Goal: Task Accomplishment & Management: Use online tool/utility

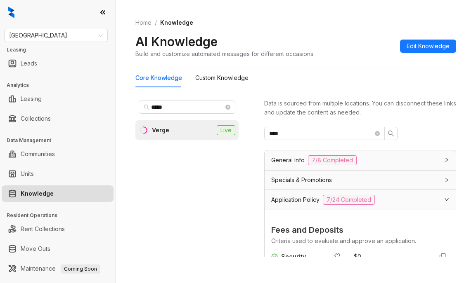
scroll to position [626, 0]
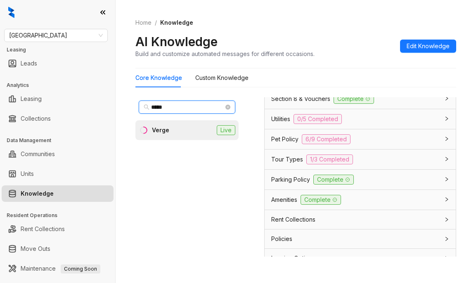
drag, startPoint x: 189, startPoint y: 106, endPoint x: 22, endPoint y: 84, distance: 168.5
click at [25, 84] on div "Fairfield Leasing Leads Analytics Leasing Collections Data Management Communiti…" at bounding box center [238, 141] width 476 height 283
type input "******"
click at [170, 130] on div "The Quill" at bounding box center [164, 130] width 24 height 9
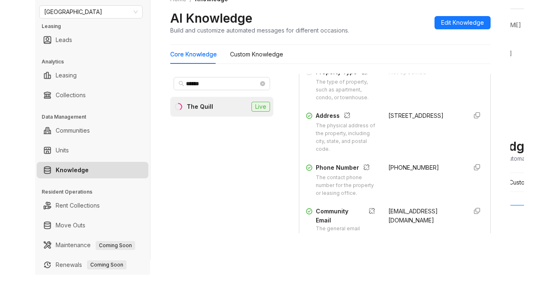
scroll to position [161, 0]
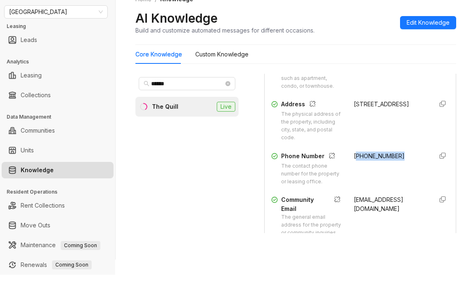
drag, startPoint x: 346, startPoint y: 163, endPoint x: 391, endPoint y: 165, distance: 45.0
click at [391, 165] on div "(508) 682-5448" at bounding box center [390, 169] width 73 height 34
click at [358, 178] on div "(508) 682-5448" at bounding box center [390, 169] width 73 height 34
drag, startPoint x: 359, startPoint y: 165, endPoint x: 387, endPoint y: 166, distance: 28.1
click at [387, 160] on span "(508) 682-5448" at bounding box center [379, 156] width 51 height 7
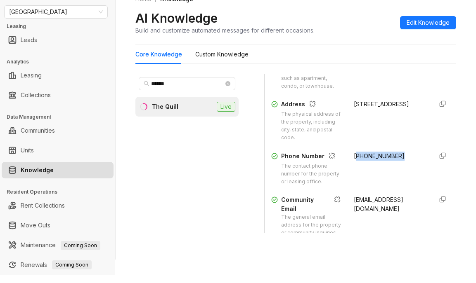
drag, startPoint x: 363, startPoint y: 177, endPoint x: 352, endPoint y: 172, distance: 12.2
click at [362, 177] on div "(508) 682-5448" at bounding box center [390, 169] width 73 height 34
drag, startPoint x: 341, startPoint y: 162, endPoint x: 391, endPoint y: 164, distance: 50.0
click at [391, 164] on div "Phone Number The contact phone number for the property or leasing office. (508)…" at bounding box center [360, 169] width 178 height 34
copy span "(508) 682-5448"
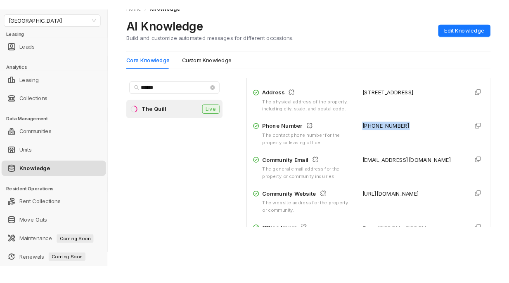
scroll to position [146, 0]
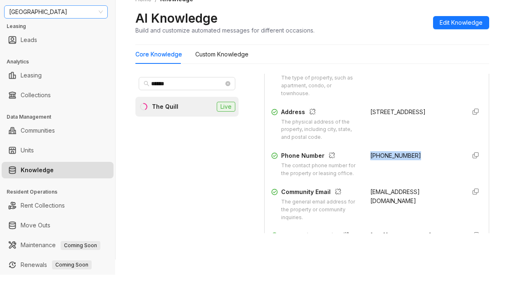
click at [78, 9] on span "[GEOGRAPHIC_DATA]" at bounding box center [56, 12] width 94 height 12
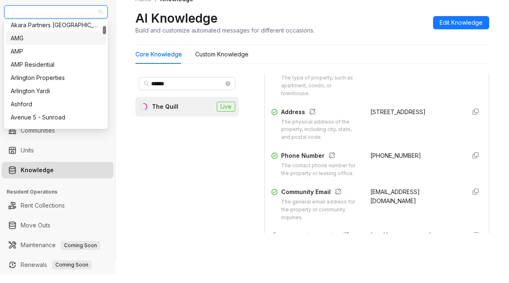
scroll to position [188, 0]
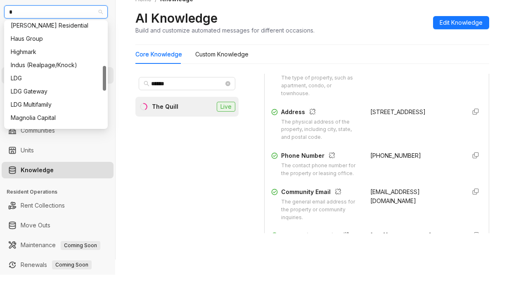
type input "**"
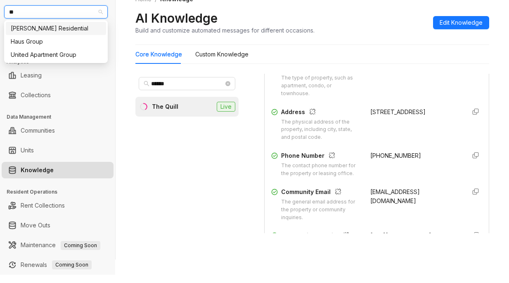
click at [56, 30] on div "Griffis Residential" at bounding box center [56, 28] width 90 height 9
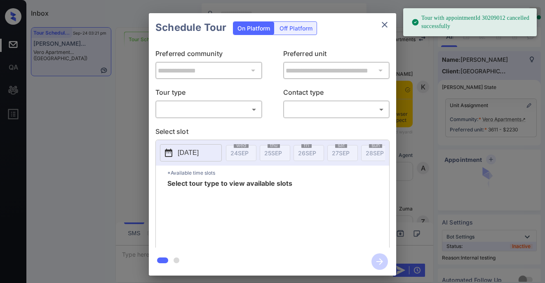
scroll to position [5173, 0]
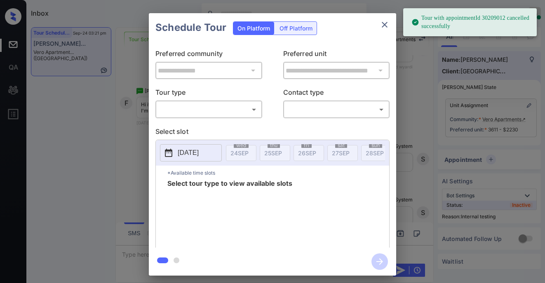
click at [223, 110] on body "Tour with appointmentId 30209012 cancelled successfully Inbox Paolo Gabriel Onl…" at bounding box center [272, 141] width 545 height 283
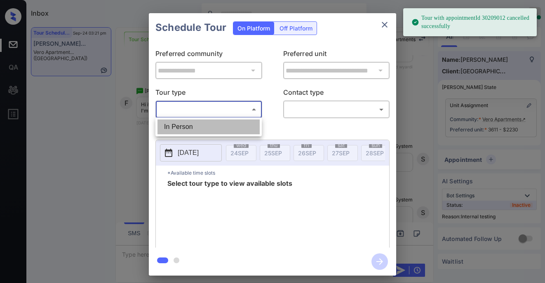
drag, startPoint x: 206, startPoint y: 127, endPoint x: 229, endPoint y: 125, distance: 22.4
click at [208, 127] on li "In Person" at bounding box center [209, 127] width 102 height 15
type input "********"
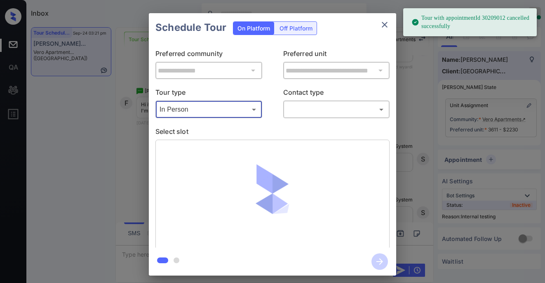
click at [323, 115] on body "Tour with appointmentId 30209012 cancelled successfully Inbox Paolo Gabriel Onl…" at bounding box center [272, 141] width 545 height 283
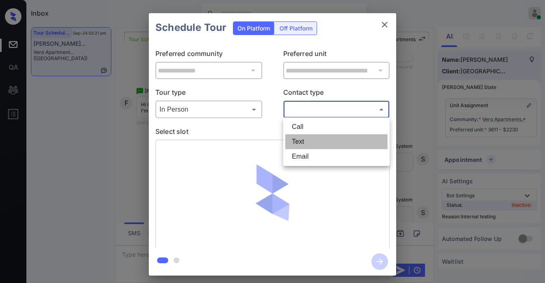
click at [313, 143] on li "Text" at bounding box center [337, 142] width 102 height 15
type input "****"
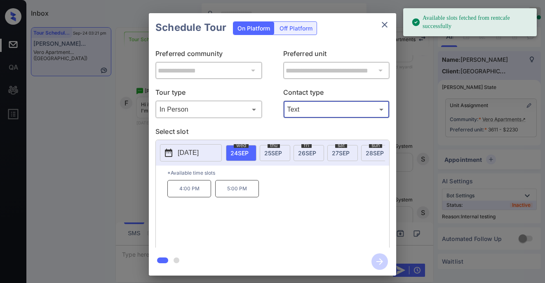
click at [263, 150] on div "thu 25 SEP" at bounding box center [275, 153] width 31 height 16
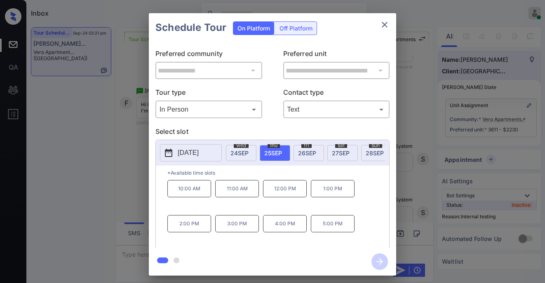
click at [329, 228] on p "5:00 PM" at bounding box center [333, 223] width 44 height 17
click at [380, 261] on icon "button" at bounding box center [380, 262] width 17 height 17
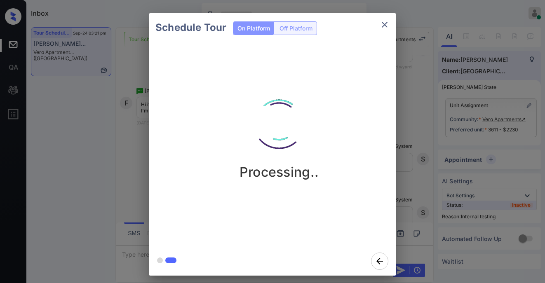
click at [136, 116] on div "Schedule Tour On Platform Off Platform Processing.." at bounding box center [272, 144] width 545 height 289
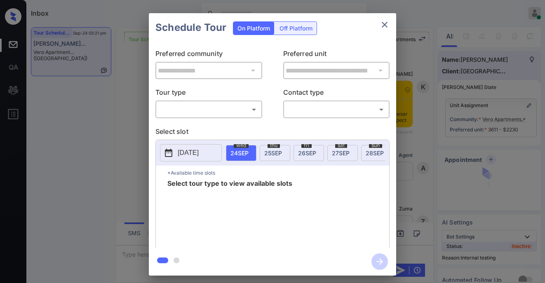
scroll to position [5318, 0]
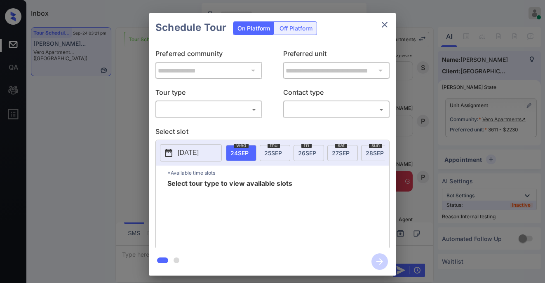
click at [222, 107] on body "Inbox Paolo Gabriel Online Set yourself offline Set yourself on break Profile S…" at bounding box center [272, 141] width 545 height 283
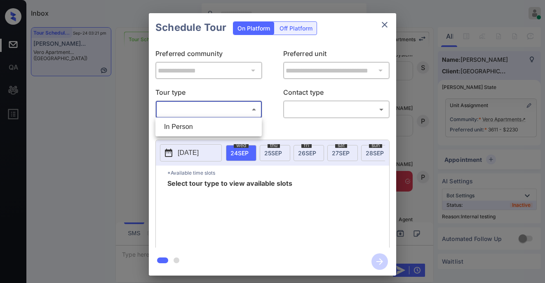
drag, startPoint x: 240, startPoint y: 128, endPoint x: 269, endPoint y: 124, distance: 29.6
click at [240, 128] on li "In Person" at bounding box center [209, 127] width 102 height 15
type input "********"
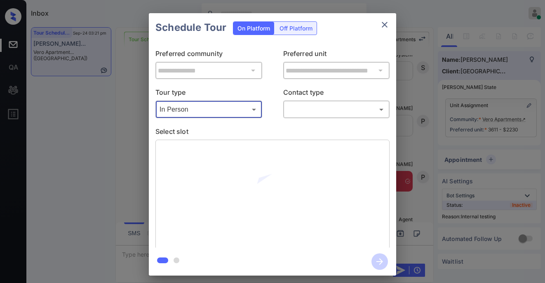
click at [304, 112] on body "Inbox Paolo Gabriel Online Set yourself offline Set yourself on break Profile S…" at bounding box center [272, 141] width 545 height 283
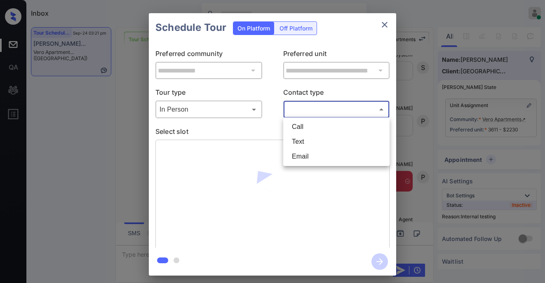
click at [314, 146] on li "Text" at bounding box center [337, 142] width 102 height 15
type input "****"
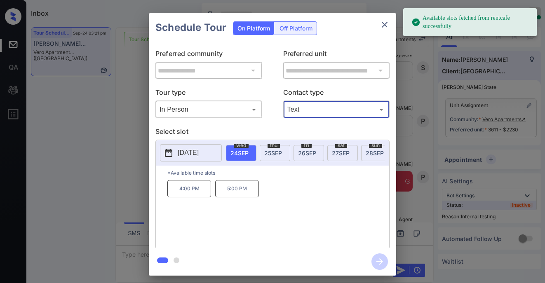
click at [269, 152] on span "[DATE]" at bounding box center [273, 153] width 18 height 7
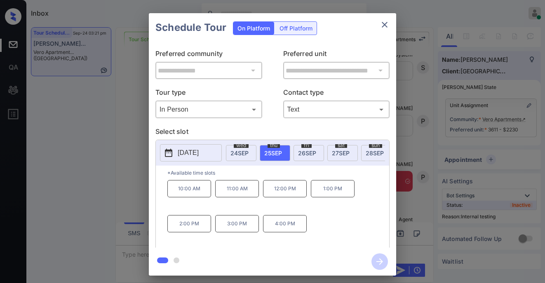
click at [390, 22] on button "close" at bounding box center [385, 25] width 17 height 17
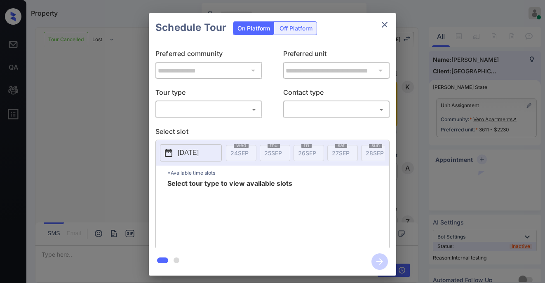
scroll to position [5183, 0]
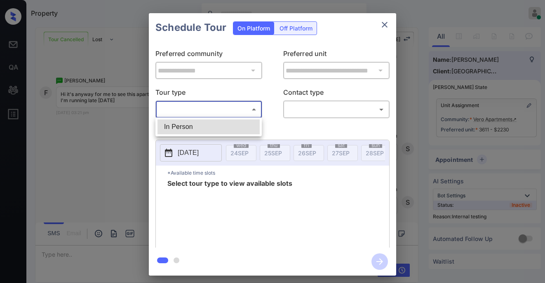
click at [213, 107] on body "Property [PERSON_NAME] Online Set yourself offline Set yourself on break Profil…" at bounding box center [272, 141] width 545 height 283
click at [201, 125] on li "In Person" at bounding box center [209, 127] width 102 height 15
type input "********"
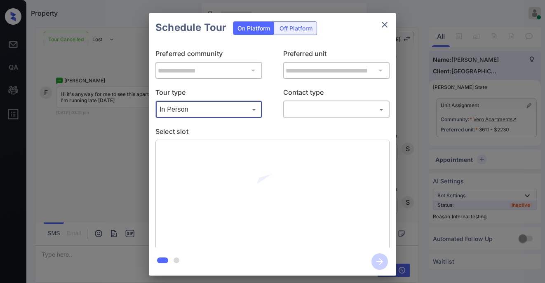
click at [289, 116] on div "​ ​" at bounding box center [336, 110] width 107 height 18
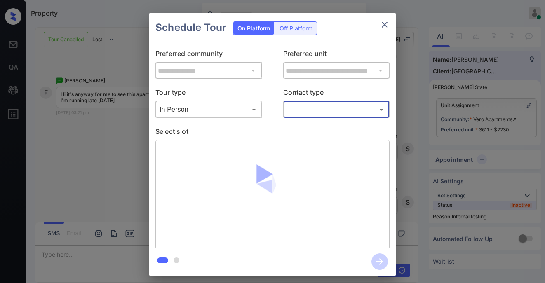
click at [307, 112] on body "Property [PERSON_NAME] Online Set yourself offline Set yourself on break Profil…" at bounding box center [272, 141] width 545 height 283
click at [299, 148] on li "Text" at bounding box center [337, 142] width 102 height 15
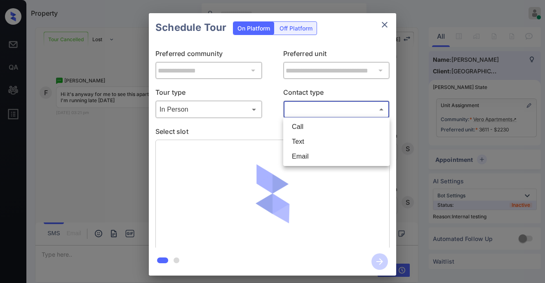
type input "****"
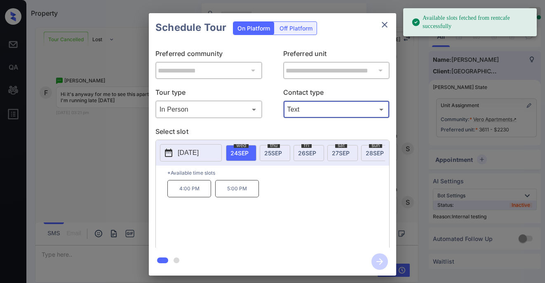
click at [280, 154] on span "25 SEP" at bounding box center [273, 153] width 18 height 7
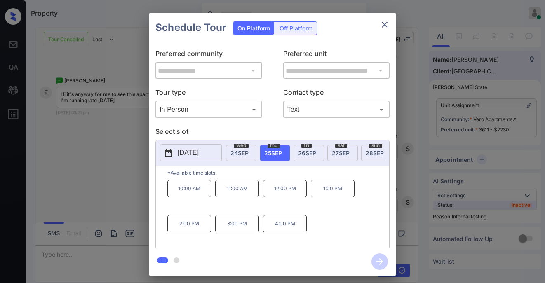
click at [239, 153] on span "24 SEP" at bounding box center [240, 153] width 18 height 7
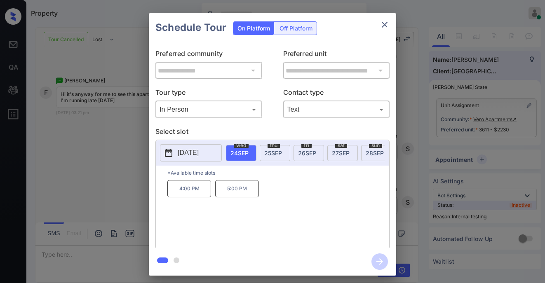
click at [302, 153] on span "26 SEP" at bounding box center [307, 153] width 18 height 7
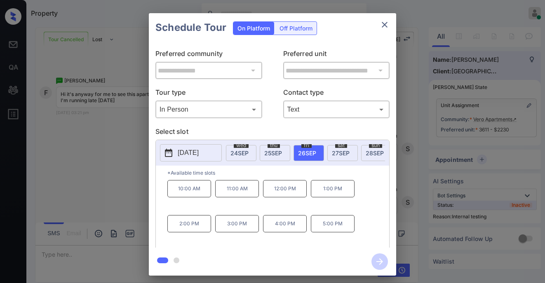
click at [387, 28] on icon "close" at bounding box center [385, 25] width 10 height 10
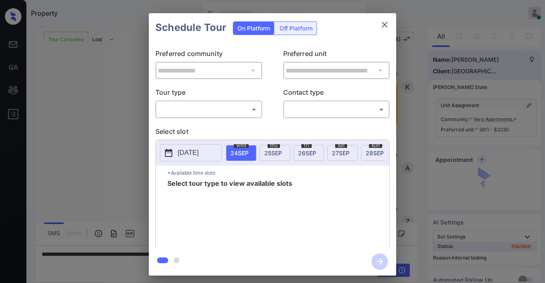
scroll to position [5371, 0]
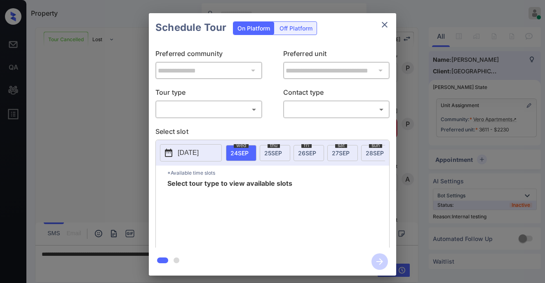
click at [202, 114] on body "Property [PERSON_NAME] Online Set yourself offline Set yourself on break Profil…" at bounding box center [272, 141] width 545 height 283
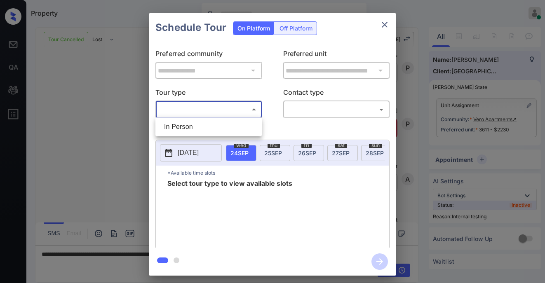
click at [181, 130] on li "In Person" at bounding box center [209, 127] width 102 height 15
type input "********"
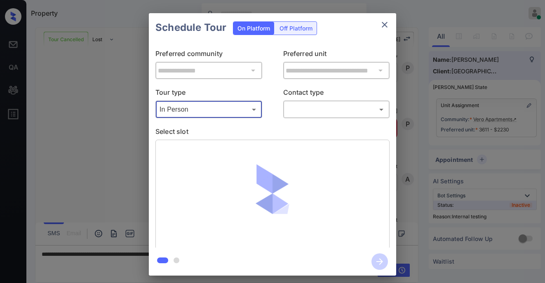
click at [314, 112] on body "Property Paolo Gabriel Online Set yourself offline Set yourself on break Profil…" at bounding box center [272, 141] width 545 height 283
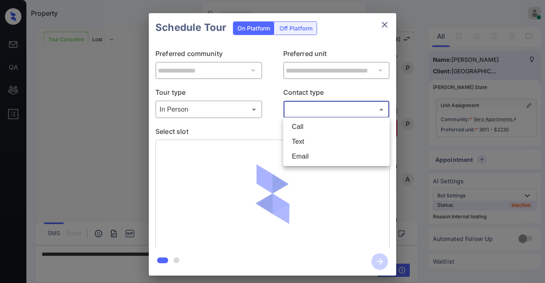
click at [308, 147] on li "Text" at bounding box center [337, 142] width 102 height 15
type input "****"
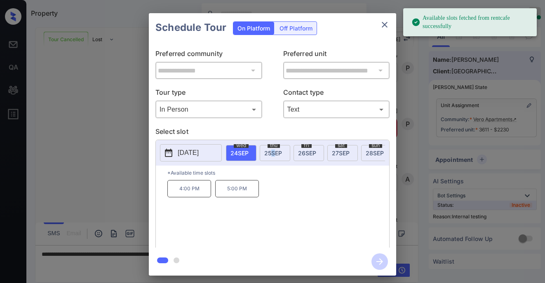
drag, startPoint x: 271, startPoint y: 154, endPoint x: 290, endPoint y: 152, distance: 18.7
click at [274, 153] on span "25 SEP" at bounding box center [273, 153] width 18 height 7
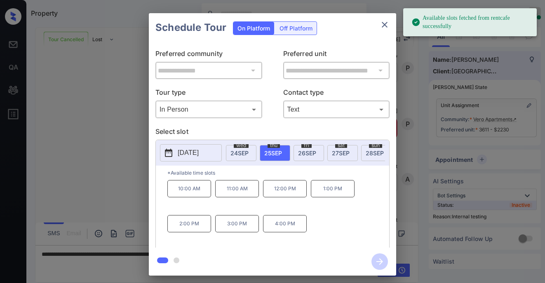
click at [309, 154] on span "26 SEP" at bounding box center [307, 153] width 18 height 7
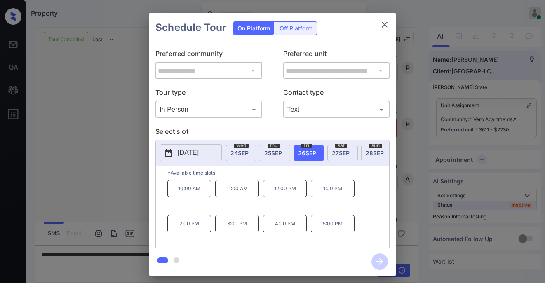
click at [278, 152] on span "25 SEP" at bounding box center [273, 153] width 18 height 7
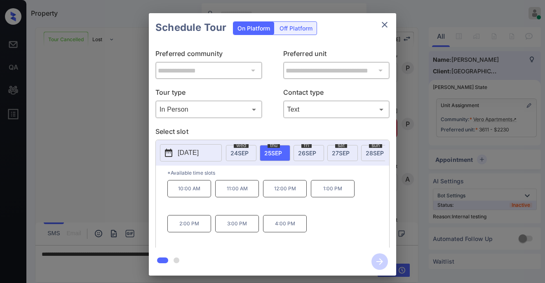
click at [241, 152] on span "24 SEP" at bounding box center [240, 153] width 18 height 7
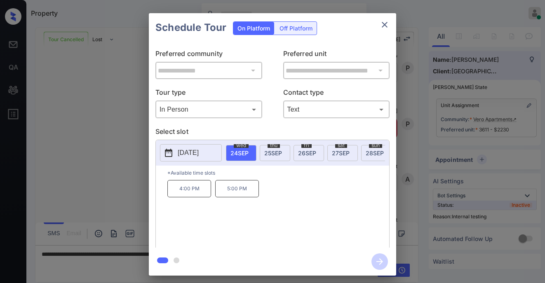
drag, startPoint x: 298, startPoint y: 151, endPoint x: 303, endPoint y: 150, distance: 5.1
click at [299, 151] on span "26 SEP" at bounding box center [307, 153] width 18 height 7
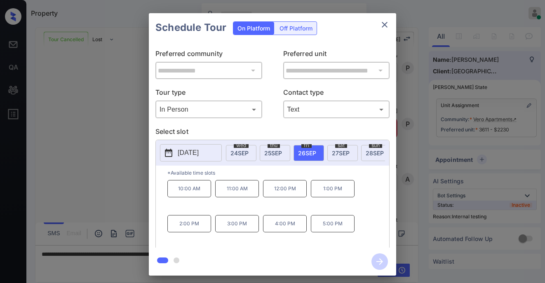
click at [385, 23] on icon "close" at bounding box center [385, 25] width 10 height 10
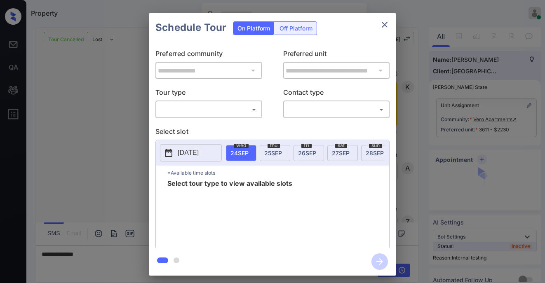
scroll to position [5157, 0]
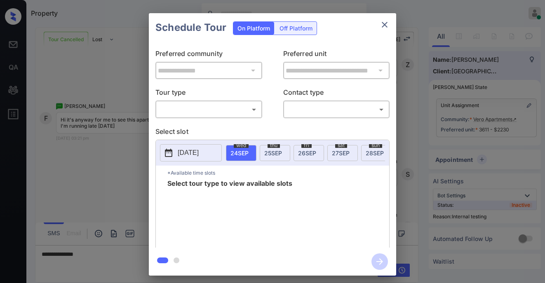
click at [229, 109] on body "Property Paolo Gabriel Online Set yourself offline Set yourself on break Profil…" at bounding box center [272, 141] width 545 height 283
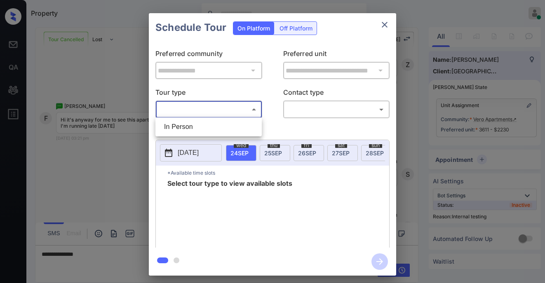
drag, startPoint x: 189, startPoint y: 132, endPoint x: 264, endPoint y: 117, distance: 76.5
click at [189, 132] on li "In Person" at bounding box center [209, 127] width 102 height 15
type input "********"
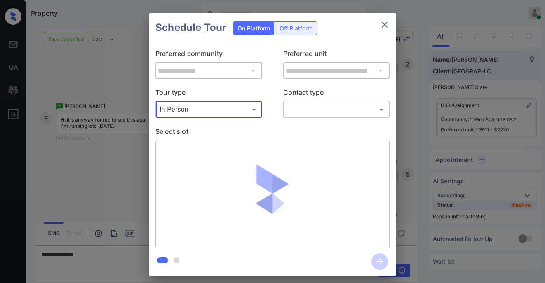
click at [292, 111] on body "Property Paolo Gabriel Online Set yourself offline Set yourself on break Profil…" at bounding box center [272, 141] width 545 height 283
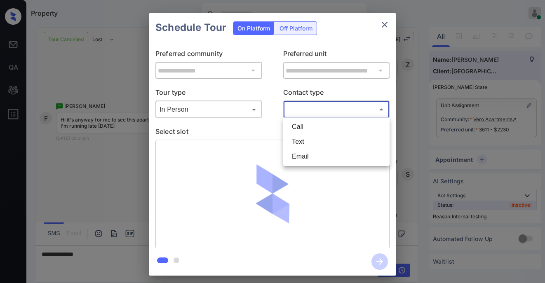
click at [302, 139] on li "Text" at bounding box center [337, 142] width 102 height 15
type input "****"
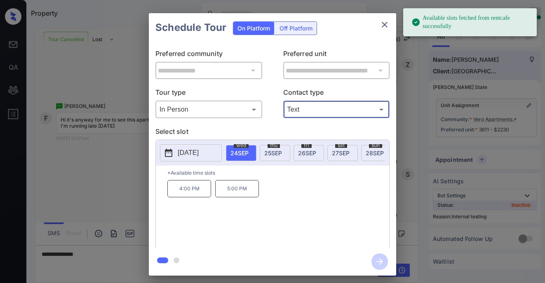
click at [276, 154] on span "25 SEP" at bounding box center [273, 153] width 18 height 7
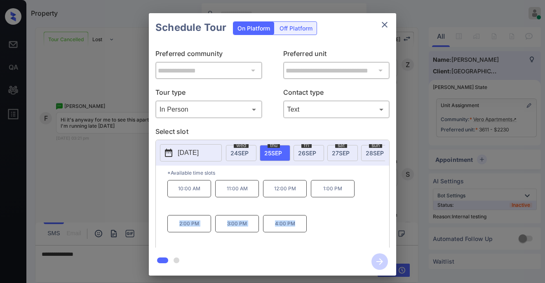
drag, startPoint x: 181, startPoint y: 226, endPoint x: 309, endPoint y: 228, distance: 127.9
click at [309, 228] on div "10:00 AM 11:00 AM 12:00 PM 1:00 PM 2:00 PM 3:00 PM 4:00 PM" at bounding box center [279, 213] width 222 height 66
copy div "2:00 PM 3:00 PM 4:00 PM"
click at [387, 27] on icon "close" at bounding box center [385, 25] width 10 height 10
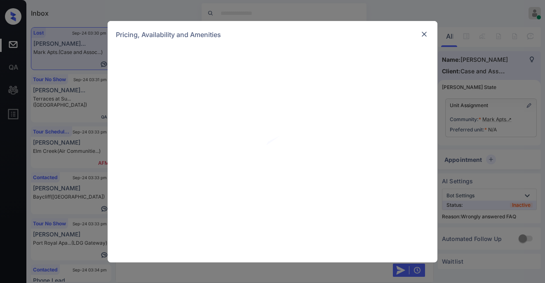
scroll to position [4372, 0]
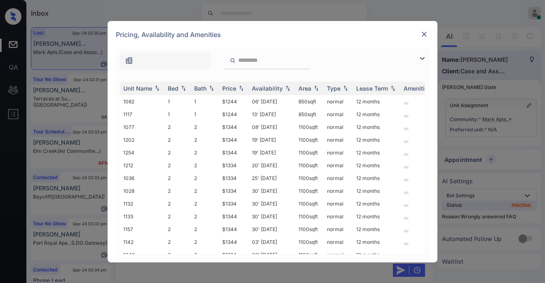
click at [429, 35] on div at bounding box center [425, 34] width 10 height 10
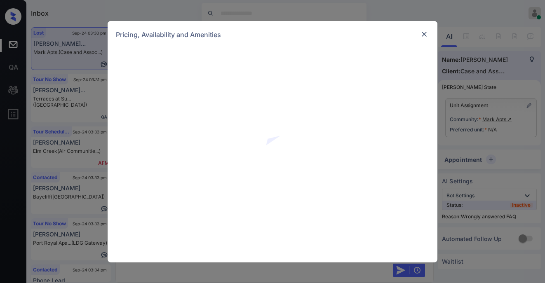
scroll to position [4207, 0]
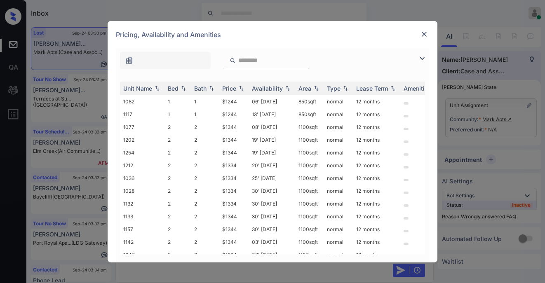
click at [423, 59] on img at bounding box center [423, 59] width 10 height 10
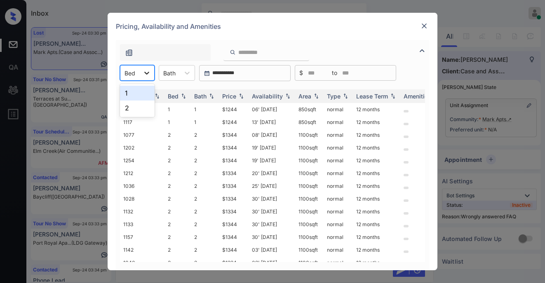
click at [147, 78] on div at bounding box center [146, 73] width 15 height 15
click at [134, 92] on div "1" at bounding box center [137, 93] width 35 height 15
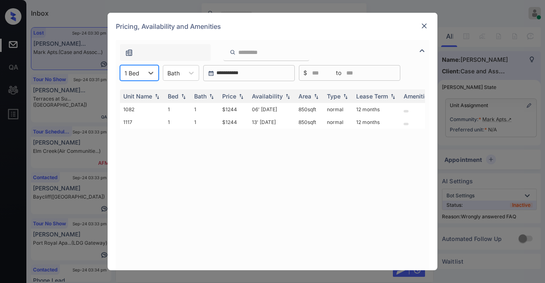
click at [427, 28] on img at bounding box center [424, 26] width 8 height 8
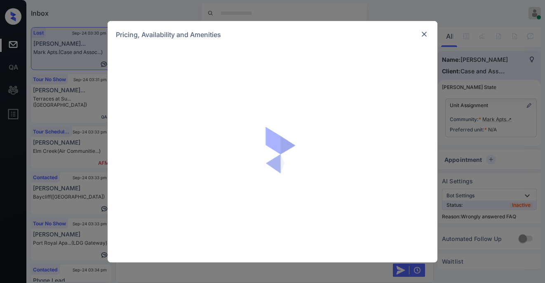
scroll to position [4532, 0]
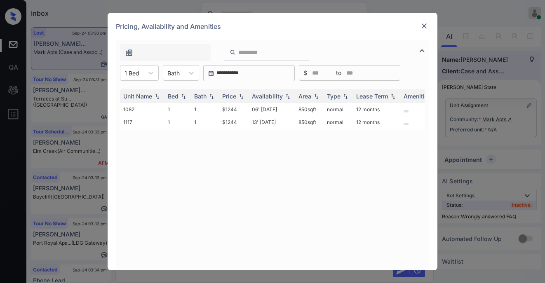
click at [427, 28] on img at bounding box center [424, 26] width 8 height 8
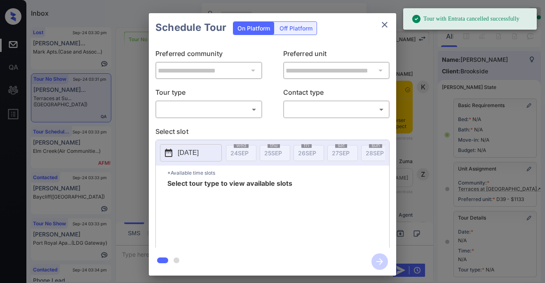
scroll to position [96, 0]
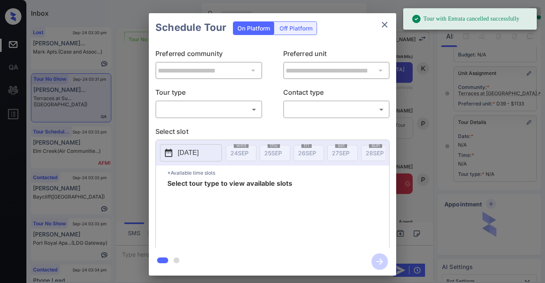
click at [222, 111] on body "Tour with Entrata cancelled successfully Inbox Paolo Gabriel Online Set yoursel…" at bounding box center [272, 141] width 545 height 283
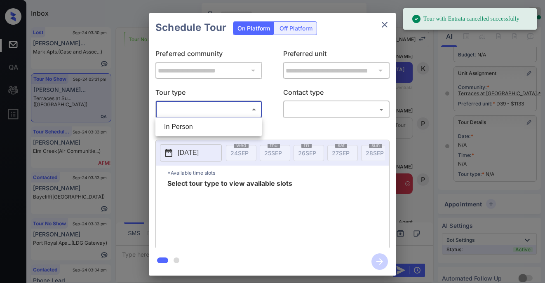
click at [385, 26] on div at bounding box center [272, 141] width 545 height 283
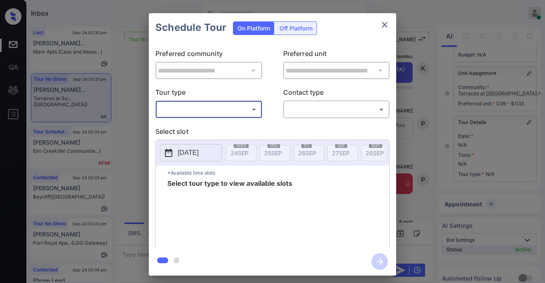
click at [384, 27] on icon "close" at bounding box center [385, 25] width 10 height 10
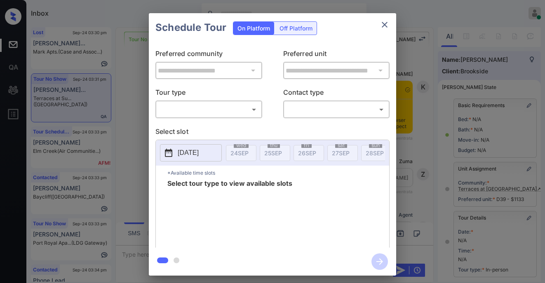
scroll to position [96, 0]
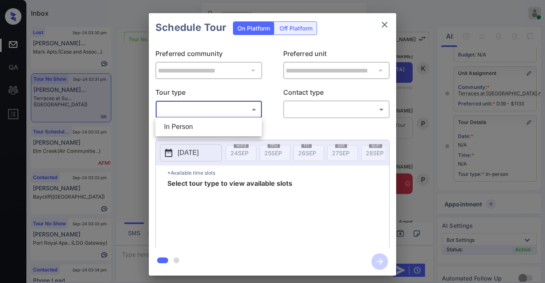
click at [225, 111] on body "Inbox Paolo Gabriel Online Set yourself offline Set yourself on break Profile S…" at bounding box center [272, 141] width 545 height 283
drag, startPoint x: 191, startPoint y: 127, endPoint x: 213, endPoint y: 127, distance: 21.5
click at [194, 127] on li "In Person" at bounding box center [209, 127] width 102 height 15
type input "********"
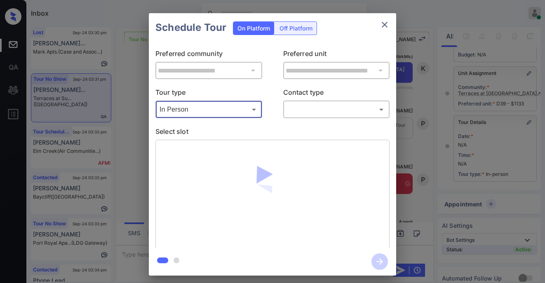
click at [317, 106] on body "Inbox Paolo Gabriel Online Set yourself offline Set yourself on break Profile S…" at bounding box center [272, 141] width 545 height 283
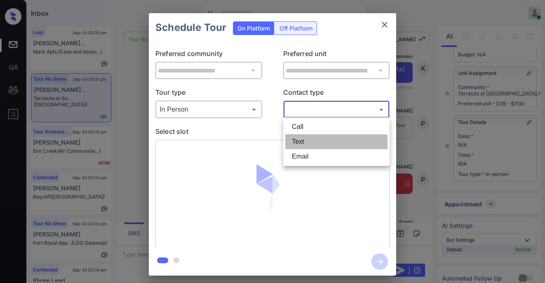
click at [297, 143] on li "Text" at bounding box center [337, 142] width 102 height 15
type input "****"
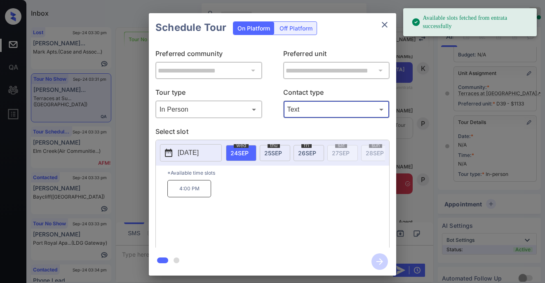
click at [276, 153] on span "25 SEP" at bounding box center [273, 153] width 18 height 7
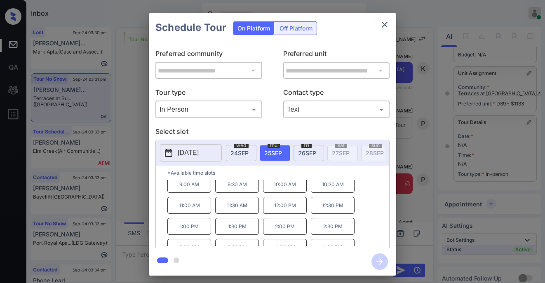
scroll to position [0, 0]
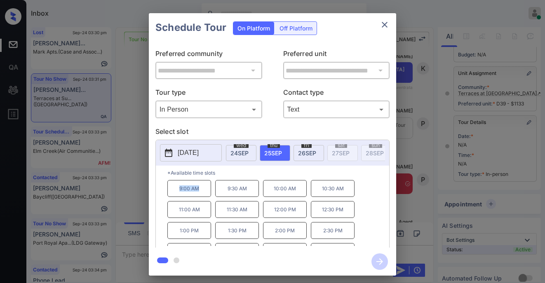
drag, startPoint x: 182, startPoint y: 191, endPoint x: 202, endPoint y: 192, distance: 20.2
click at [202, 192] on p "9:00 AM" at bounding box center [190, 188] width 44 height 17
copy p "9:00 AM"
click at [389, 23] on icon "close" at bounding box center [385, 25] width 10 height 10
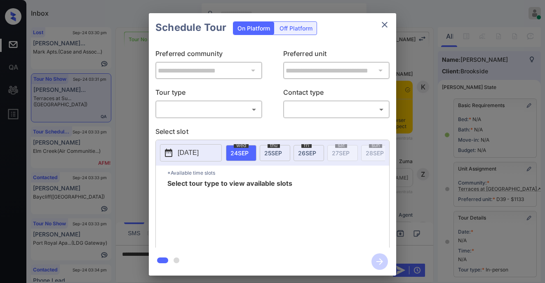
scroll to position [96, 0]
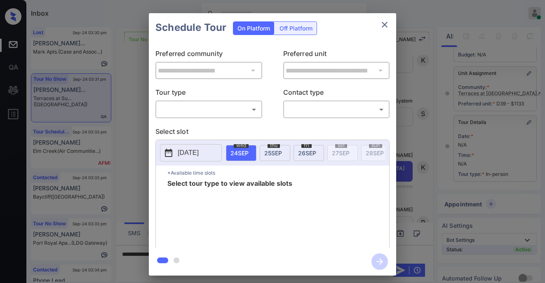
click at [212, 116] on div "​ ​" at bounding box center [209, 110] width 107 height 18
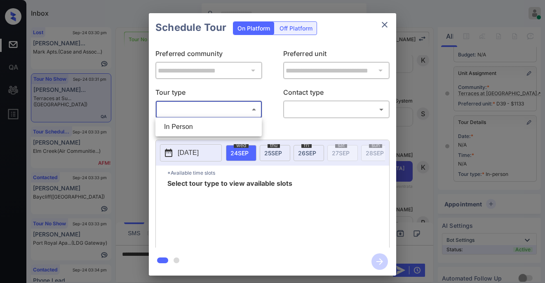
click at [226, 108] on body "Inbox Paolo Gabriel Online Set yourself offline Set yourself on break Profile S…" at bounding box center [272, 141] width 545 height 283
drag, startPoint x: 203, startPoint y: 131, endPoint x: 224, endPoint y: 125, distance: 21.3
click at [203, 131] on li "In Person" at bounding box center [209, 127] width 102 height 15
type input "********"
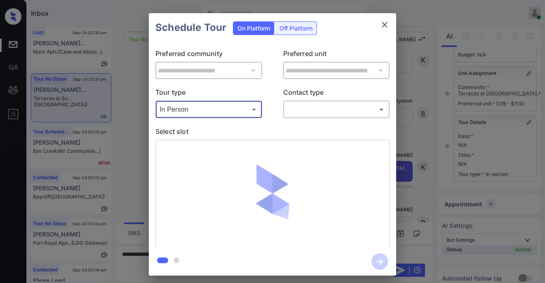
click at [307, 108] on body "Inbox Paolo Gabriel Online Set yourself offline Set yourself on break Profile S…" at bounding box center [272, 141] width 545 height 283
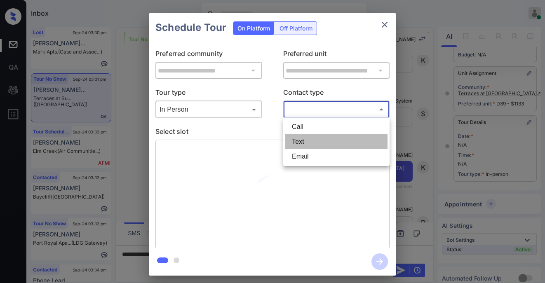
click at [299, 141] on li "Text" at bounding box center [337, 142] width 102 height 15
type input "****"
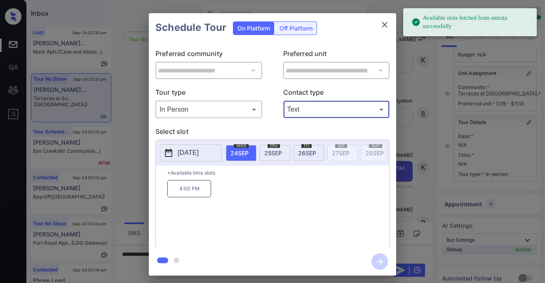
click at [276, 151] on span "25 SEP" at bounding box center [273, 153] width 18 height 7
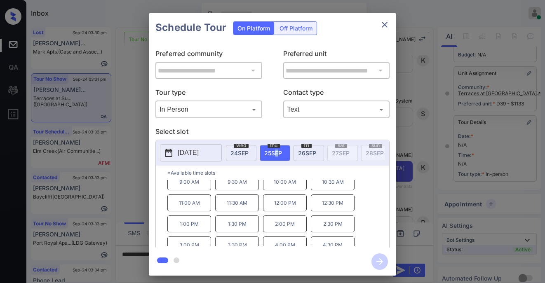
scroll to position [12, 0]
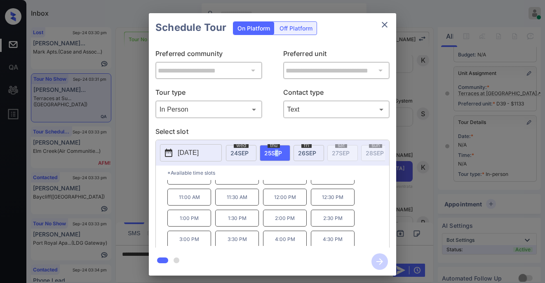
click at [385, 25] on icon "close" at bounding box center [385, 25] width 6 height 6
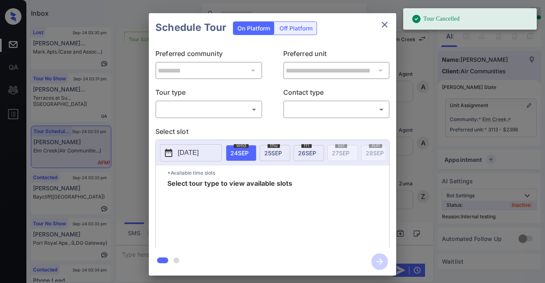
scroll to position [4064, 0]
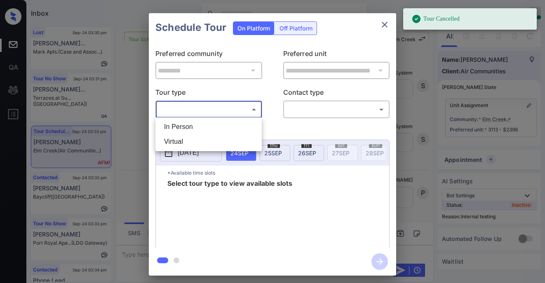
click at [202, 107] on body "Tour Cancelled Inbox Paolo Gabriel Online Set yourself offline Set yourself on …" at bounding box center [272, 141] width 545 height 283
drag, startPoint x: 183, startPoint y: 127, endPoint x: 228, endPoint y: 118, distance: 45.5
click at [187, 126] on li "In Person" at bounding box center [209, 127] width 102 height 15
type input "********"
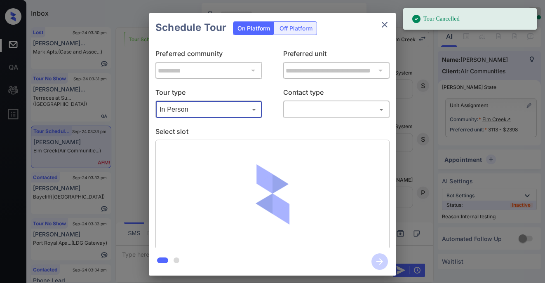
click at [319, 111] on body "Tour Cancelled Inbox Paolo Gabriel Online Set yourself offline Set yourself on …" at bounding box center [272, 141] width 545 height 283
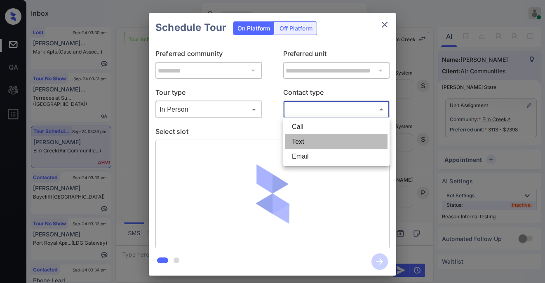
click at [304, 147] on li "Text" at bounding box center [337, 142] width 102 height 15
type input "****"
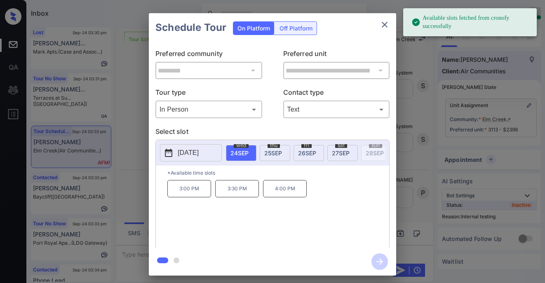
click at [304, 153] on span "26 SEP" at bounding box center [307, 153] width 18 height 7
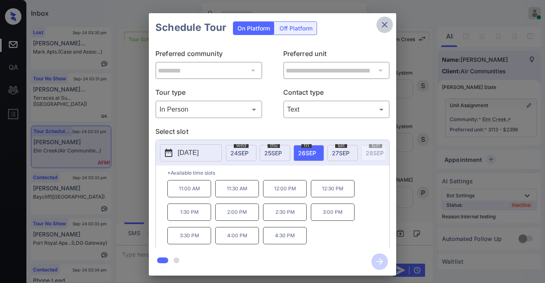
click at [384, 26] on icon "close" at bounding box center [385, 25] width 10 height 10
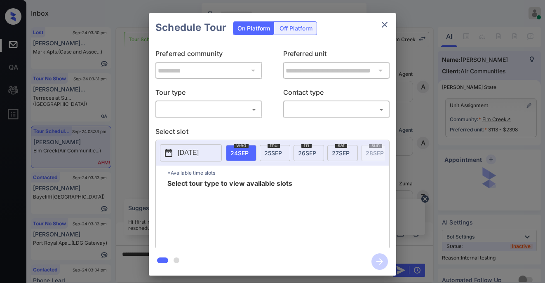
scroll to position [4187, 0]
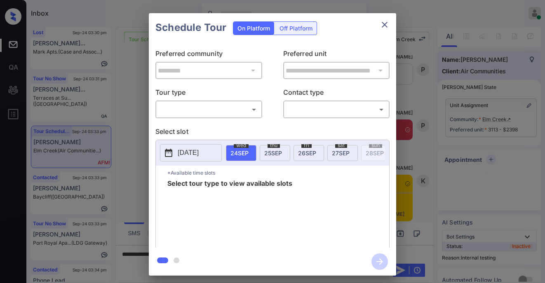
drag, startPoint x: 232, startPoint y: 116, endPoint x: 225, endPoint y: 116, distance: 6.6
click at [232, 116] on div "​ ​" at bounding box center [209, 110] width 107 height 18
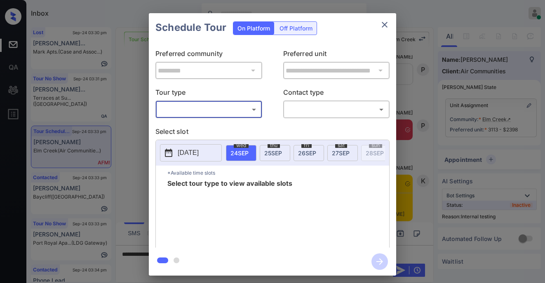
click at [214, 115] on body "Inbox Paolo Gabriel Online Set yourself offline Set yourself on break Profile S…" at bounding box center [272, 141] width 545 height 283
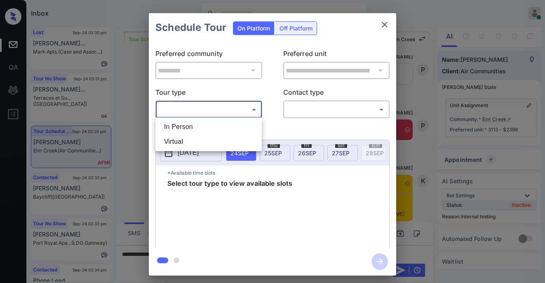
drag, startPoint x: 201, startPoint y: 130, endPoint x: 225, endPoint y: 126, distance: 24.7
click at [203, 129] on li "In Person" at bounding box center [209, 127] width 102 height 15
type input "********"
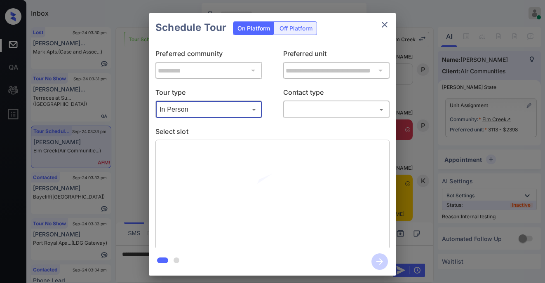
click at [306, 111] on body "Inbox Paolo Gabriel Online Set yourself offline Set yourself on break Profile S…" at bounding box center [272, 141] width 545 height 283
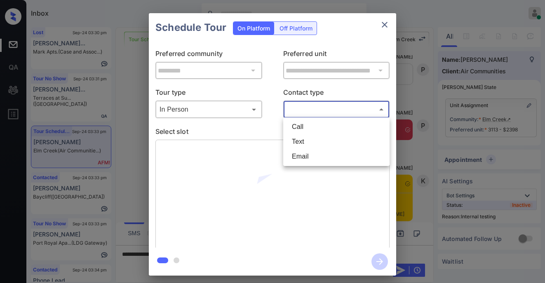
click at [307, 146] on li "Text" at bounding box center [337, 142] width 102 height 15
type input "****"
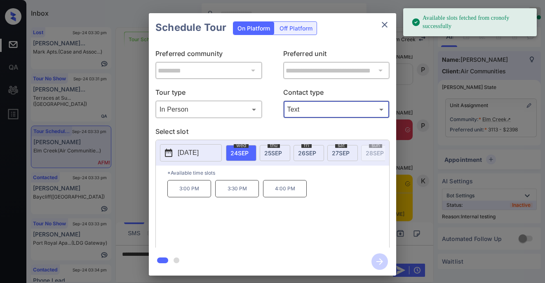
click at [271, 154] on span "25 SEP" at bounding box center [273, 153] width 18 height 7
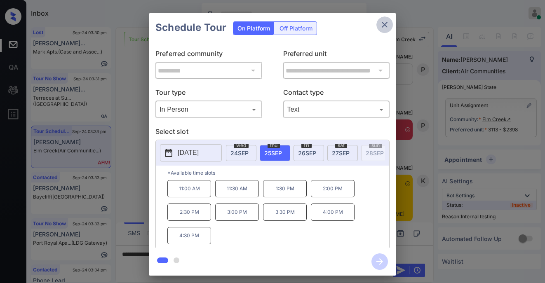
click at [387, 27] on icon "close" at bounding box center [385, 25] width 10 height 10
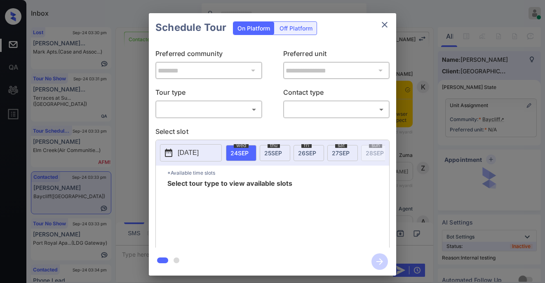
scroll to position [1273, 0]
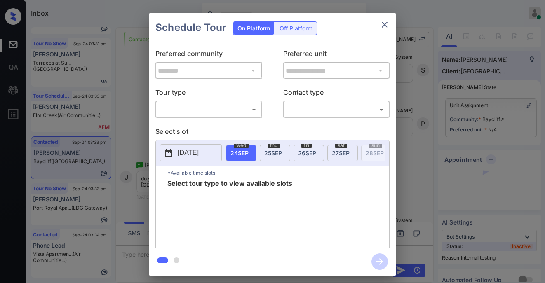
click at [214, 118] on div "**********" at bounding box center [273, 145] width 248 height 206
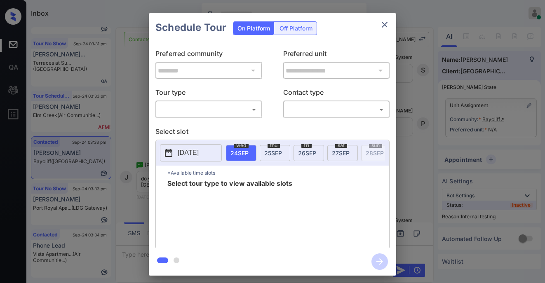
click at [210, 108] on body "Inbox [PERSON_NAME] Online Set yourself offline Set yourself on break Profile S…" at bounding box center [272, 141] width 545 height 283
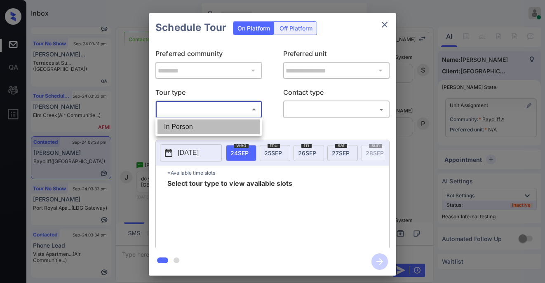
drag, startPoint x: 196, startPoint y: 125, endPoint x: 290, endPoint y: 112, distance: 94.6
click at [197, 125] on li "In Person" at bounding box center [209, 127] width 102 height 15
type input "********"
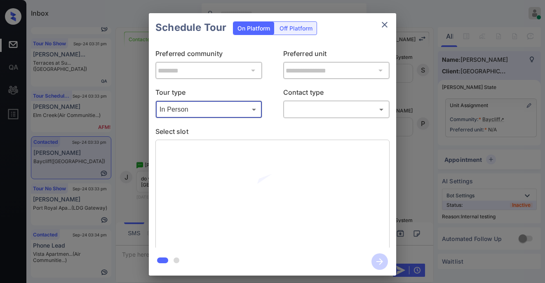
click at [303, 106] on body "Inbox [PERSON_NAME] Online Set yourself offline Set yourself on break Profile S…" at bounding box center [272, 141] width 545 height 283
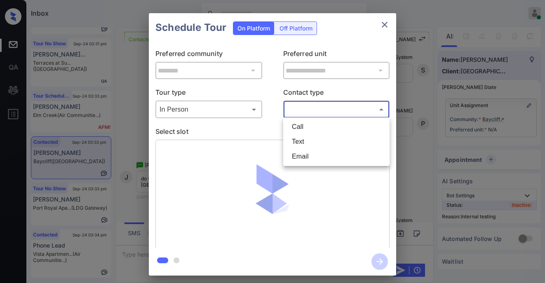
click at [294, 141] on li "Text" at bounding box center [337, 142] width 102 height 15
type input "****"
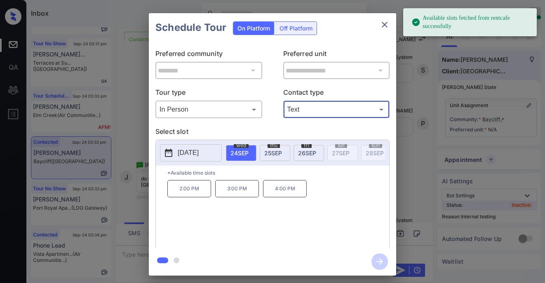
click at [309, 152] on span "26 SEP" at bounding box center [307, 153] width 18 height 7
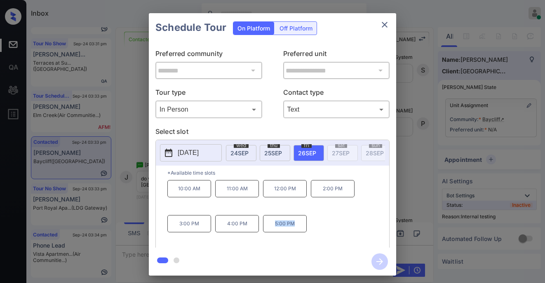
drag, startPoint x: 276, startPoint y: 227, endPoint x: 302, endPoint y: 231, distance: 26.7
click at [302, 231] on p "5:00 PM" at bounding box center [285, 223] width 44 height 17
copy p "5:00 PM"
click at [384, 26] on icon "close" at bounding box center [385, 25] width 10 height 10
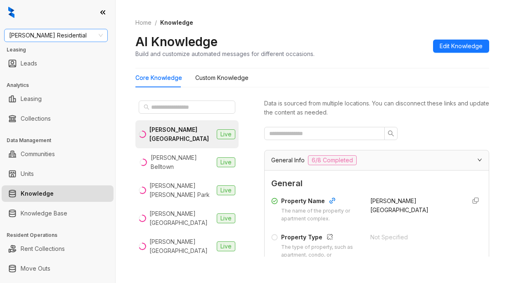
click at [75, 37] on span "[PERSON_NAME] Residential" at bounding box center [56, 35] width 94 height 12
type input "*****"
click at [64, 55] on div "RR Living" at bounding box center [56, 51] width 90 height 9
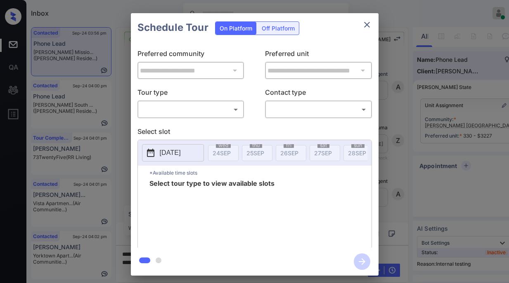
scroll to position [694, 0]
click at [215, 108] on body "Inbox [PERSON_NAME] Online Set yourself offline Set yourself on break Profile S…" at bounding box center [254, 141] width 509 height 283
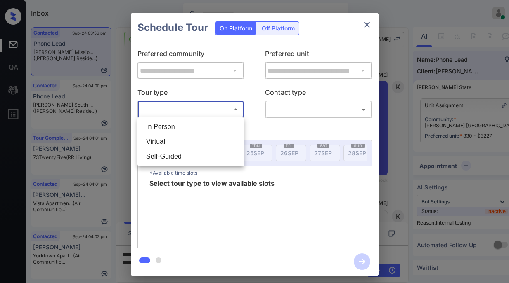
click at [225, 128] on li "In Person" at bounding box center [190, 127] width 102 height 15
type input "********"
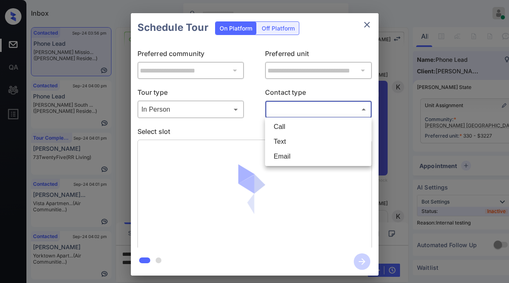
click at [301, 113] on body "Inbox Paolo Gabriel Online Set yourself offline Set yourself on break Profile S…" at bounding box center [254, 141] width 509 height 283
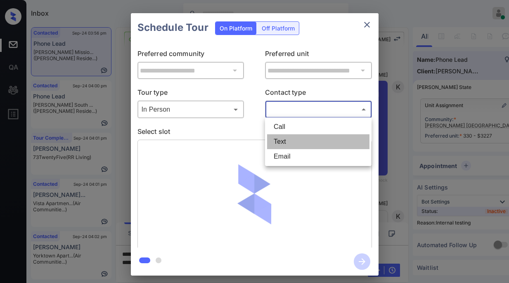
click at [292, 146] on li "Text" at bounding box center [318, 142] width 102 height 15
type input "****"
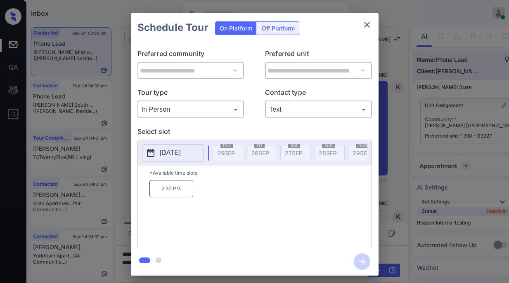
scroll to position [0, 0]
click at [217, 114] on body "Inbox Paolo Gabriel Online Set yourself offline Set yourself on break Profile S…" at bounding box center [254, 141] width 509 height 283
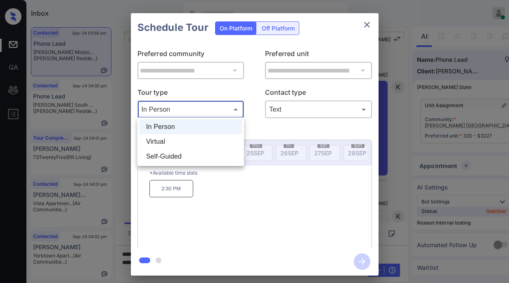
click at [188, 139] on li "Virtual" at bounding box center [190, 142] width 102 height 15
type input "*******"
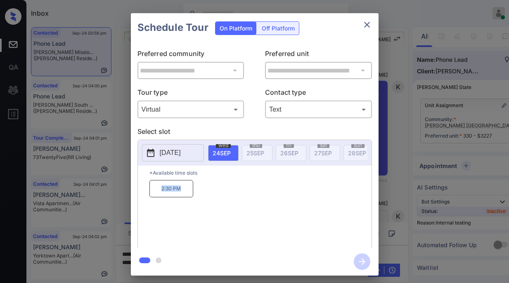
drag, startPoint x: 161, startPoint y: 189, endPoint x: 184, endPoint y: 193, distance: 23.3
click at [184, 193] on p "2:30 PM" at bounding box center [171, 188] width 44 height 17
copy p "2:30 PM"
click at [366, 29] on button "close" at bounding box center [367, 25] width 17 height 17
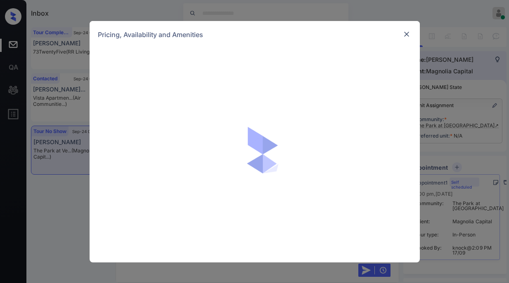
scroll to position [852, 0]
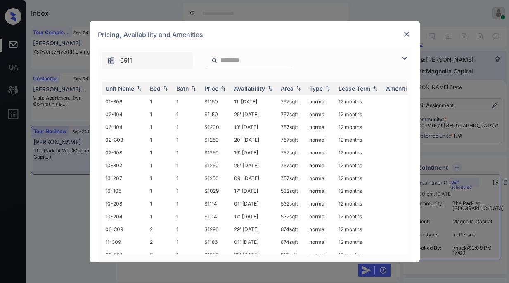
click at [408, 32] on img at bounding box center [406, 34] width 8 height 8
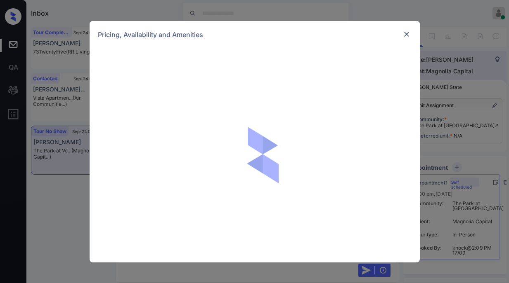
scroll to position [852, 0]
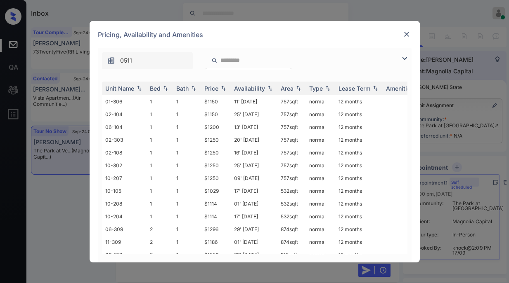
click at [407, 59] on img at bounding box center [404, 59] width 10 height 10
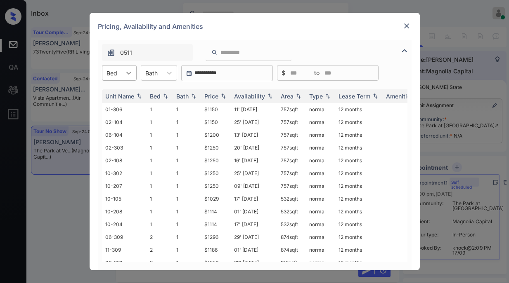
click at [121, 78] on div at bounding box center [128, 73] width 15 height 15
click at [110, 97] on div "1" at bounding box center [119, 93] width 35 height 15
click at [212, 96] on div "Price" at bounding box center [211, 96] width 14 height 7
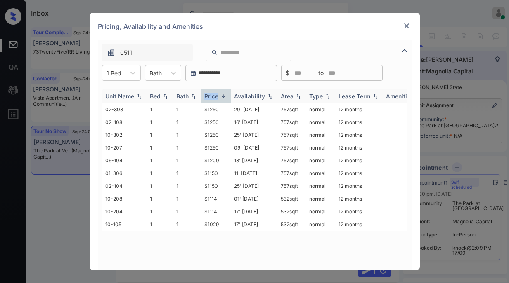
click at [212, 96] on div "Price" at bounding box center [211, 96] width 14 height 7
click at [213, 95] on div "Price" at bounding box center [211, 96] width 14 height 7
click at [212, 107] on td "$1029" at bounding box center [216, 109] width 30 height 13
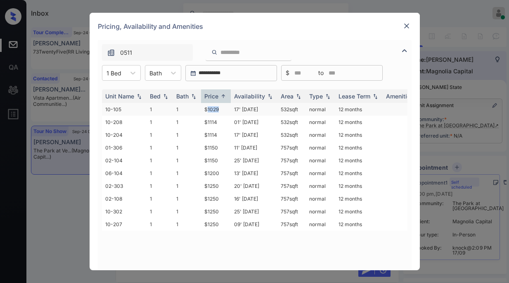
click at [212, 107] on td "$1029" at bounding box center [216, 109] width 30 height 13
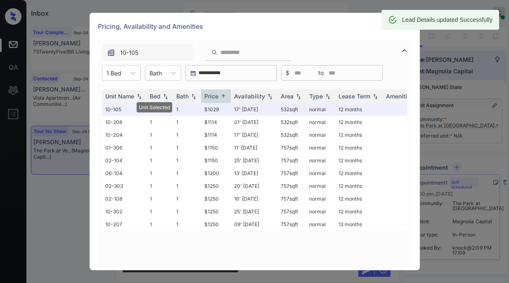
click at [404, 26] on div "Lead Details updated Successfully" at bounding box center [447, 19] width 90 height 15
click at [406, 32] on div "Pricing, Availability and Amenities" at bounding box center [255, 26] width 330 height 27
click at [408, 30] on img at bounding box center [406, 26] width 8 height 8
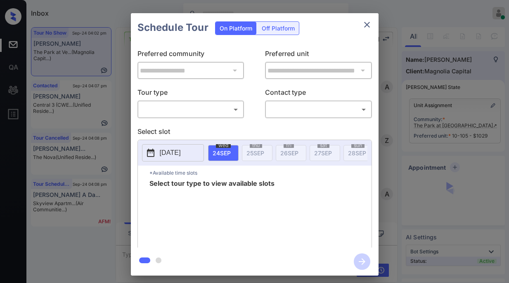
scroll to position [2679, 0]
click at [203, 113] on body "Inbox [PERSON_NAME] Online Set yourself offline Set yourself on break Profile S…" at bounding box center [254, 141] width 509 height 283
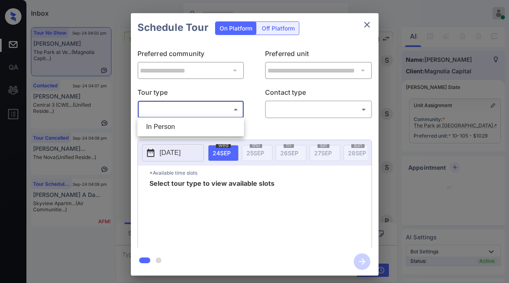
drag, startPoint x: 177, startPoint y: 131, endPoint x: 197, endPoint y: 127, distance: 21.0
click at [182, 130] on li "In Person" at bounding box center [190, 127] width 102 height 15
type input "********"
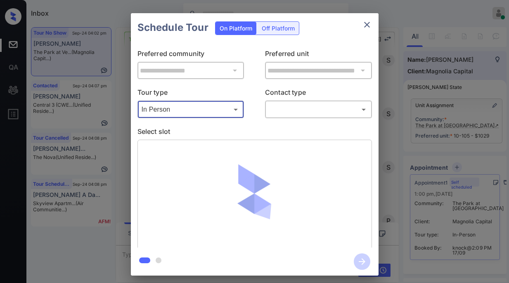
click at [279, 105] on body "Inbox [PERSON_NAME] Online Set yourself offline Set yourself on break Profile S…" at bounding box center [254, 141] width 509 height 283
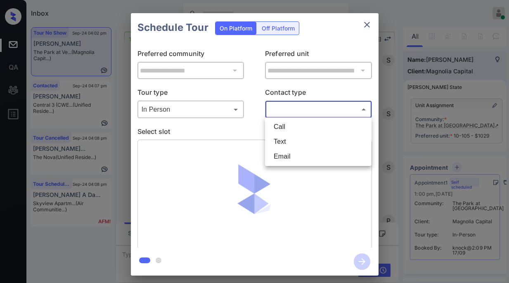
click at [284, 137] on li "Text" at bounding box center [318, 142] width 102 height 15
type input "****"
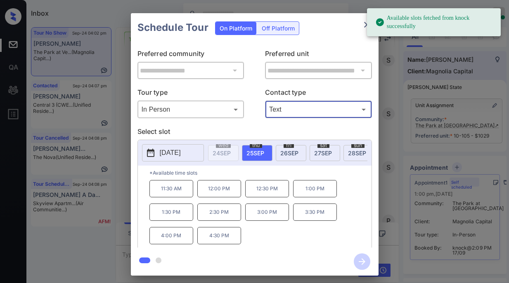
click at [324, 151] on span "27 SEP" at bounding box center [323, 153] width 18 height 7
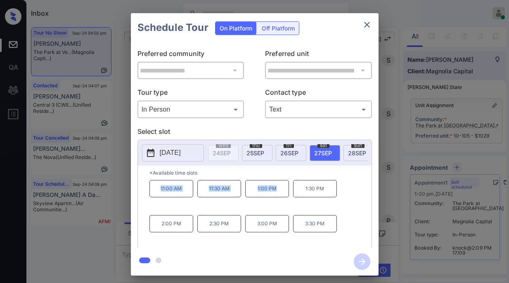
drag, startPoint x: 191, startPoint y: 195, endPoint x: 277, endPoint y: 194, distance: 86.2
click at [277, 194] on div "11:00 AM 11:30 AM 1:00 PM 1:30 PM 2:00 PM 2:30 PM 3:00 PM 3:30 PM" at bounding box center [260, 213] width 222 height 66
copy div "11:00 AM 11:30 AM 1:00 PM"
click at [370, 26] on icon "close" at bounding box center [367, 25] width 10 height 10
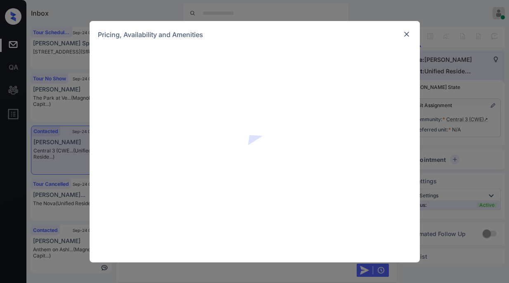
scroll to position [1220, 0]
click at [407, 37] on img at bounding box center [406, 34] width 8 height 8
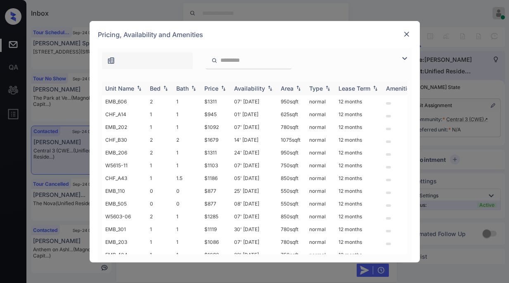
click at [214, 87] on div "Price" at bounding box center [211, 88] width 14 height 7
click at [215, 88] on div "Price" at bounding box center [211, 88] width 14 height 7
click at [214, 102] on td "$871" at bounding box center [216, 101] width 30 height 13
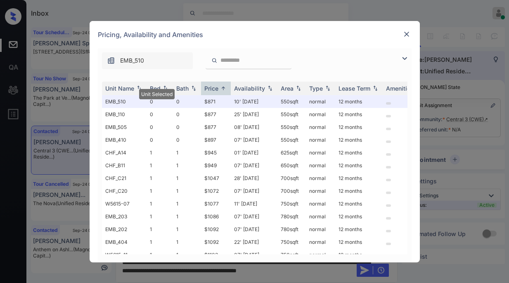
click at [408, 35] on img at bounding box center [406, 34] width 8 height 8
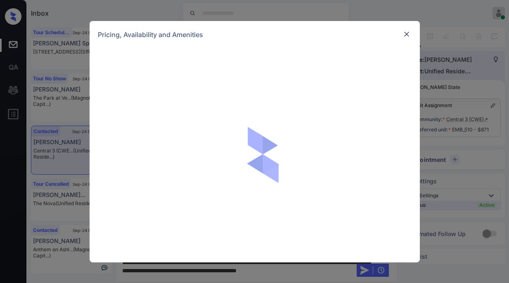
scroll to position [1220, 0]
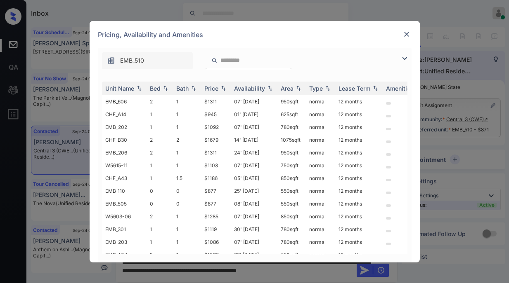
click at [403, 61] on img at bounding box center [404, 59] width 10 height 10
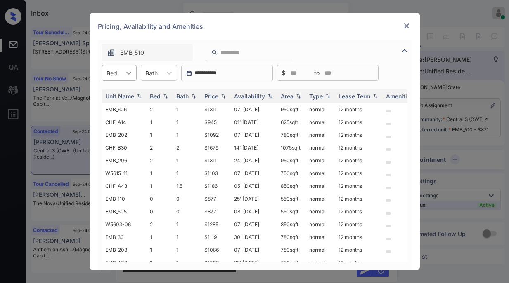
click at [131, 76] on icon at bounding box center [129, 73] width 8 height 8
drag, startPoint x: 111, startPoint y: 107, endPoint x: 120, endPoint y: 107, distance: 9.9
click at [111, 107] on div "1" at bounding box center [119, 108] width 35 height 15
click at [219, 94] on img at bounding box center [223, 97] width 8 height 6
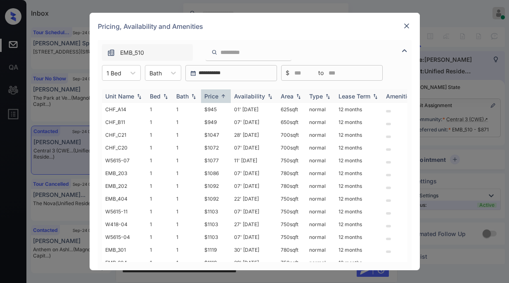
click at [223, 96] on img at bounding box center [223, 96] width 8 height 6
click at [220, 97] on img at bounding box center [223, 97] width 8 height 6
click at [216, 92] on th "Price" at bounding box center [216, 97] width 30 height 14
click at [405, 29] on img at bounding box center [406, 26] width 8 height 8
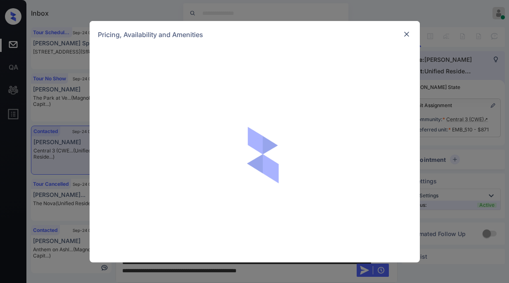
scroll to position [1220, 0]
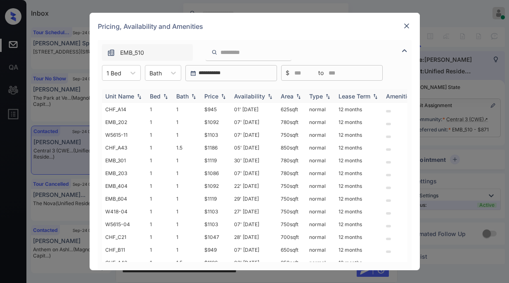
click at [222, 96] on img at bounding box center [223, 97] width 8 height 6
click at [218, 96] on div "Price" at bounding box center [215, 96] width 23 height 7
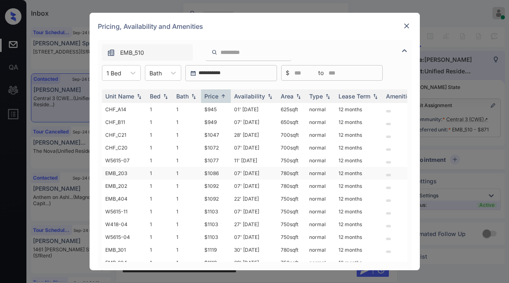
click at [212, 175] on td "$1086" at bounding box center [216, 173] width 30 height 13
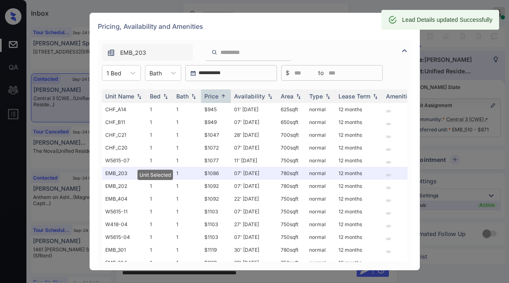
click at [407, 26] on div "Lead Details updated Successfully" at bounding box center [447, 19] width 90 height 15
click at [406, 28] on div "Lead Details updated Successfully" at bounding box center [440, 20] width 118 height 20
click at [407, 30] on img at bounding box center [406, 26] width 8 height 8
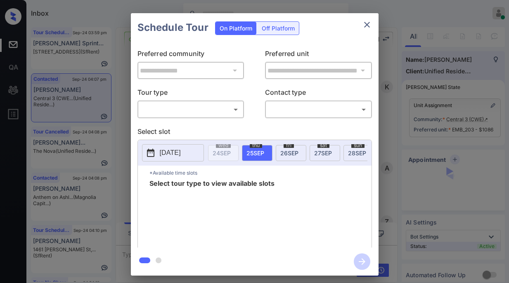
scroll to position [2782, 0]
click at [217, 109] on body "Inbox [PERSON_NAME] Online Set yourself offline Set yourself on break Profile S…" at bounding box center [254, 141] width 509 height 283
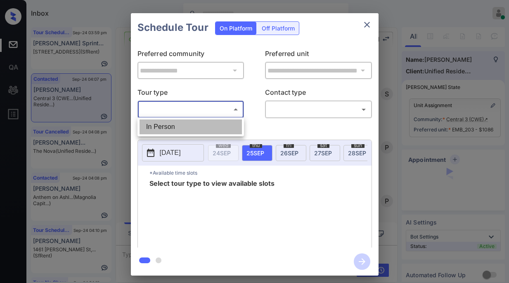
drag, startPoint x: 185, startPoint y: 127, endPoint x: 211, endPoint y: 124, distance: 26.3
click at [194, 126] on li "In Person" at bounding box center [190, 127] width 102 height 15
type input "********"
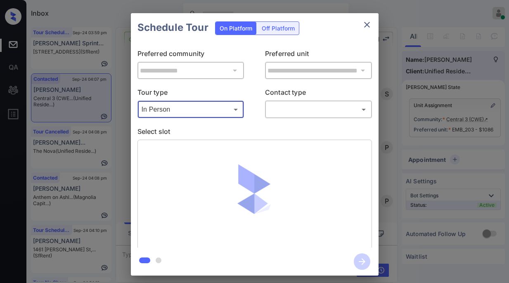
click at [290, 112] on body "Inbox [PERSON_NAME] Online Set yourself offline Set yourself on break Profile S…" at bounding box center [254, 141] width 509 height 283
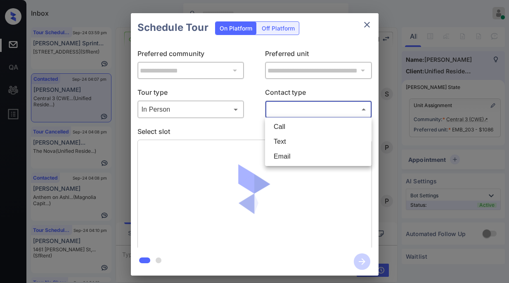
click at [288, 140] on li "Text" at bounding box center [318, 142] width 102 height 15
type input "****"
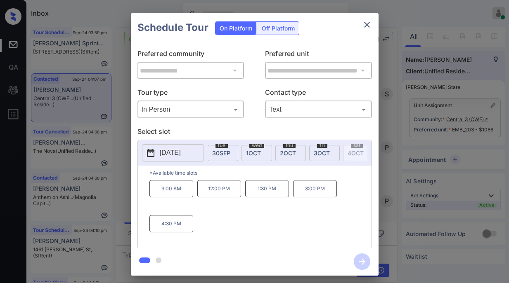
scroll to position [0, 245]
click at [364, 25] on icon "close" at bounding box center [367, 25] width 10 height 10
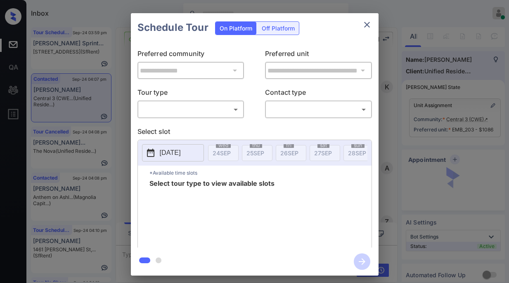
scroll to position [2243, 0]
click at [195, 109] on body "Inbox [PERSON_NAME] Online Set yourself offline Set yourself on break Profile S…" at bounding box center [254, 141] width 509 height 283
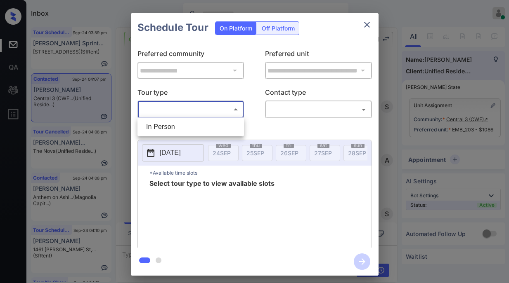
click at [195, 127] on li "In Person" at bounding box center [190, 127] width 102 height 15
type input "********"
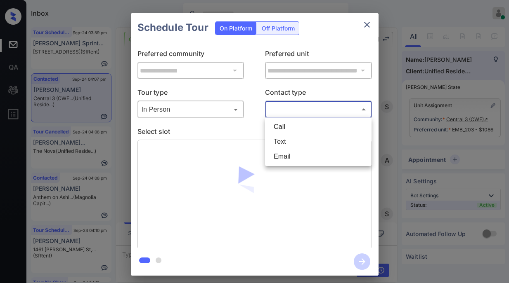
click at [293, 114] on body "Inbox [PERSON_NAME] Online Set yourself offline Set yourself on break Profile S…" at bounding box center [254, 141] width 509 height 283
click at [284, 144] on li "Text" at bounding box center [318, 142] width 102 height 15
type input "****"
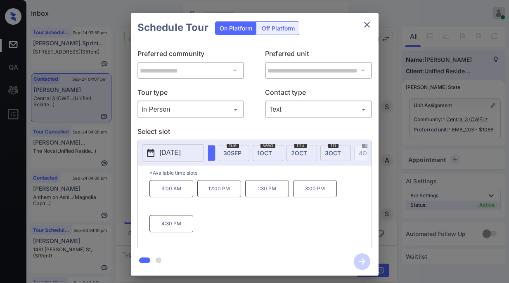
scroll to position [0, 190]
click at [235, 151] on span "[DATE]" at bounding box center [235, 153] width 18 height 7
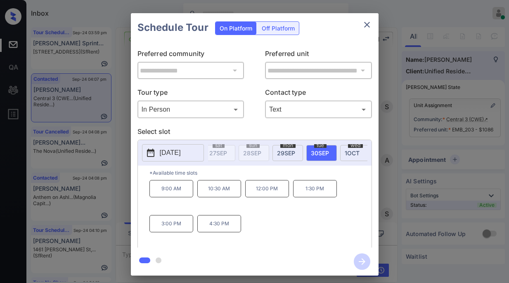
scroll to position [0, 0]
click at [364, 26] on icon "close" at bounding box center [367, 25] width 10 height 10
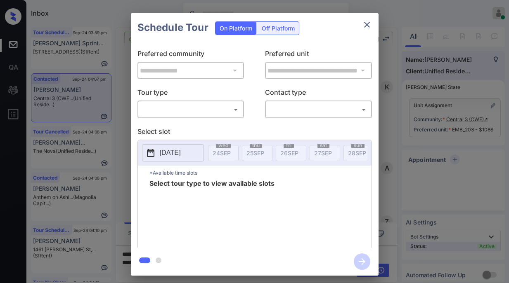
scroll to position [1852, 0]
click at [224, 111] on body "Inbox Paolo Gabriel Online Set yourself offline Set yourself on break Profile S…" at bounding box center [254, 141] width 509 height 283
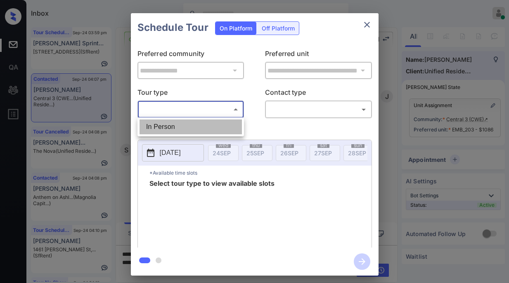
drag, startPoint x: 195, startPoint y: 129, endPoint x: 280, endPoint y: 113, distance: 86.4
click at [196, 129] on li "In Person" at bounding box center [190, 127] width 102 height 15
type input "********"
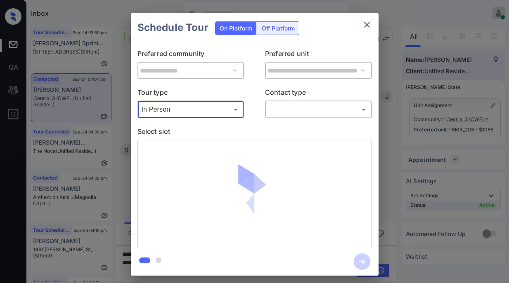
click at [299, 109] on body "Inbox Paolo Gabriel Online Set yourself offline Set yourself on break Profile S…" at bounding box center [254, 141] width 509 height 283
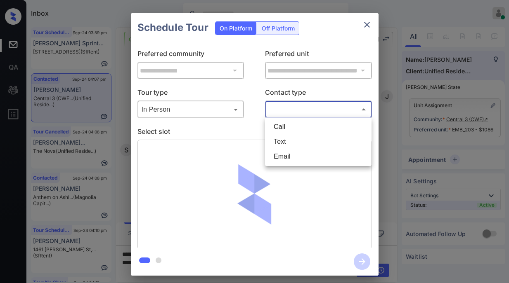
click at [289, 144] on li "Text" at bounding box center [318, 142] width 102 height 15
type input "****"
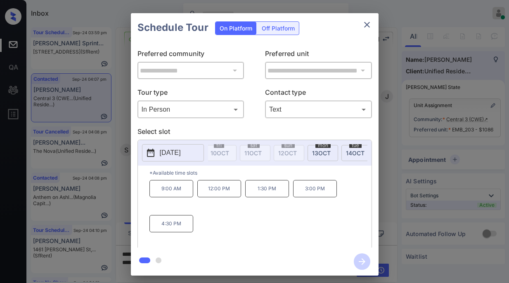
scroll to position [0, 560]
click at [295, 152] on span "[DATE]" at bounding box center [304, 153] width 19 height 7
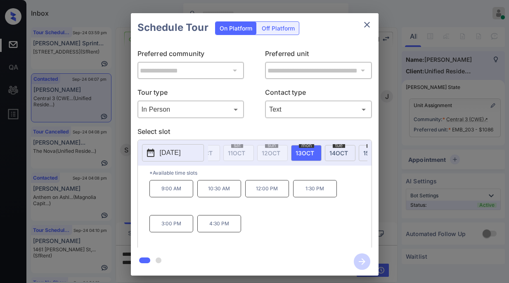
click at [371, 26] on icon "close" at bounding box center [367, 25] width 10 height 10
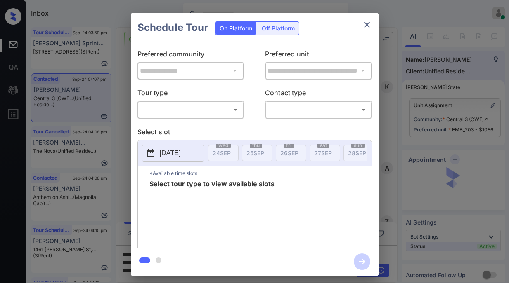
scroll to position [2129, 0]
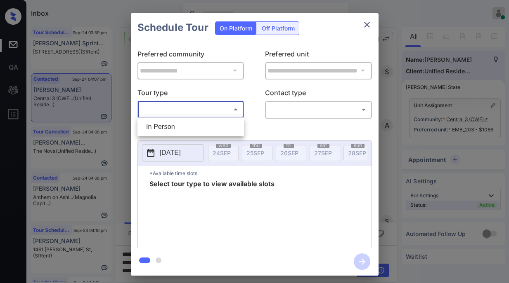
drag, startPoint x: 231, startPoint y: 111, endPoint x: 213, endPoint y: 115, distance: 17.6
click at [229, 111] on body "Inbox [PERSON_NAME] Online Set yourself offline Set yourself on break Profile S…" at bounding box center [254, 141] width 509 height 283
drag, startPoint x: 176, startPoint y: 132, endPoint x: 200, endPoint y: 129, distance: 23.7
click at [182, 131] on li "In Person" at bounding box center [190, 127] width 102 height 15
type input "********"
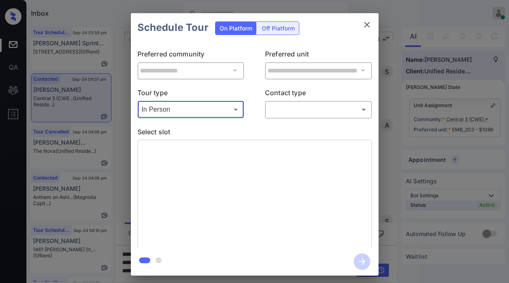
click at [292, 112] on body "Inbox Paolo Gabriel Online Set yourself offline Set yourself on break Profile S…" at bounding box center [254, 141] width 509 height 283
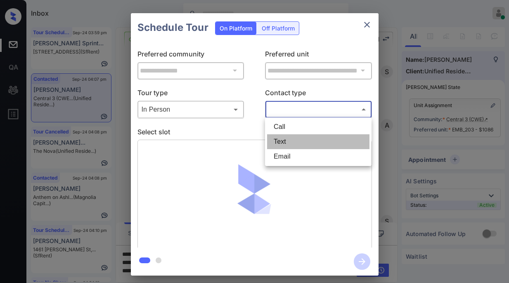
click at [287, 138] on li "Text" at bounding box center [318, 142] width 102 height 15
type input "****"
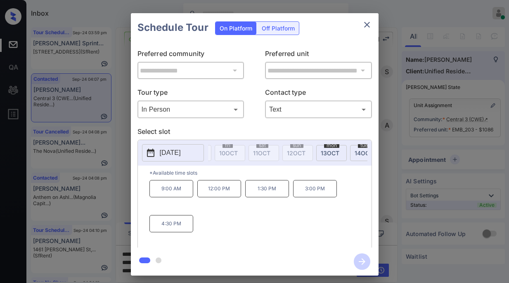
scroll to position [0, 543]
click at [325, 151] on div "mon 13 OCT" at bounding box center [323, 153] width 31 height 16
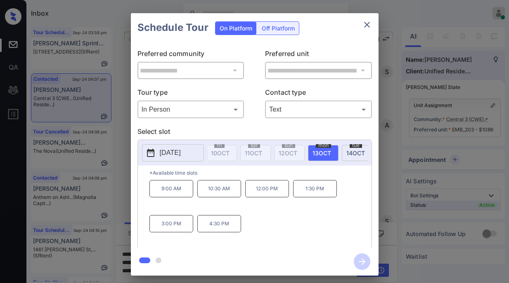
click at [367, 30] on button "close" at bounding box center [367, 25] width 17 height 17
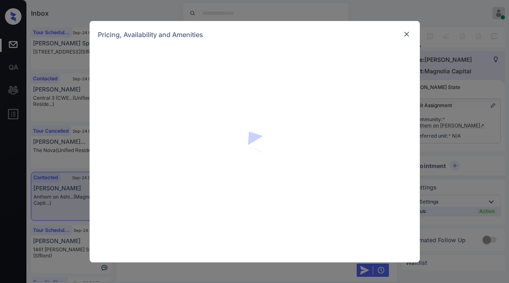
scroll to position [426, 0]
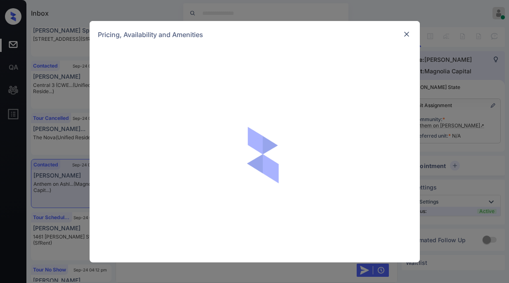
click at [408, 32] on img at bounding box center [406, 34] width 8 height 8
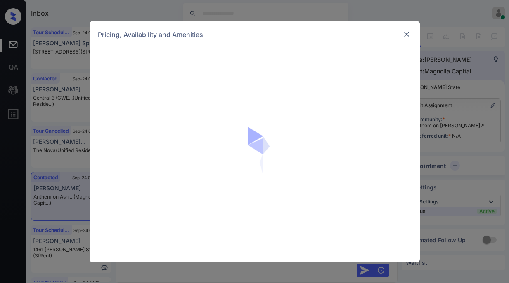
scroll to position [426, 0]
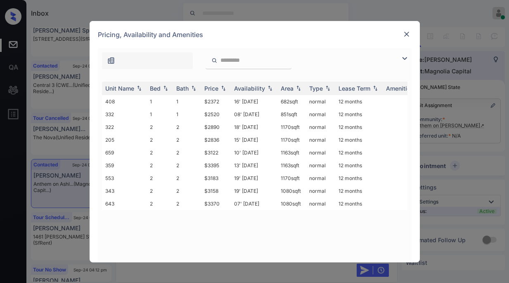
click at [408, 36] on img at bounding box center [406, 34] width 8 height 8
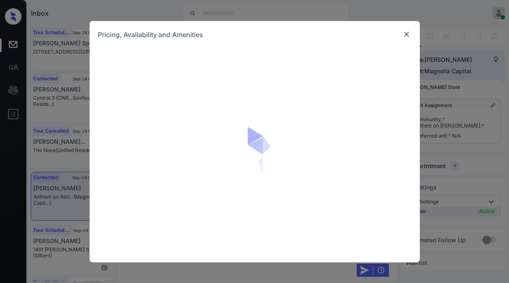
scroll to position [426, 0]
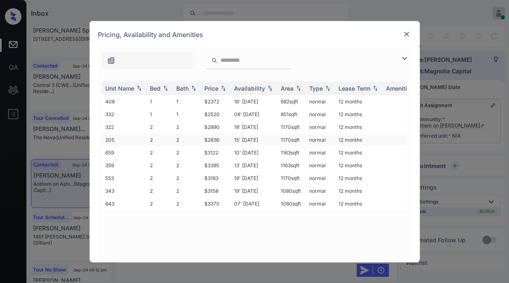
click at [215, 138] on td "$2836" at bounding box center [216, 140] width 30 height 13
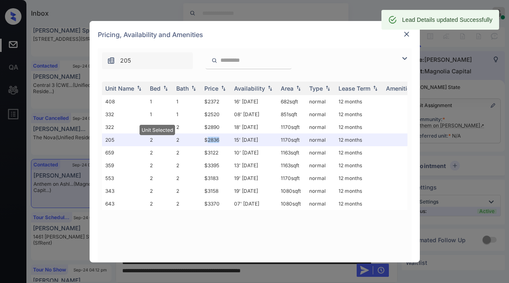
click at [406, 37] on img at bounding box center [406, 34] width 8 height 8
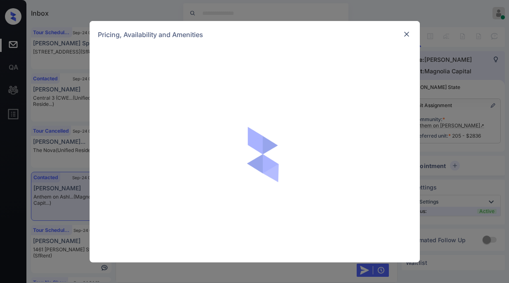
scroll to position [426, 0]
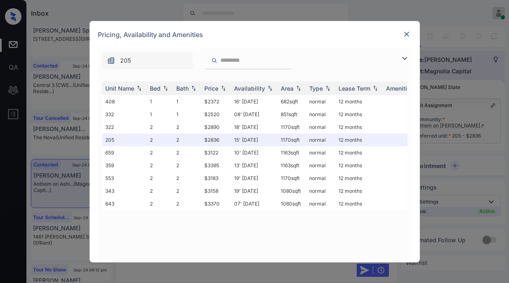
click at [407, 37] on img at bounding box center [406, 34] width 8 height 8
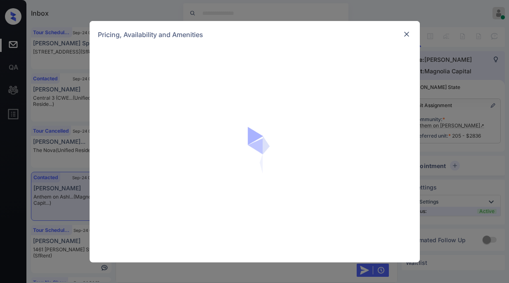
scroll to position [426, 0]
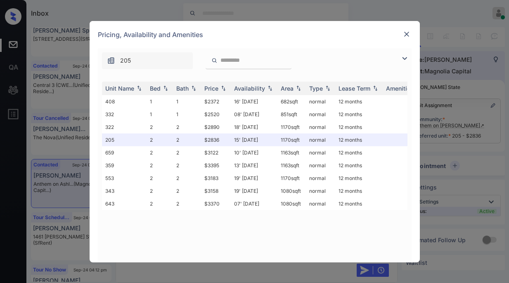
click at [408, 34] on img at bounding box center [406, 34] width 8 height 8
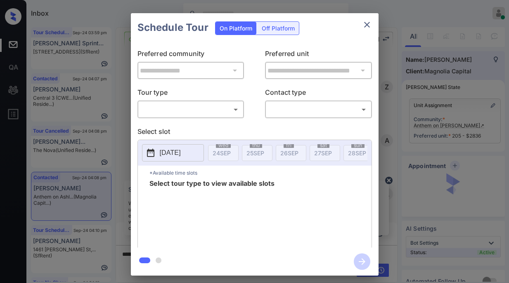
scroll to position [426, 0]
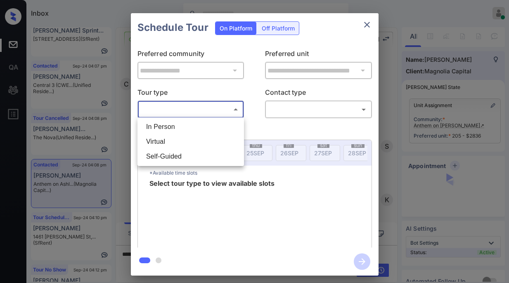
click at [203, 113] on body "Inbox [PERSON_NAME] Online Set yourself offline Set yourself on break Profile S…" at bounding box center [254, 141] width 509 height 283
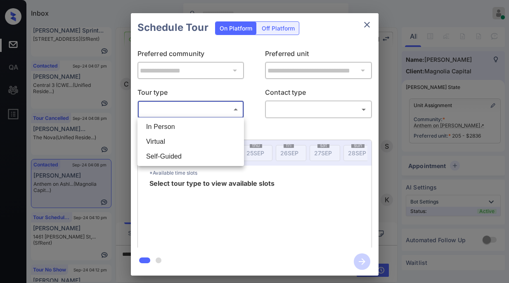
click at [180, 130] on li "In Person" at bounding box center [190, 127] width 102 height 15
type input "********"
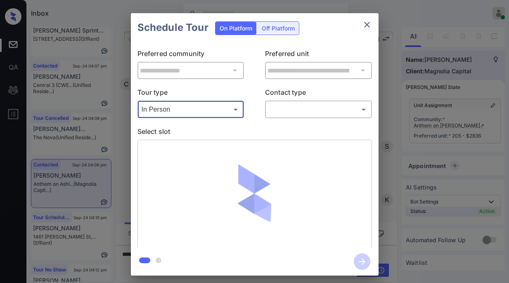
click at [305, 113] on body "Inbox [PERSON_NAME] Online Set yourself offline Set yourself on break Profile S…" at bounding box center [254, 141] width 509 height 283
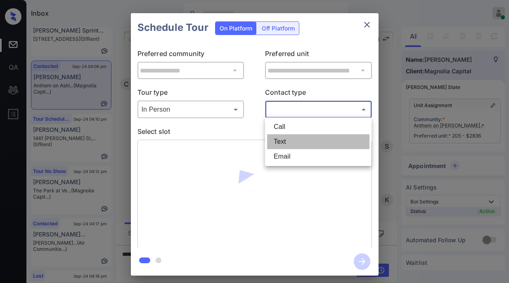
click at [284, 139] on li "Text" at bounding box center [318, 142] width 102 height 15
type input "****"
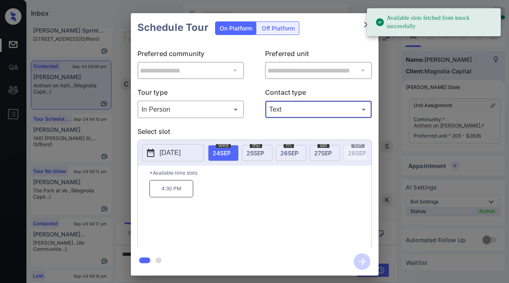
click at [318, 153] on span "27 SEP" at bounding box center [323, 153] width 18 height 7
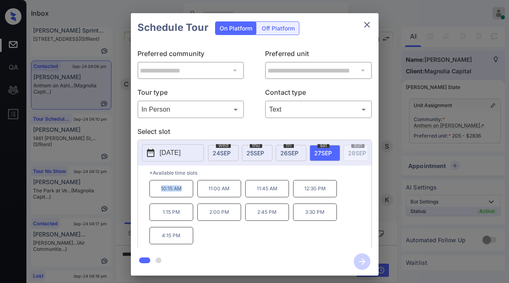
drag, startPoint x: 161, startPoint y: 192, endPoint x: 188, endPoint y: 193, distance: 26.8
click at [188, 193] on p "10:15 AM" at bounding box center [171, 188] width 44 height 17
copy p "10:15 AM"
click at [239, 249] on div at bounding box center [255, 262] width 248 height 28
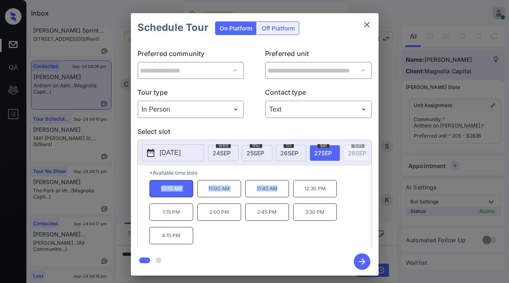
drag, startPoint x: 158, startPoint y: 191, endPoint x: 270, endPoint y: 195, distance: 111.9
click at [270, 195] on div "10:15 AM 11:00 AM 11:45 AM 12:30 PM 1:15 PM 2:00 PM 2:45 PM 3:30 PM 4:15 PM" at bounding box center [260, 213] width 222 height 66
copy div "10:15 AM 11:00 AM 11:45 AM"
click at [366, 25] on icon "close" at bounding box center [367, 25] width 10 height 10
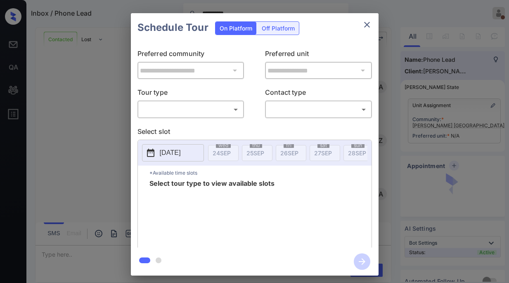
scroll to position [723, 0]
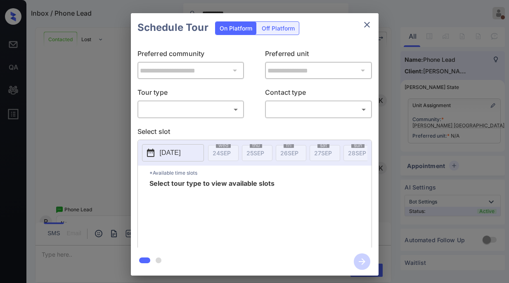
click at [192, 104] on body "**********" at bounding box center [254, 141] width 509 height 283
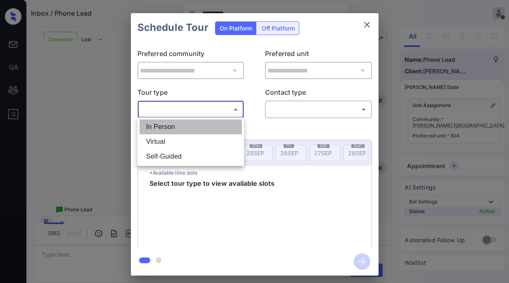
click at [174, 129] on li "In Person" at bounding box center [190, 127] width 102 height 15
type input "********"
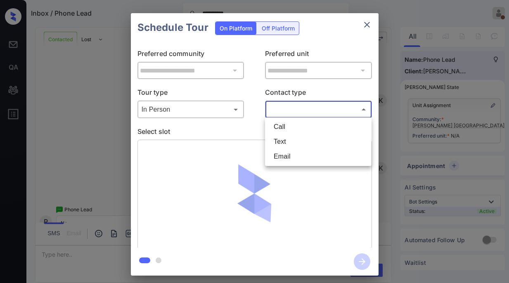
click at [282, 114] on body "**********" at bounding box center [254, 141] width 509 height 283
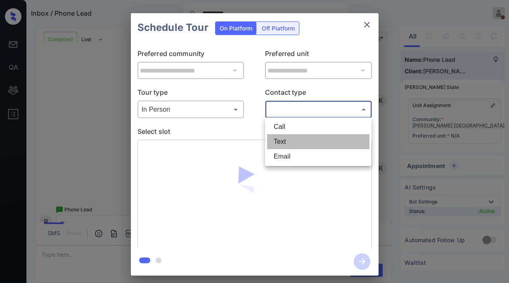
click at [282, 144] on li "Text" at bounding box center [318, 142] width 102 height 15
type input "****"
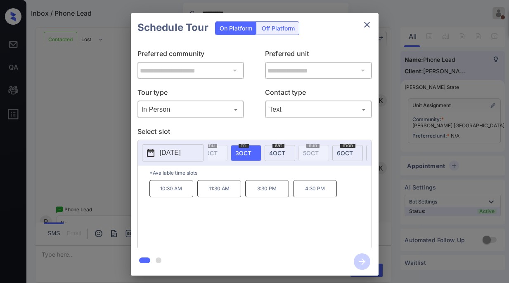
scroll to position [0, 290]
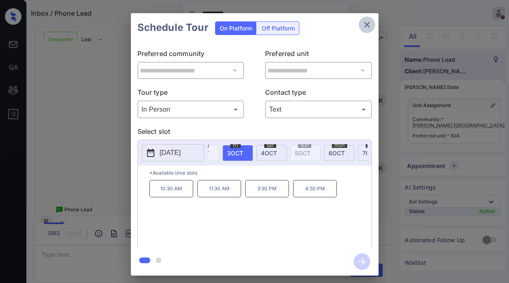
click at [366, 25] on icon "close" at bounding box center [367, 25] width 6 height 6
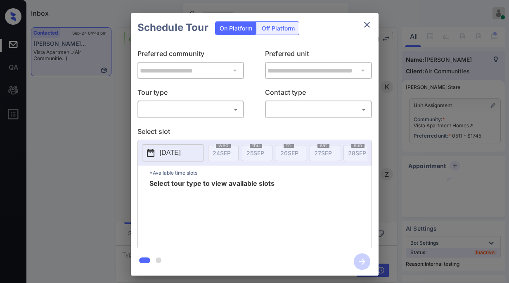
scroll to position [3139, 0]
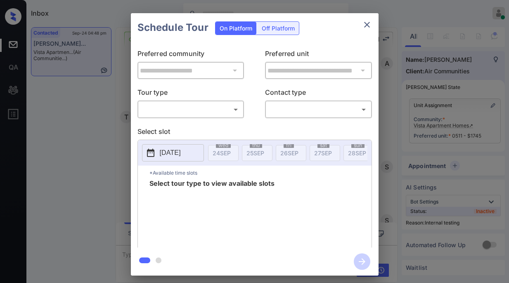
click at [208, 114] on body "Inbox [PERSON_NAME] Online Set yourself offline Set yourself on break Profile S…" at bounding box center [254, 141] width 509 height 283
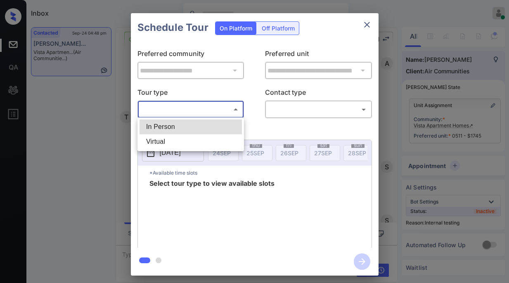
drag, startPoint x: 189, startPoint y: 130, endPoint x: 229, endPoint y: 127, distance: 39.8
click at [190, 130] on li "In Person" at bounding box center [190, 127] width 102 height 15
type input "********"
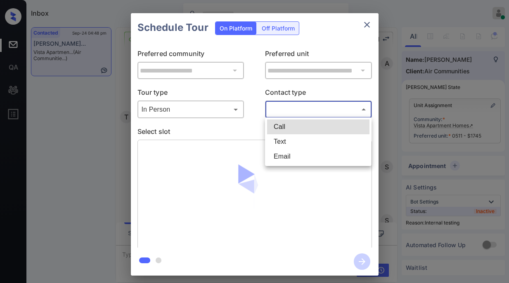
click at [303, 114] on body "Inbox [PERSON_NAME] Online Set yourself offline Set yourself on break Profile S…" at bounding box center [254, 141] width 509 height 283
click at [291, 140] on li "Text" at bounding box center [318, 142] width 102 height 15
type input "****"
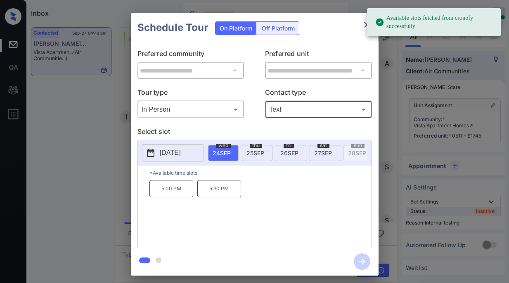
click at [366, 26] on icon "close" at bounding box center [367, 25] width 6 height 6
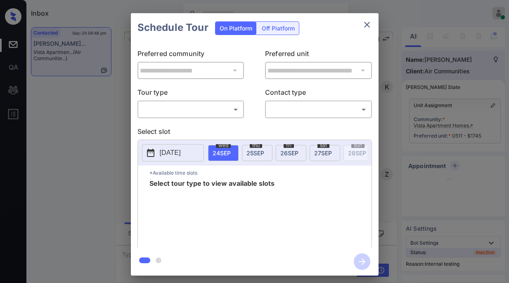
scroll to position [3139, 0]
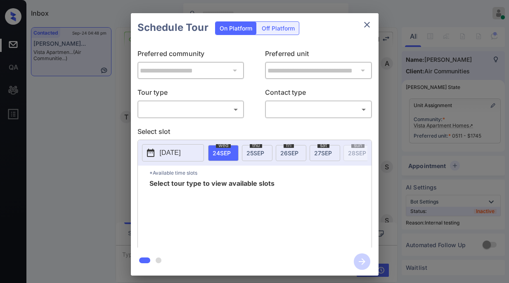
click at [209, 116] on div "​ ​" at bounding box center [190, 110] width 107 height 18
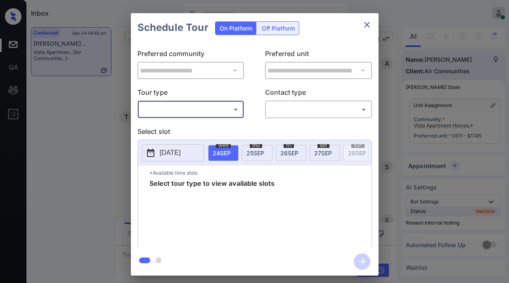
click at [204, 114] on body "Inbox Paolo Gabriel Online Set yourself offline Set yourself on break Profile S…" at bounding box center [254, 141] width 509 height 283
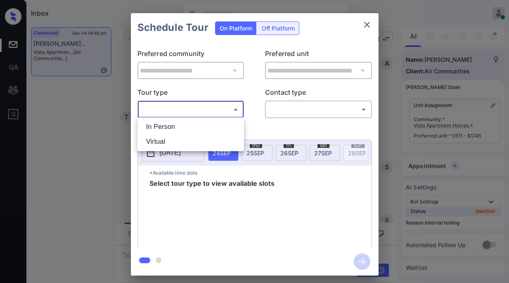
click at [192, 139] on li "Virtual" at bounding box center [190, 142] width 102 height 15
type input "*******"
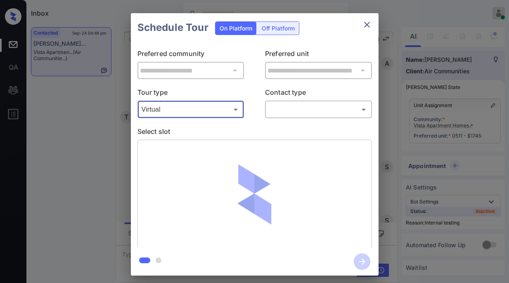
click at [290, 111] on body "Inbox Paolo Gabriel Online Set yourself offline Set yourself on break Profile S…" at bounding box center [254, 141] width 509 height 283
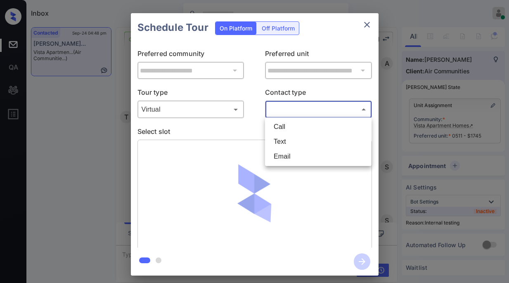
click at [293, 144] on li "Text" at bounding box center [318, 142] width 102 height 15
type input "****"
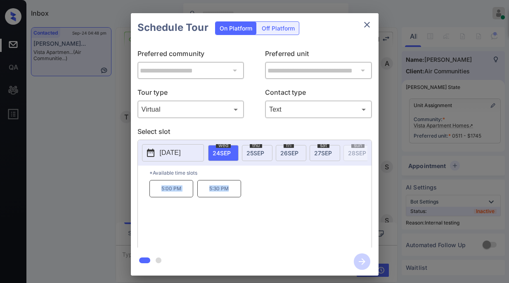
drag, startPoint x: 156, startPoint y: 192, endPoint x: 224, endPoint y: 198, distance: 68.3
click at [223, 198] on div "5:00 PM 5:30 PM" at bounding box center [260, 213] width 222 height 66
copy div "5:00 PM 5:30 PM"
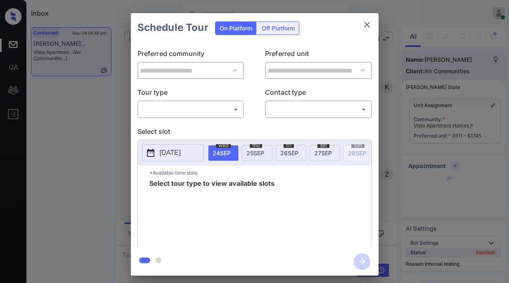
scroll to position [3139, 0]
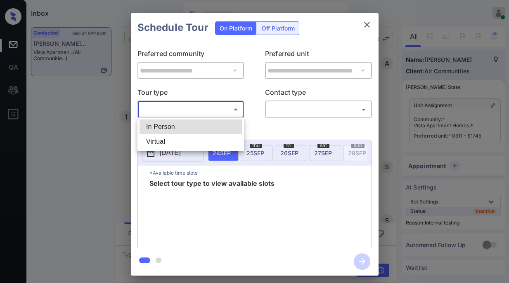
click at [208, 113] on body "Inbox [PERSON_NAME] Online Set yourself offline Set yourself on break Profile S…" at bounding box center [254, 141] width 509 height 283
click at [203, 127] on li "In Person" at bounding box center [190, 127] width 102 height 15
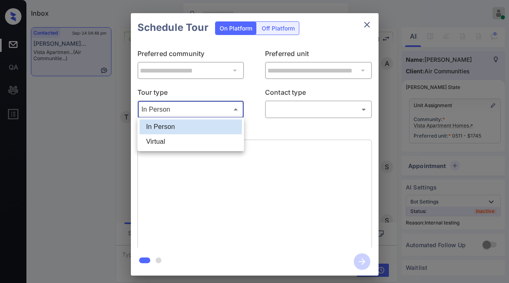
click at [214, 109] on body "Inbox [PERSON_NAME] Online Set yourself offline Set yourself on break Profile S…" at bounding box center [254, 141] width 509 height 283
click at [194, 137] on li "Virtual" at bounding box center [190, 142] width 102 height 15
type input "*******"
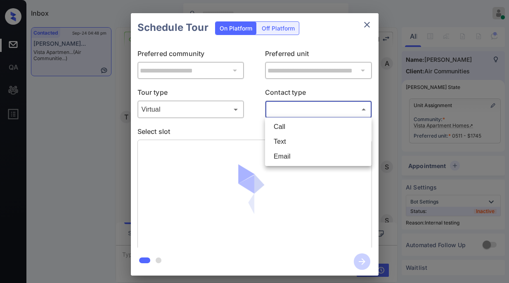
click at [275, 111] on body "Inbox [PERSON_NAME] Online Set yourself offline Set yourself on break Profile S…" at bounding box center [254, 141] width 509 height 283
click at [287, 145] on li "Text" at bounding box center [318, 142] width 102 height 15
type input "****"
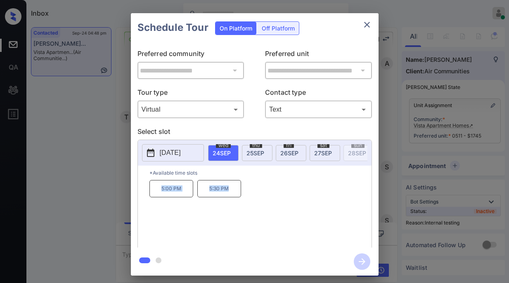
drag, startPoint x: 162, startPoint y: 191, endPoint x: 228, endPoint y: 193, distance: 65.6
click at [228, 193] on div "5:00 PM 5:30 PM" at bounding box center [260, 213] width 222 height 66
copy div "5:00 PM 5:30 PM"
click at [99, 157] on div "**********" at bounding box center [254, 144] width 509 height 289
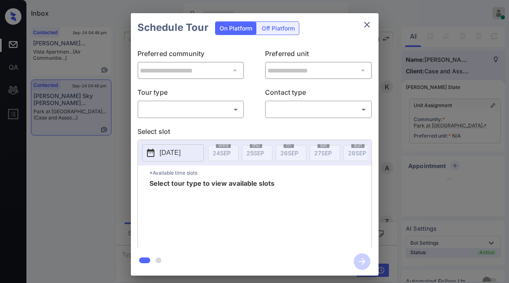
scroll to position [631, 0]
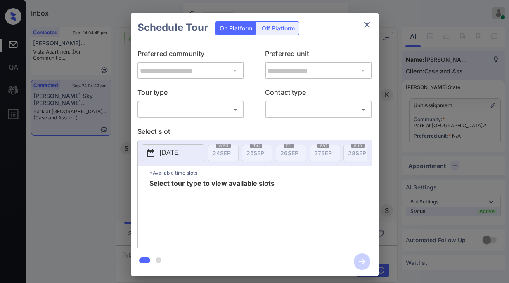
click at [220, 109] on body "Inbox [PERSON_NAME] Online Set yourself offline Set yourself on break Profile S…" at bounding box center [254, 141] width 509 height 283
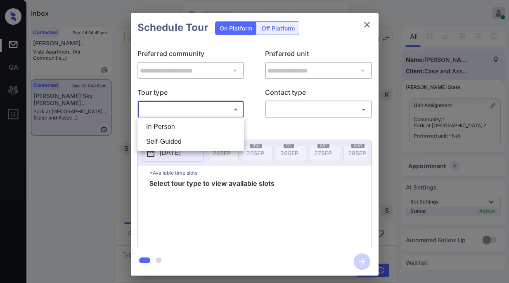
drag, startPoint x: 271, startPoint y: 132, endPoint x: 308, endPoint y: 106, distance: 45.3
click at [272, 132] on div at bounding box center [254, 141] width 509 height 283
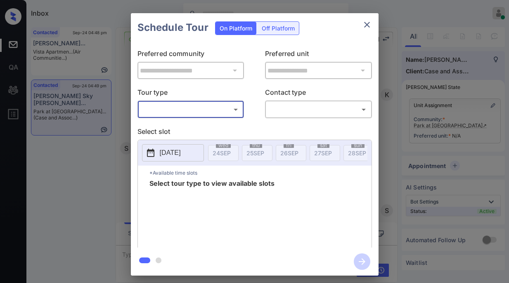
click at [368, 27] on icon "close" at bounding box center [367, 25] width 10 height 10
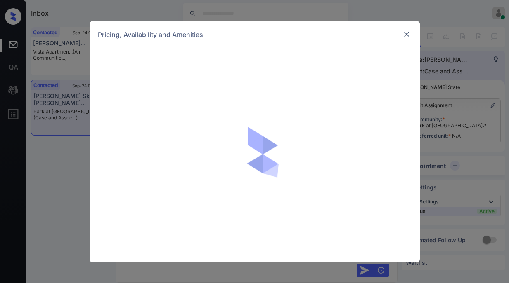
scroll to position [684, 0]
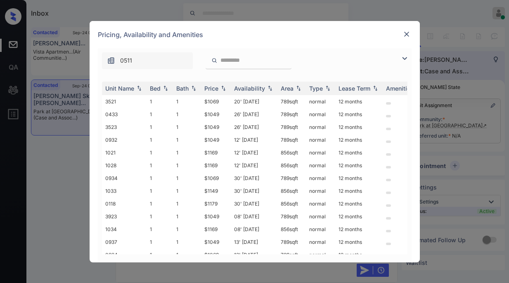
click at [402, 59] on img at bounding box center [404, 59] width 10 height 10
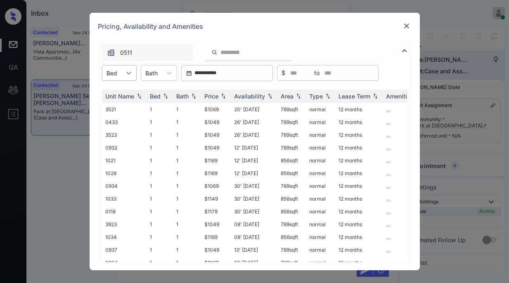
click icon
drag, startPoint x: 116, startPoint y: 94, endPoint x: 174, endPoint y: 96, distance: 57.8
click div "1"
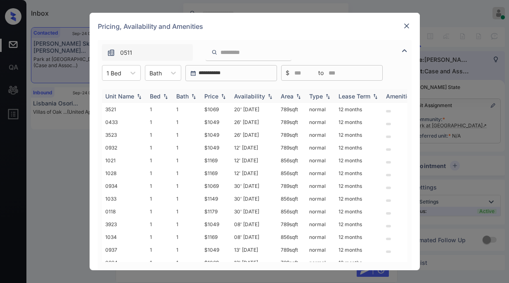
click div "Price"
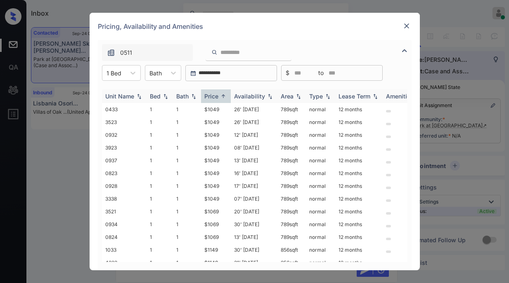
click div "Price"
click td "$1049"
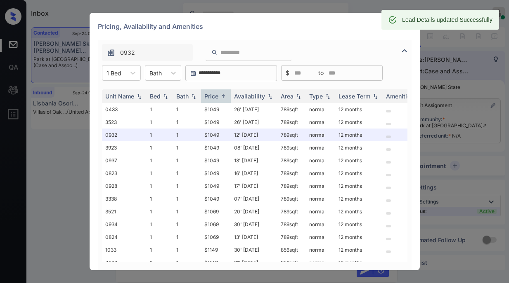
click div "Lead Details updated Successfully"
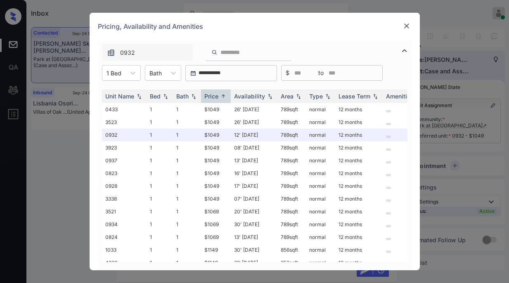
click img
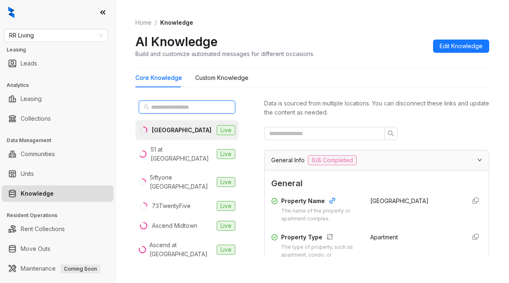
click at [213, 105] on input "text" at bounding box center [187, 107] width 73 height 9
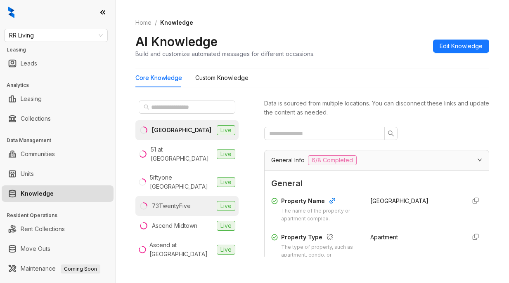
click at [170, 202] on div "73TwentyFive" at bounding box center [171, 206] width 39 height 9
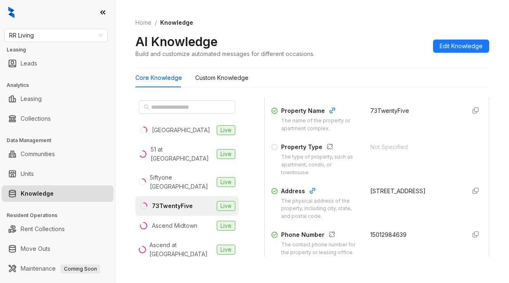
scroll to position [135, 0]
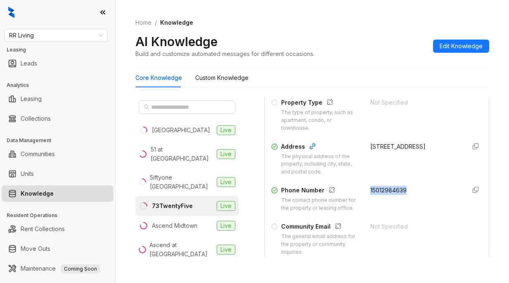
drag, startPoint x: 361, startPoint y: 191, endPoint x: 401, endPoint y: 191, distance: 39.6
click at [401, 191] on div "15012984639" at bounding box center [414, 199] width 89 height 26
copy span "15012984639"
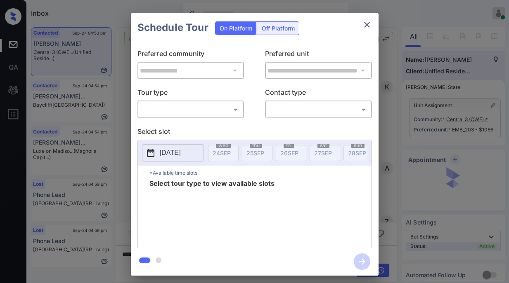
scroll to position [4167, 0]
click at [210, 109] on body "Inbox Paolo Gabriel Online Set yourself offline Set yourself on break Profile S…" at bounding box center [254, 141] width 509 height 283
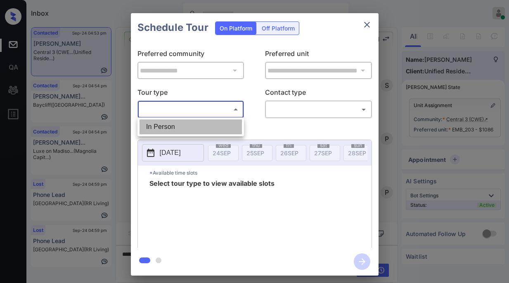
drag, startPoint x: 191, startPoint y: 123, endPoint x: 217, endPoint y: 120, distance: 26.2
click at [194, 123] on li "In Person" at bounding box center [190, 127] width 102 height 15
type input "********"
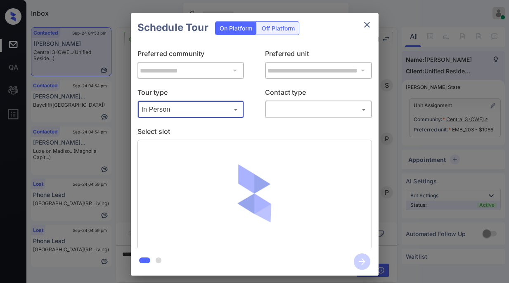
click at [284, 113] on body "Inbox [PERSON_NAME] Online Set yourself offline Set yourself on break Profile S…" at bounding box center [254, 141] width 509 height 283
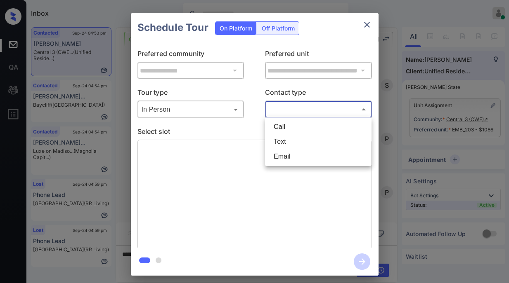
click at [365, 26] on div at bounding box center [254, 141] width 509 height 283
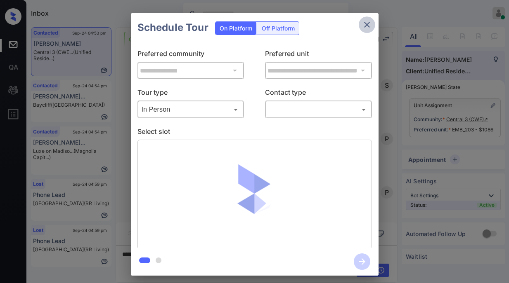
click at [366, 28] on icon "close" at bounding box center [367, 25] width 10 height 10
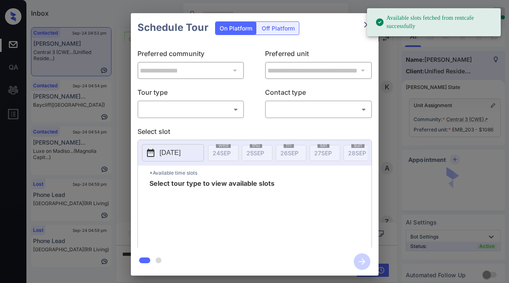
scroll to position [4167, 0]
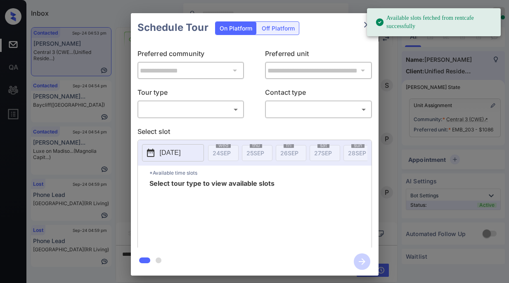
click at [201, 109] on body "Available slots fetched from rentcafe successfully Inbox [PERSON_NAME] Online S…" at bounding box center [254, 141] width 509 height 283
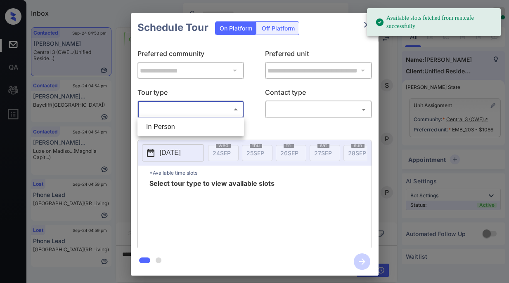
click at [366, 23] on div at bounding box center [254, 141] width 509 height 283
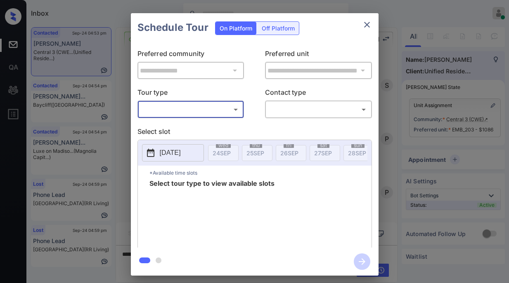
click at [367, 26] on body "Available slots fetched from rentcafe successfully Inbox [PERSON_NAME] Online S…" at bounding box center [254, 141] width 509 height 283
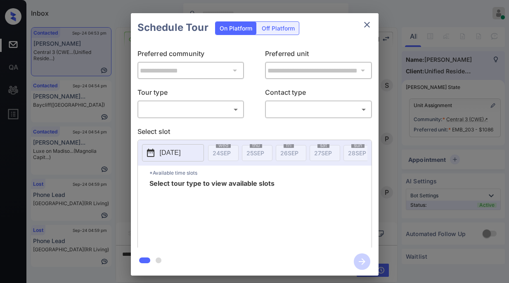
click at [364, 24] on icon "close" at bounding box center [367, 25] width 10 height 10
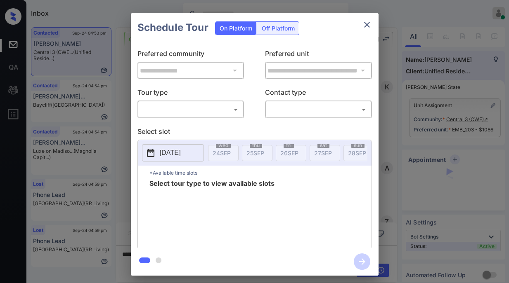
scroll to position [3970, 0]
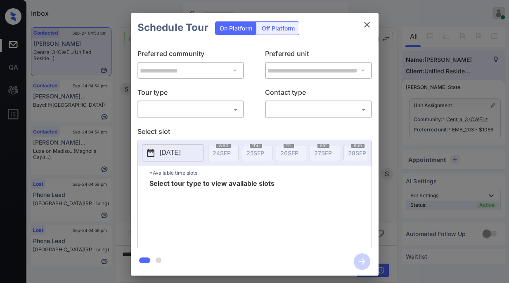
click at [212, 111] on body "Inbox [PERSON_NAME] Online Set yourself offline Set yourself on break Profile S…" at bounding box center [254, 141] width 509 height 283
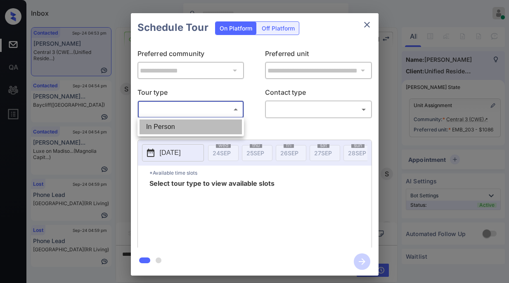
drag, startPoint x: 183, startPoint y: 134, endPoint x: 222, endPoint y: 127, distance: 39.3
click at [188, 134] on li "In Person" at bounding box center [190, 127] width 102 height 15
type input "********"
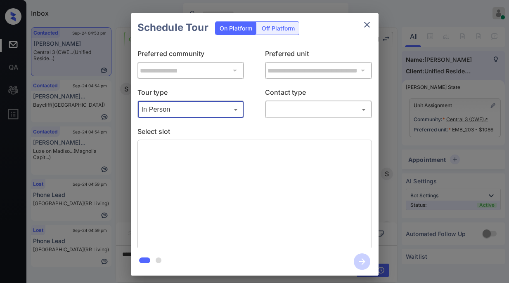
drag, startPoint x: 316, startPoint y: 116, endPoint x: 324, endPoint y: 117, distance: 7.9
click at [318, 116] on div "​ ​" at bounding box center [318, 110] width 107 height 18
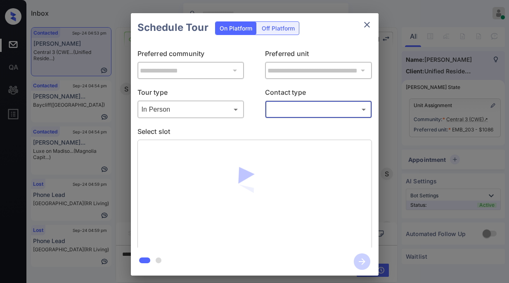
click at [307, 111] on body "Inbox [PERSON_NAME] Online Set yourself offline Set yourself on break Profile S…" at bounding box center [254, 141] width 509 height 283
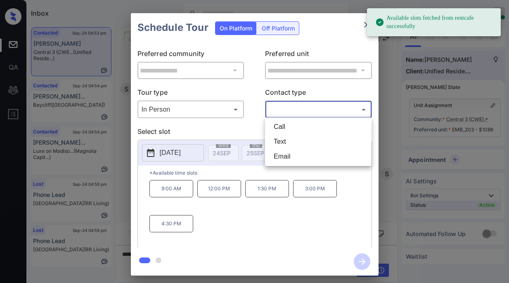
click at [292, 155] on li "Email" at bounding box center [318, 156] width 102 height 15
type input "*****"
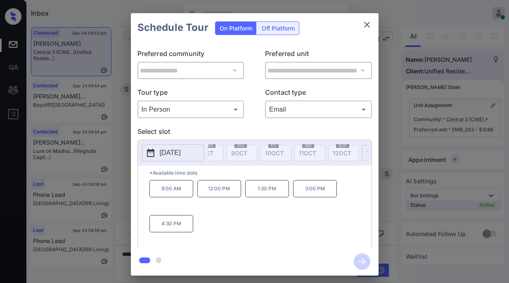
scroll to position [0, 497]
click at [358, 151] on span "[DATE]" at bounding box center [367, 153] width 19 height 7
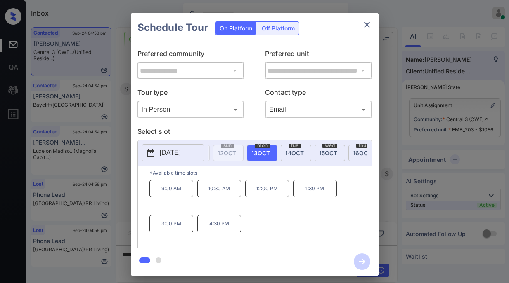
scroll to position [0, 609]
click at [370, 26] on icon "close" at bounding box center [367, 25] width 10 height 10
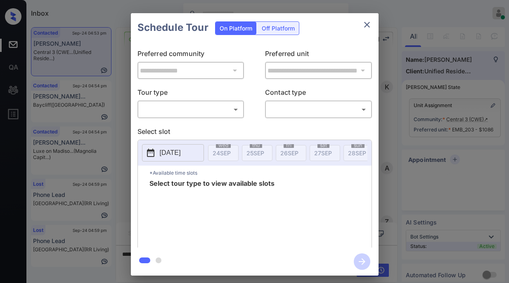
scroll to position [4088, 0]
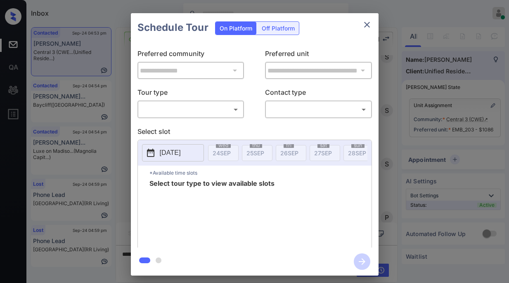
click at [209, 104] on body "Inbox Paolo Gabriel Online Set yourself offline Set yourself on break Profile S…" at bounding box center [254, 141] width 509 height 283
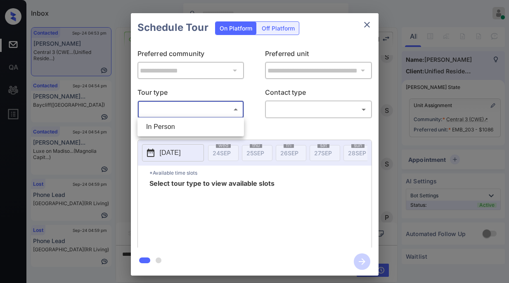
click at [196, 123] on li "In Person" at bounding box center [190, 127] width 102 height 15
type input "********"
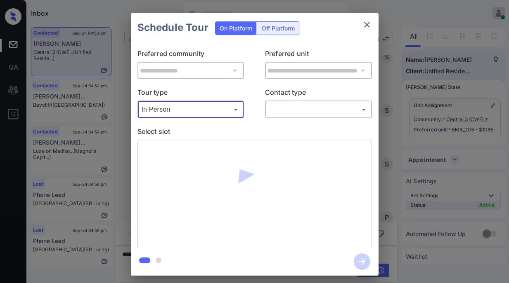
click at [302, 111] on body "Inbox Paolo Gabriel Online Set yourself offline Set yourself on break Profile S…" at bounding box center [254, 141] width 509 height 283
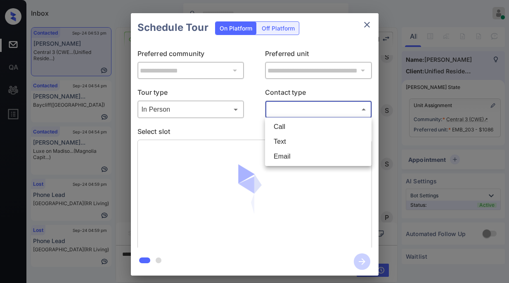
click at [283, 158] on li "Email" at bounding box center [318, 156] width 102 height 15
type input "*****"
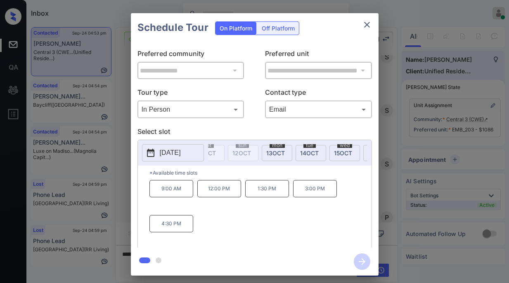
scroll to position [0, 597]
drag, startPoint x: 267, startPoint y: 153, endPoint x: 261, endPoint y: 164, distance: 12.5
click at [267, 153] on span "[DATE]" at bounding box center [267, 153] width 19 height 7
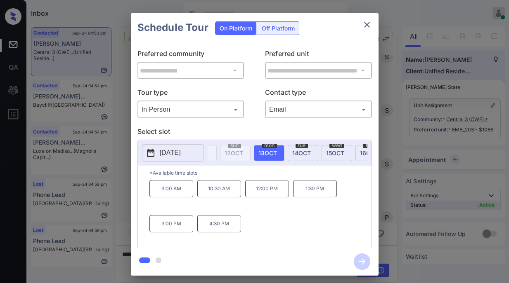
click at [309, 194] on p "1:30 PM" at bounding box center [315, 188] width 44 height 17
click at [360, 261] on icon "button" at bounding box center [362, 262] width 17 height 17
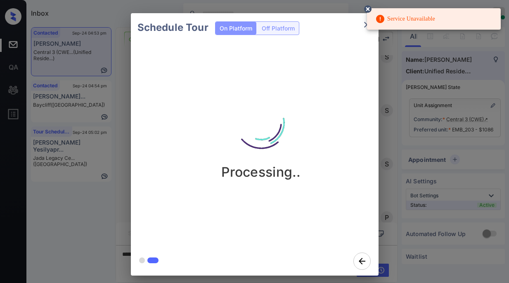
click at [370, 10] on icon at bounding box center [367, 8] width 7 height 7
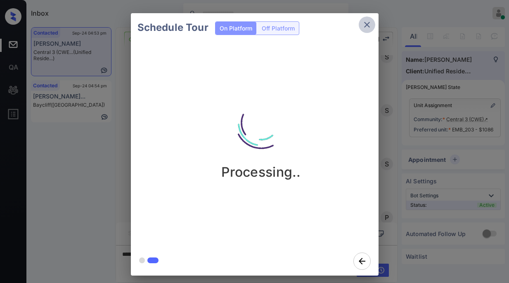
click at [368, 26] on icon "close" at bounding box center [367, 25] width 10 height 10
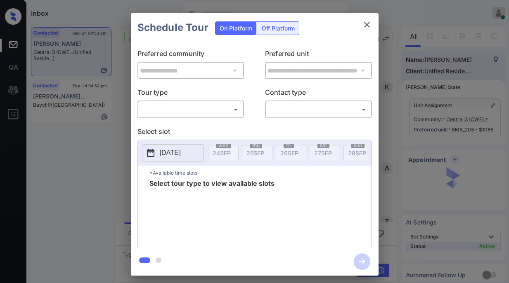
scroll to position [3896, 0]
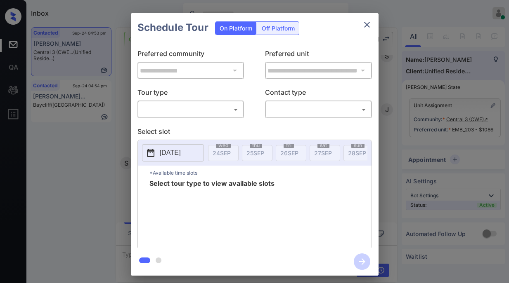
click at [195, 121] on div "**********" at bounding box center [255, 145] width 248 height 206
click at [204, 112] on body "Inbox [PERSON_NAME] Online Set yourself offline Set yourself on break Profile S…" at bounding box center [254, 141] width 509 height 283
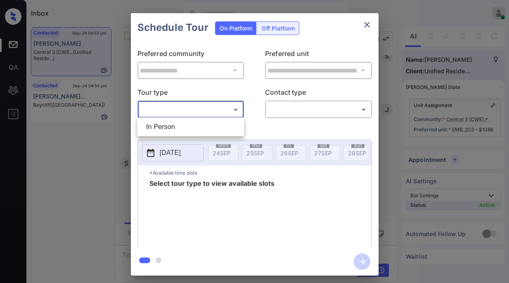
click at [202, 130] on li "In Person" at bounding box center [190, 127] width 102 height 15
type input "********"
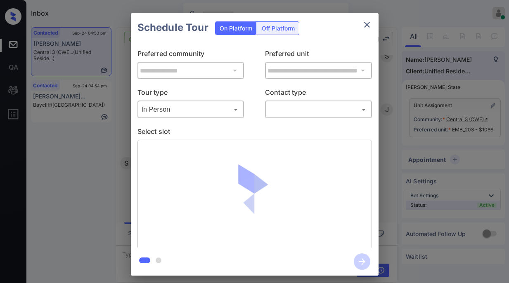
drag, startPoint x: 304, startPoint y: 119, endPoint x: 310, endPoint y: 118, distance: 6.4
click at [305, 119] on div "**********" at bounding box center [255, 145] width 248 height 206
click at [310, 117] on div "​ ​" at bounding box center [318, 110] width 107 height 18
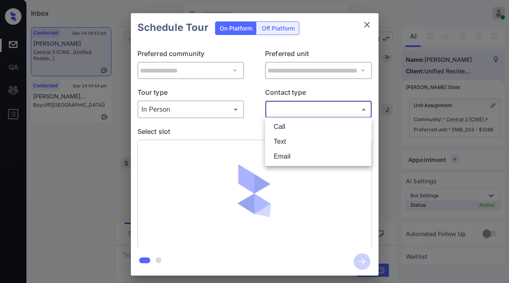
click at [303, 113] on body "Inbox [PERSON_NAME] Online Set yourself offline Set yourself on break Profile S…" at bounding box center [254, 141] width 509 height 283
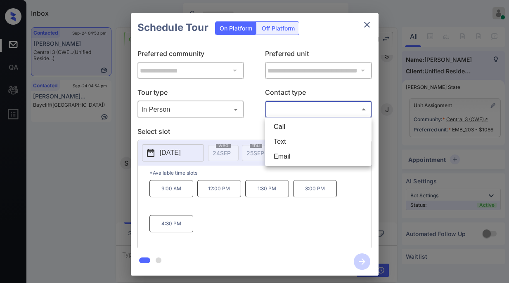
click at [291, 140] on li "Text" at bounding box center [318, 142] width 102 height 15
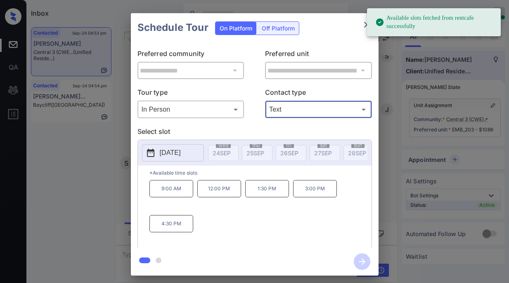
click at [301, 114] on body "Available slots fetched from rentcafe successfully Inbox [PERSON_NAME] Online S…" at bounding box center [254, 141] width 509 height 283
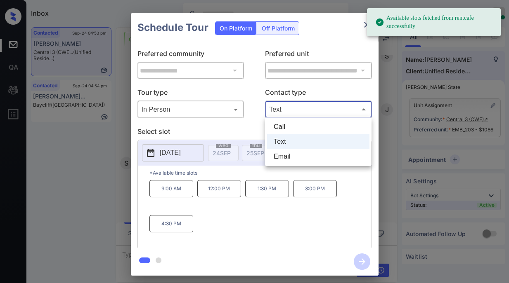
drag, startPoint x: 283, startPoint y: 156, endPoint x: 253, endPoint y: 156, distance: 30.1
click at [283, 156] on li "Email" at bounding box center [318, 156] width 102 height 15
type input "*****"
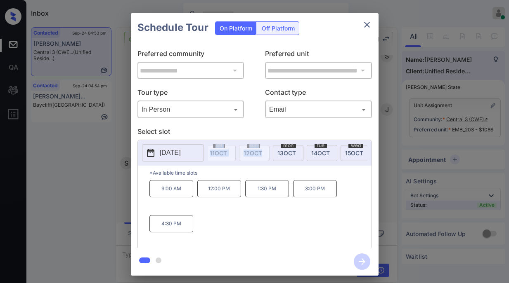
scroll to position [0, 583]
drag, startPoint x: 217, startPoint y: 165, endPoint x: 260, endPoint y: 163, distance: 43.3
click at [260, 162] on div "wed 24 SEP thu 25 SEP fri 26 SEP sat 27 SEP sun 28 SEP mon 29 SEP tue 30 SEP we…" at bounding box center [287, 152] width 159 height 17
click at [272, 150] on span "13 OCT" at bounding box center [281, 153] width 19 height 7
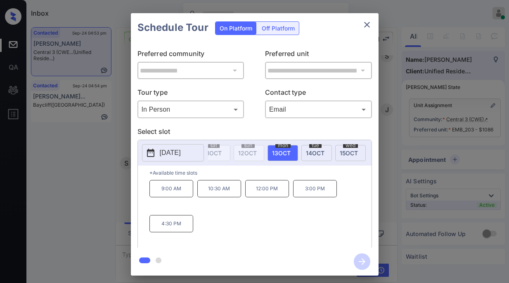
click at [365, 31] on button "close" at bounding box center [367, 25] width 17 height 17
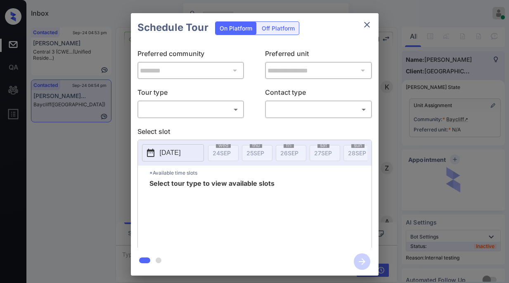
scroll to position [2089, 0]
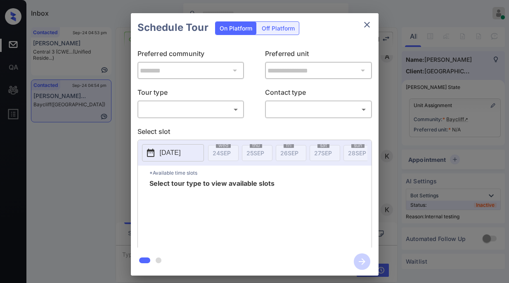
click at [196, 108] on body "Inbox [PERSON_NAME] Online Set yourself offline Set yourself on break Profile S…" at bounding box center [254, 141] width 509 height 283
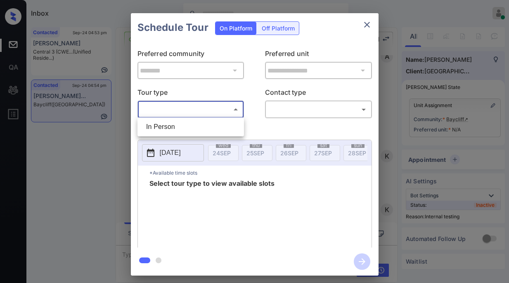
click at [206, 130] on li "In Person" at bounding box center [190, 127] width 102 height 15
type input "********"
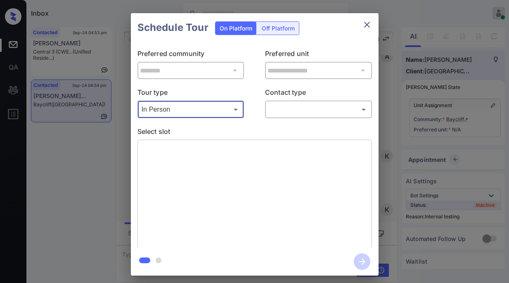
click at [302, 118] on div "**********" at bounding box center [255, 145] width 248 height 206
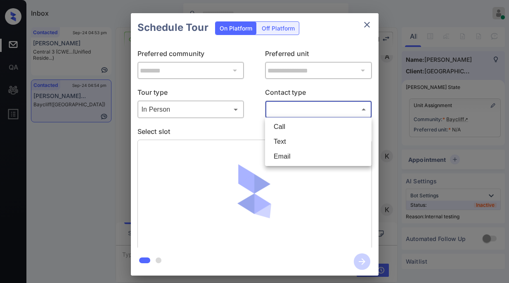
click at [304, 115] on body "Inbox Paolo Gabriel Online Set yourself offline Set yourself on break Profile S…" at bounding box center [254, 141] width 509 height 283
drag, startPoint x: 292, startPoint y: 141, endPoint x: 260, endPoint y: 62, distance: 84.8
click at [290, 140] on li "Text" at bounding box center [318, 142] width 102 height 15
type input "****"
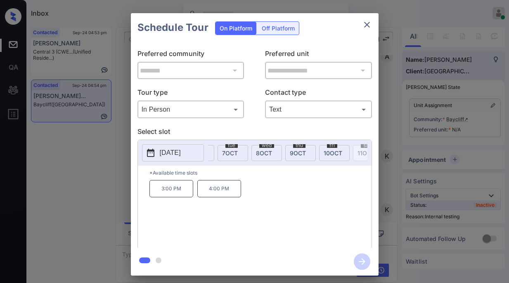
scroll to position [0, 436]
click at [89, 50] on div "**********" at bounding box center [254, 144] width 509 height 289
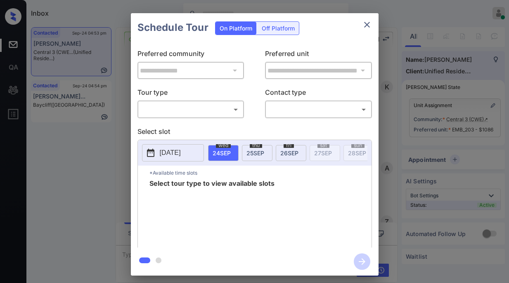
scroll to position [4167, 0]
click at [184, 112] on body "Inbox Paolo Gabriel Online Set yourself offline Set yourself on break Profile S…" at bounding box center [254, 141] width 509 height 283
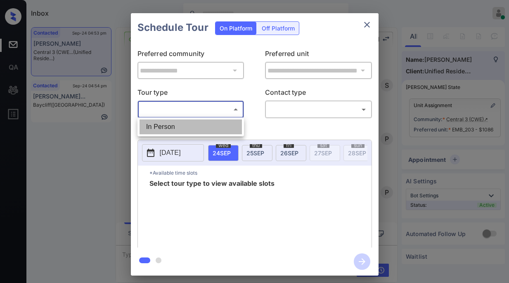
drag, startPoint x: 175, startPoint y: 126, endPoint x: 230, endPoint y: 122, distance: 55.4
click at [181, 126] on li "In Person" at bounding box center [190, 127] width 102 height 15
type input "********"
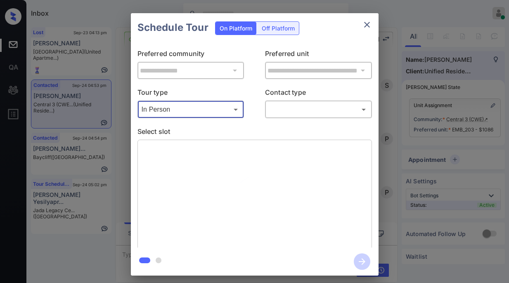
click at [313, 107] on body "Inbox Paolo Gabriel Online Set yourself offline Set yourself on break Profile S…" at bounding box center [254, 141] width 509 height 283
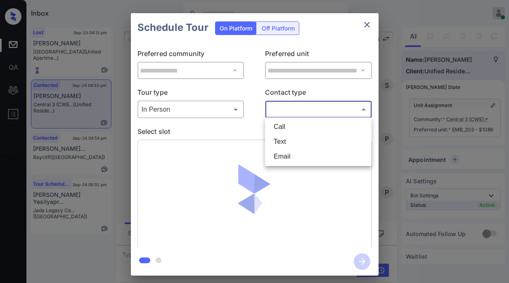
click at [298, 140] on li "Text" at bounding box center [318, 142] width 102 height 15
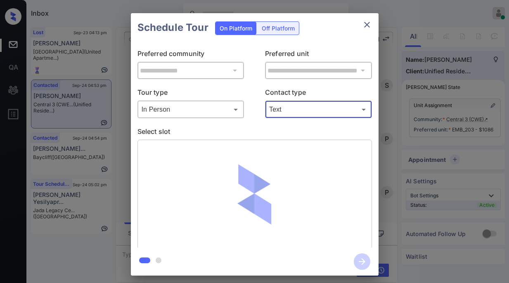
click at [305, 109] on body "Inbox Paolo Gabriel Online Set yourself offline Set yourself on break Profile S…" at bounding box center [254, 141] width 509 height 283
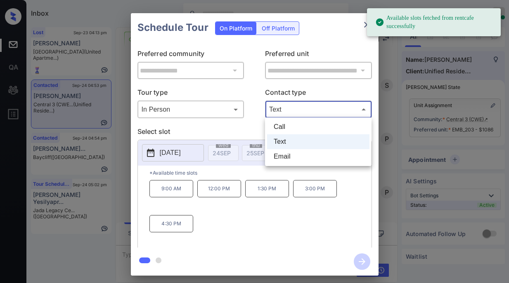
click at [295, 153] on li "Email" at bounding box center [318, 156] width 102 height 15
type input "*****"
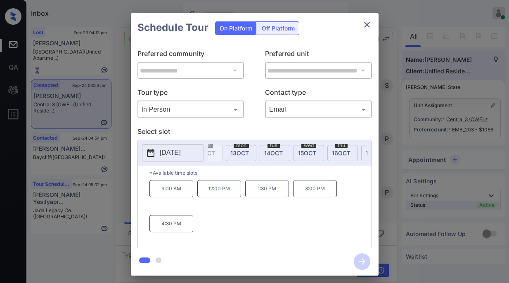
scroll to position [0, 628]
click at [236, 150] on span "13 OCT" at bounding box center [237, 153] width 19 height 7
drag, startPoint x: 259, startPoint y: 191, endPoint x: 276, endPoint y: 193, distance: 16.6
click at [276, 193] on p "12:00 PM" at bounding box center [267, 188] width 44 height 17
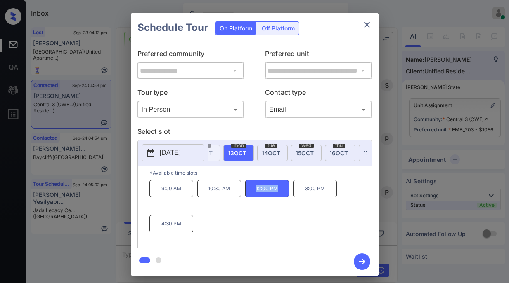
drag, startPoint x: 261, startPoint y: 211, endPoint x: 245, endPoint y: 207, distance: 16.6
click at [260, 212] on div "9:00 AM 10:30 AM 12:00 PM 3:00 PM 4:30 PM" at bounding box center [260, 213] width 222 height 66
drag, startPoint x: 216, startPoint y: 189, endPoint x: 324, endPoint y: 196, distance: 108.3
click at [324, 196] on div "9:00 AM 10:30 AM 12:00 PM 3:00 PM 4:30 PM" at bounding box center [260, 213] width 222 height 66
copy div "10:30 AM 12:00 PM 3:00 PM"
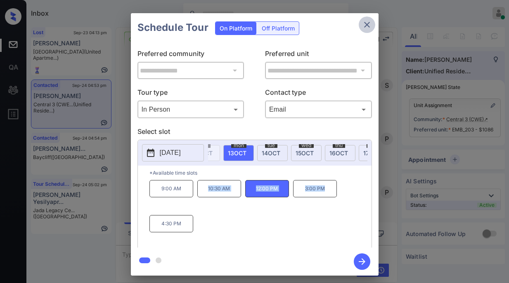
click at [363, 24] on icon "close" at bounding box center [367, 25] width 10 height 10
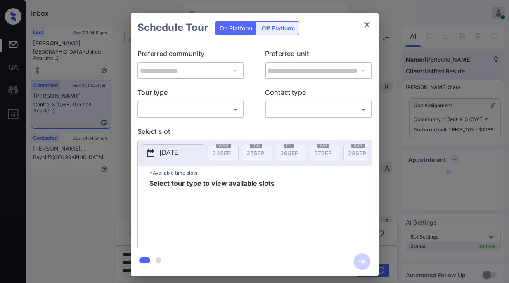
scroll to position [4167, 0]
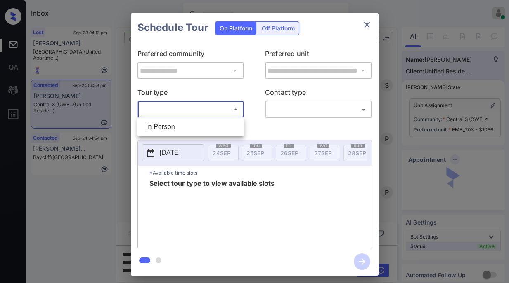
drag, startPoint x: 227, startPoint y: 113, endPoint x: 218, endPoint y: 114, distance: 8.7
click at [227, 113] on body "Inbox Paolo Gabriel Online Set yourself offline Set yourself on break Profile S…" at bounding box center [254, 141] width 509 height 283
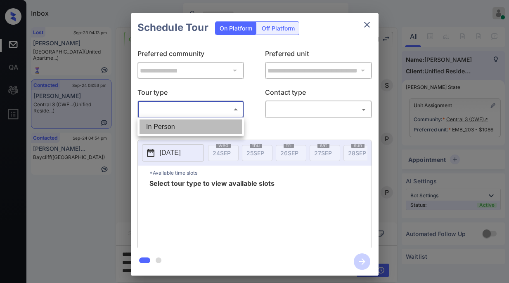
drag, startPoint x: 196, startPoint y: 129, endPoint x: 268, endPoint y: 119, distance: 72.1
click at [196, 129] on li "In Person" at bounding box center [190, 127] width 102 height 15
type input "********"
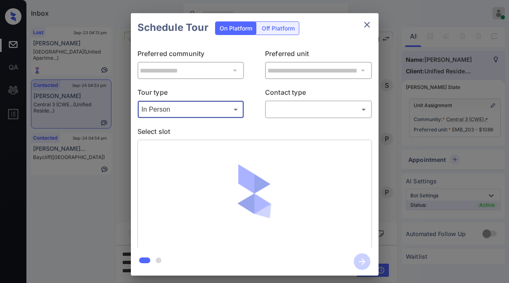
click at [292, 110] on body "Inbox Paolo Gabriel Online Set yourself offline Set yourself on break Profile S…" at bounding box center [254, 141] width 509 height 283
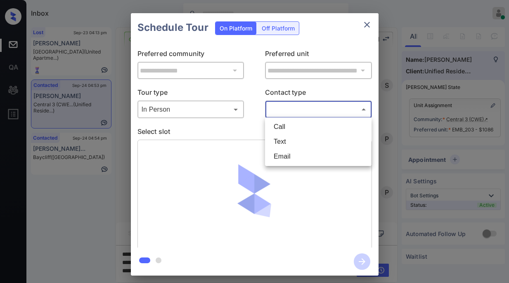
click at [289, 141] on li "Text" at bounding box center [318, 142] width 102 height 15
type input "****"
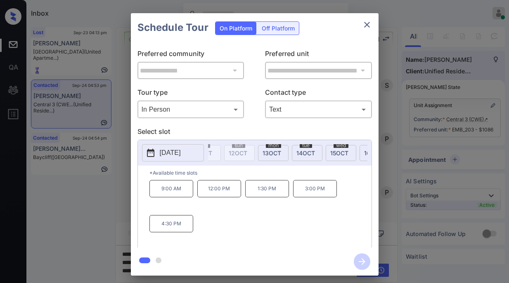
scroll to position [0, 604]
click at [252, 150] on span "13 OCT" at bounding box center [261, 153] width 19 height 7
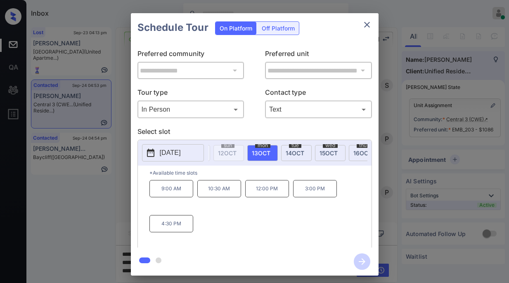
click at [80, 205] on div "**********" at bounding box center [254, 144] width 509 height 289
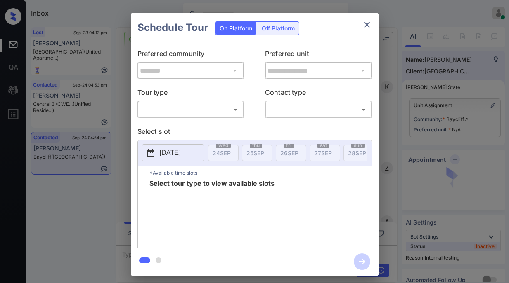
scroll to position [2352, 0]
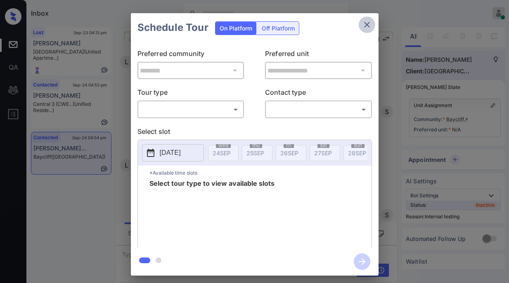
click at [363, 25] on icon "close" at bounding box center [367, 25] width 10 height 10
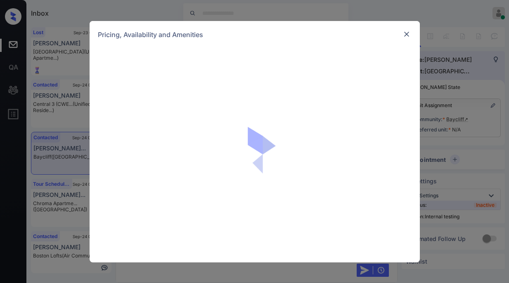
scroll to position [2409, 0]
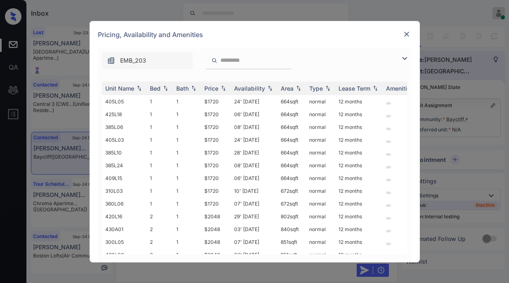
drag, startPoint x: 404, startPoint y: 57, endPoint x: 316, endPoint y: 64, distance: 87.8
click at [404, 57] on img at bounding box center [404, 59] width 10 height 10
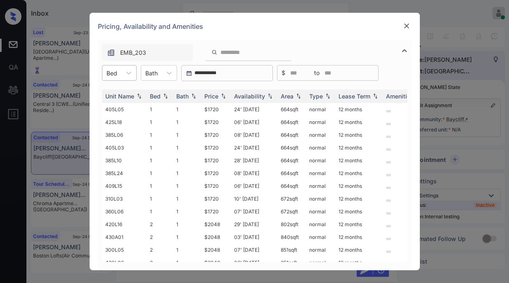
click at [117, 77] on div "Bed" at bounding box center [111, 73] width 19 height 12
drag, startPoint x: 110, startPoint y: 94, endPoint x: 149, endPoint y: 94, distance: 38.8
click at [113, 94] on div "1" at bounding box center [119, 93] width 35 height 15
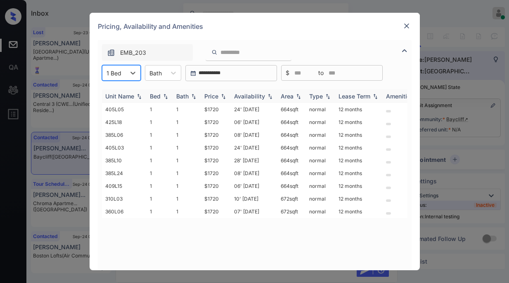
click at [211, 95] on div "Price" at bounding box center [211, 96] width 14 height 7
click at [212, 95] on div "Price" at bounding box center [211, 96] width 14 height 7
click at [217, 95] on div "Price" at bounding box center [211, 96] width 14 height 7
click at [216, 94] on div "Price" at bounding box center [211, 96] width 14 height 7
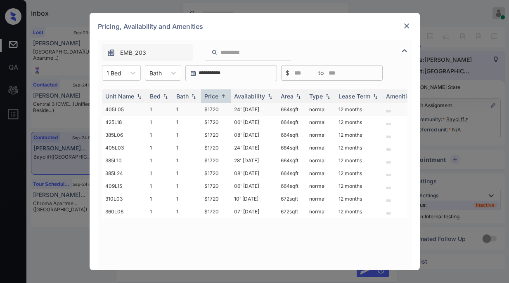
click at [207, 111] on td "$1720" at bounding box center [216, 109] width 30 height 13
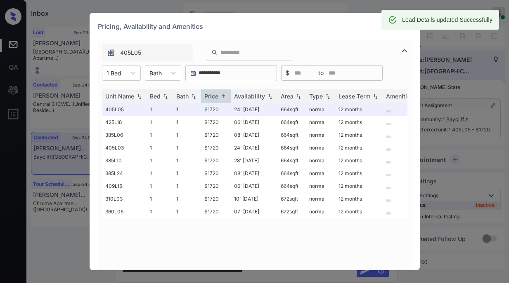
click at [411, 28] on div "Lead Details updated Successfully" at bounding box center [440, 20] width 118 height 20
click at [411, 30] on div at bounding box center [406, 26] width 10 height 10
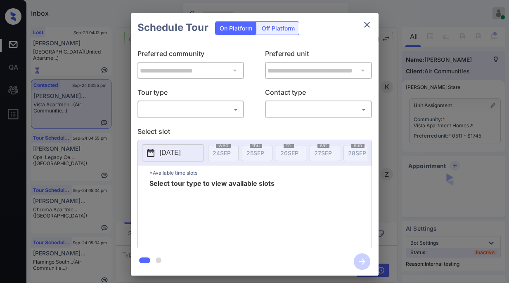
scroll to position [3772, 0]
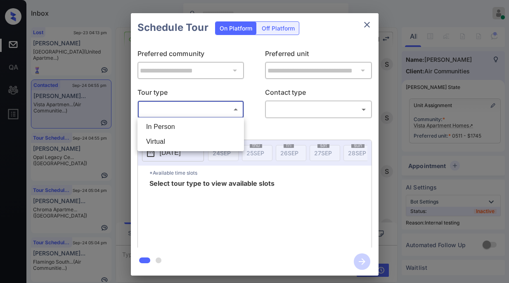
click at [197, 111] on body "Inbox [PERSON_NAME] Online Set yourself offline Set yourself on break Profile S…" at bounding box center [254, 141] width 509 height 283
click at [181, 128] on li "In Person" at bounding box center [190, 127] width 102 height 15
type input "********"
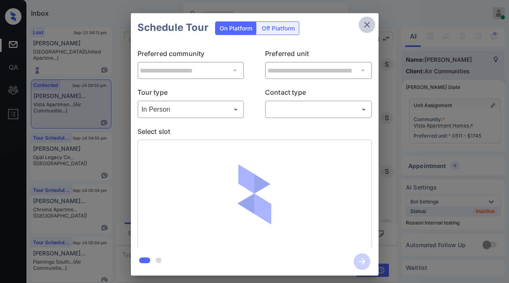
click at [370, 25] on icon "close" at bounding box center [367, 25] width 10 height 10
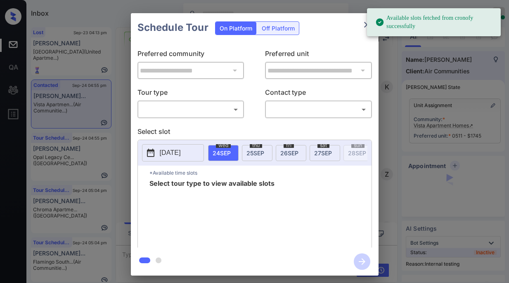
scroll to position [3874, 0]
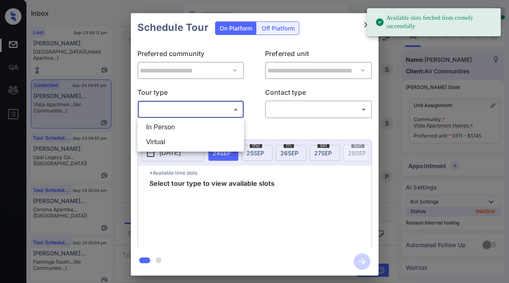
click at [200, 112] on body "Available slots fetched from cronofy successfully Inbox [PERSON_NAME] Online Se…" at bounding box center [254, 141] width 509 height 283
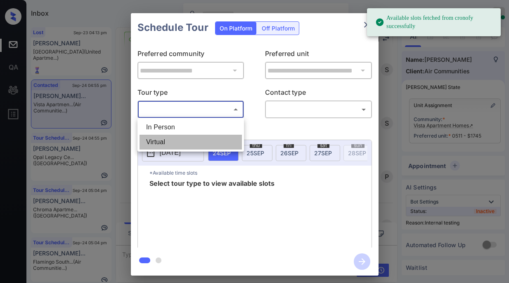
click at [177, 140] on li "Virtual" at bounding box center [190, 142] width 102 height 15
type input "*******"
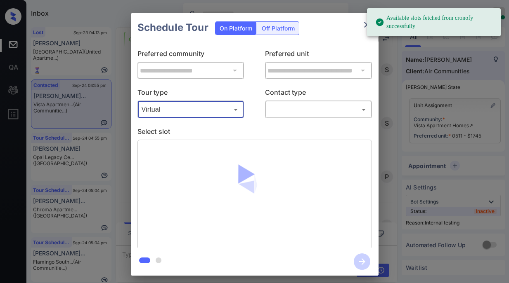
click at [277, 116] on div "​ ​" at bounding box center [318, 110] width 107 height 18
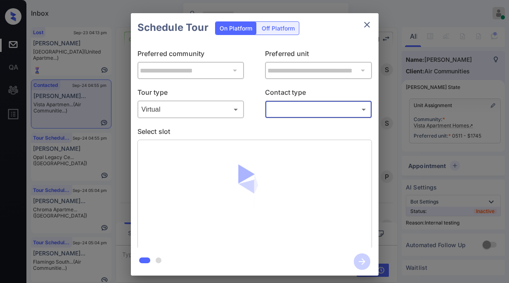
click at [290, 115] on body "Available slots fetched from cronofy successfully Inbox [PERSON_NAME] Online Se…" at bounding box center [254, 141] width 509 height 283
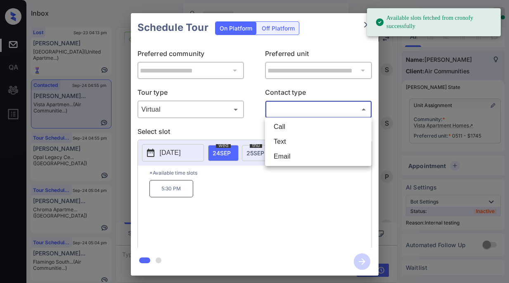
click at [283, 156] on li "Email" at bounding box center [318, 156] width 102 height 15
type input "*****"
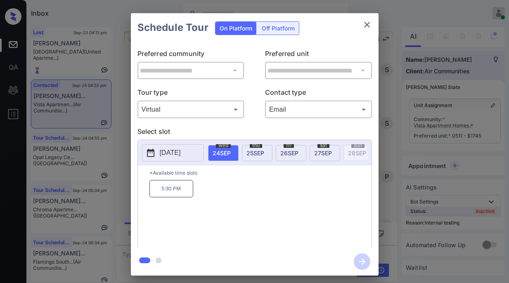
click at [258, 153] on span "[DATE]" at bounding box center [255, 153] width 18 height 7
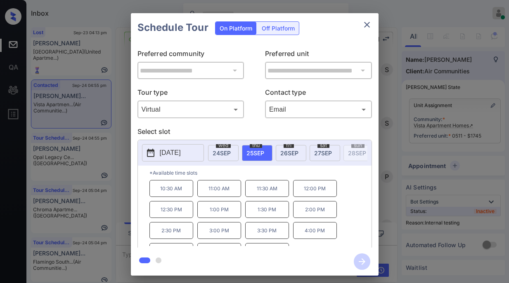
click at [227, 151] on span "[DATE]" at bounding box center [221, 153] width 18 height 7
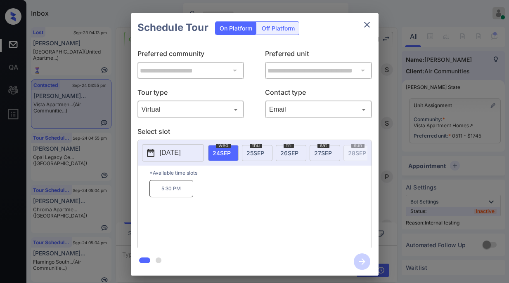
click at [364, 29] on icon "close" at bounding box center [367, 25] width 10 height 10
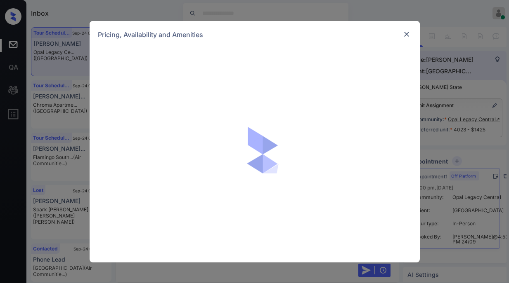
scroll to position [8634, 0]
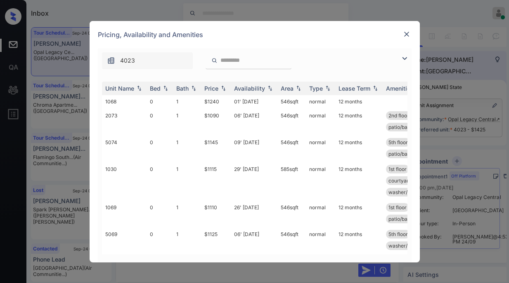
click at [400, 59] on img at bounding box center [404, 59] width 10 height 10
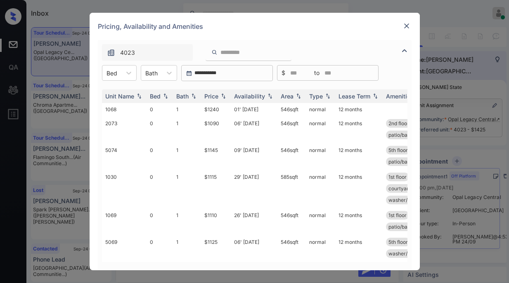
click at [137, 76] on div "**********" at bounding box center [255, 73] width 314 height 16
click at [127, 76] on icon at bounding box center [129, 73] width 8 height 8
click at [116, 106] on div "1" at bounding box center [119, 108] width 35 height 15
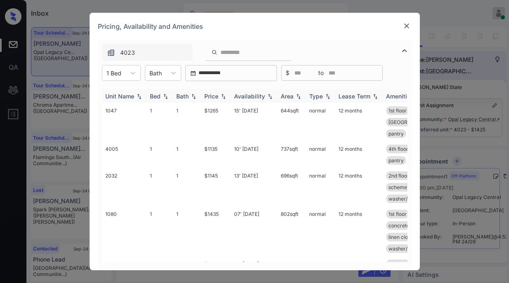
click at [217, 95] on div "Price" at bounding box center [211, 96] width 14 height 7
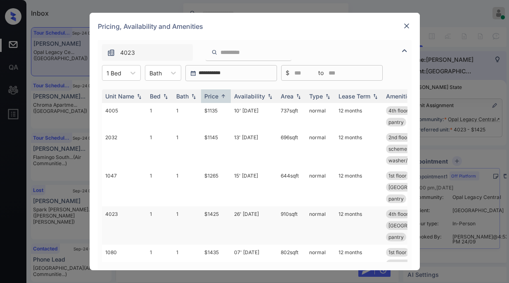
drag, startPoint x: 279, startPoint y: 214, endPoint x: 300, endPoint y: 216, distance: 20.7
click at [300, 216] on td "910 sqft" at bounding box center [291, 226] width 28 height 38
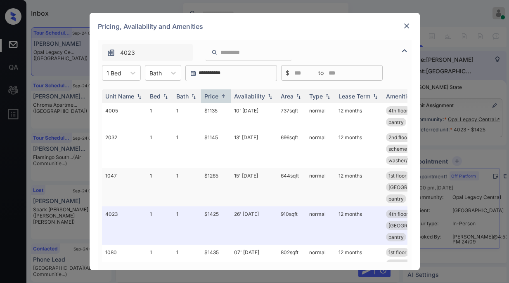
copy td "910 sqft"
click at [407, 29] on img at bounding box center [406, 26] width 8 height 8
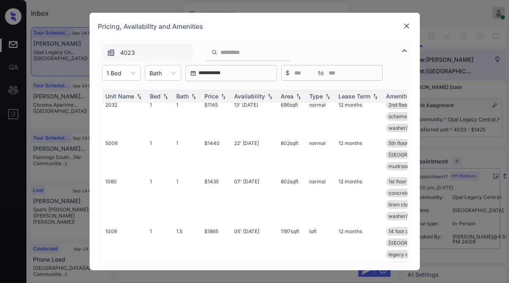
scroll to position [204, 0]
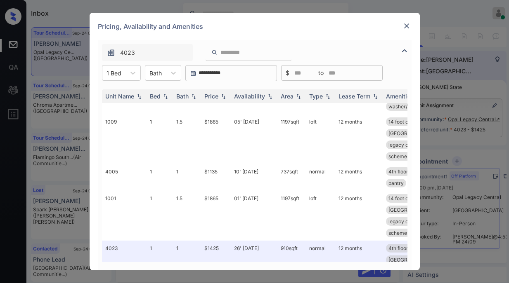
click at [405, 28] on img at bounding box center [406, 26] width 8 height 8
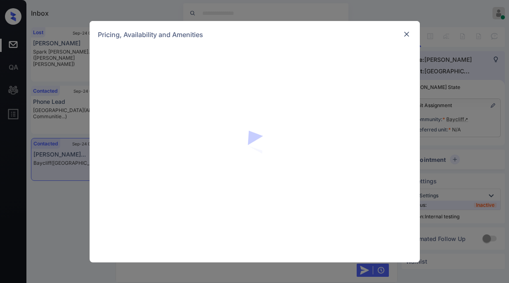
scroll to position [1487, 0]
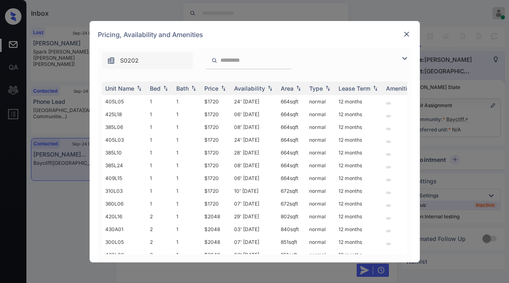
click at [404, 61] on img at bounding box center [404, 59] width 10 height 10
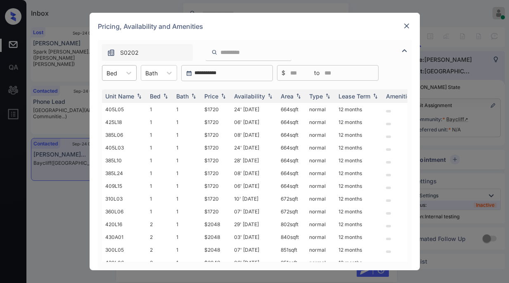
click at [113, 71] on div at bounding box center [111, 73] width 11 height 9
click at [109, 106] on div "2" at bounding box center [119, 108] width 35 height 15
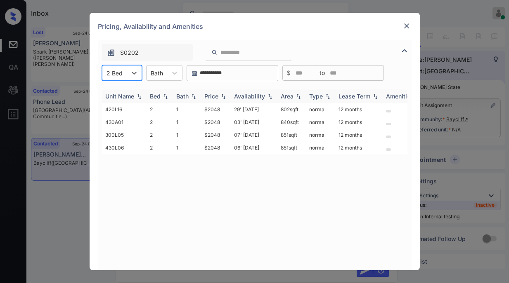
click at [212, 94] on div "Price" at bounding box center [211, 96] width 14 height 7
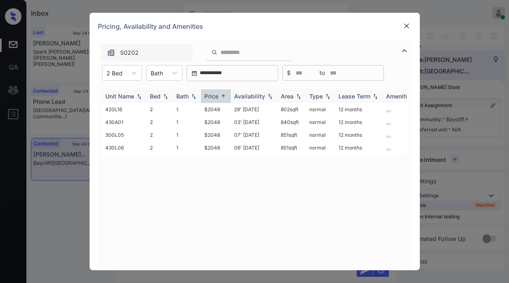
click at [214, 95] on div "Price" at bounding box center [211, 96] width 14 height 7
click at [217, 98] on div "Price" at bounding box center [211, 96] width 14 height 7
click at [217, 112] on td "$2048" at bounding box center [216, 109] width 30 height 13
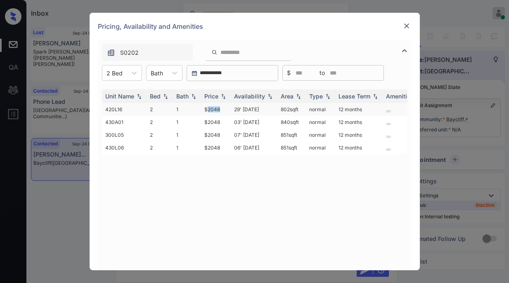
click at [217, 112] on td "$2048" at bounding box center [216, 109] width 30 height 13
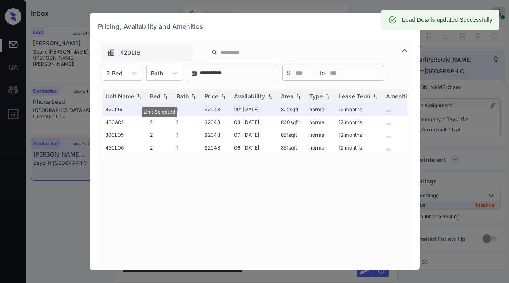
click at [404, 26] on div "Lead Details updated Successfully" at bounding box center [447, 19] width 90 height 15
click at [409, 30] on img at bounding box center [406, 26] width 8 height 8
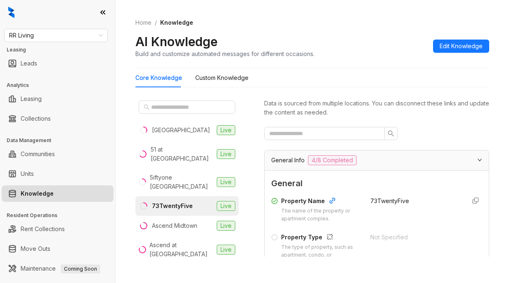
scroll to position [135, 0]
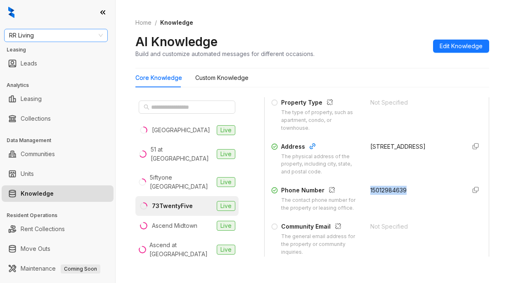
click at [68, 35] on span "RR Living" at bounding box center [56, 35] width 94 height 12
type input "****"
click at [62, 50] on div "SfRent" at bounding box center [56, 51] width 90 height 9
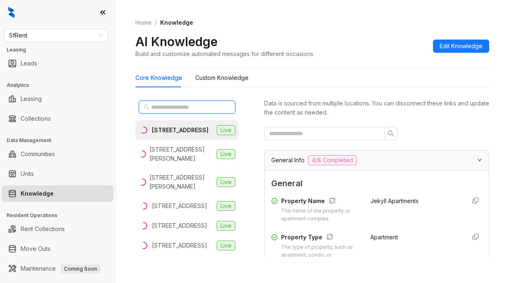
click at [173, 108] on input "text" at bounding box center [187, 107] width 73 height 9
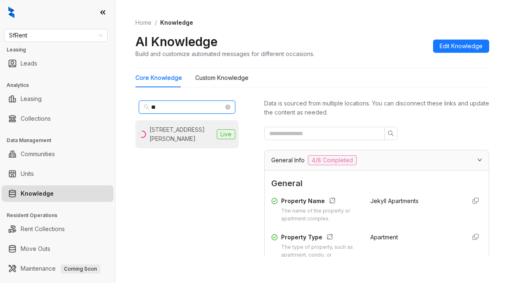
type input "**"
click at [182, 132] on div "1461 Alice St, Oakland, CA" at bounding box center [181, 134] width 64 height 18
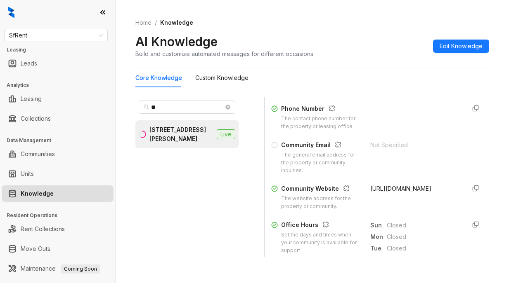
scroll to position [217, 0]
click at [81, 36] on span "SfRent" at bounding box center [56, 35] width 94 height 12
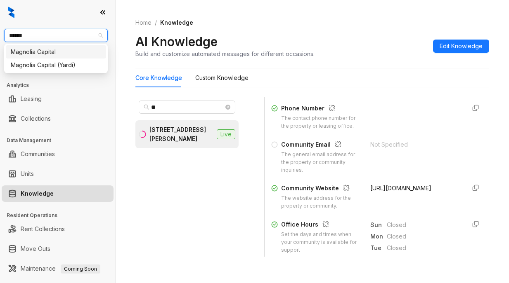
type input "*******"
click at [49, 50] on div "Magnolia Capital" at bounding box center [56, 51] width 90 height 9
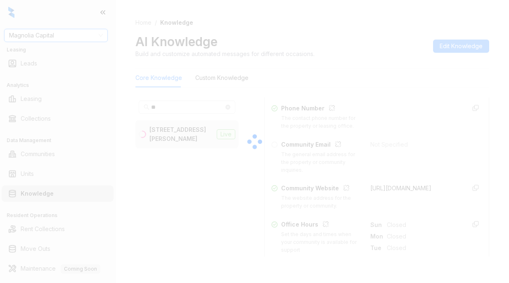
click at [75, 39] on div at bounding box center [254, 141] width 509 height 283
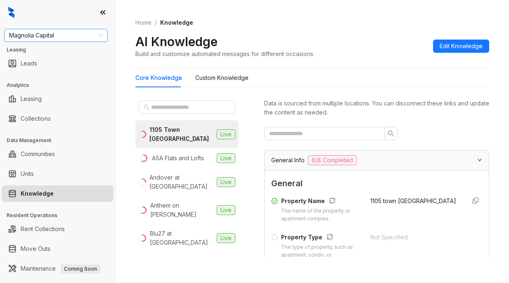
click at [82, 32] on span "Magnolia Capital" at bounding box center [56, 35] width 94 height 12
click at [187, 101] on span at bounding box center [187, 107] width 97 height 13
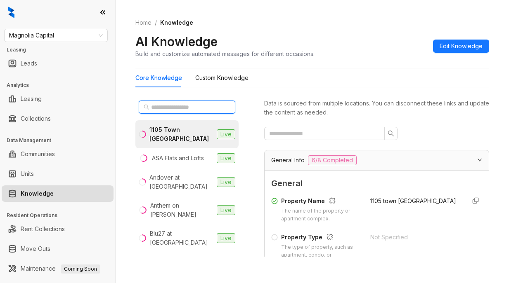
click at [187, 103] on input "text" at bounding box center [187, 107] width 73 height 9
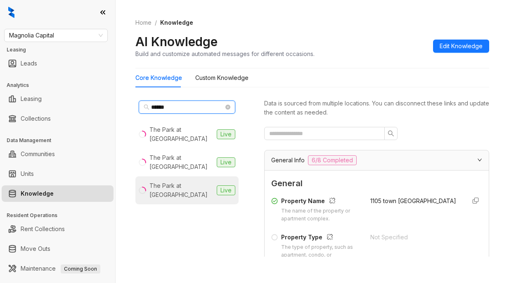
type input "******"
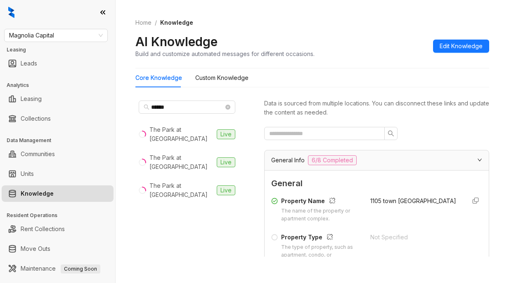
drag, startPoint x: 203, startPoint y: 174, endPoint x: 159, endPoint y: 90, distance: 95.4
click at [203, 182] on div "The Park at [GEOGRAPHIC_DATA]" at bounding box center [181, 191] width 64 height 18
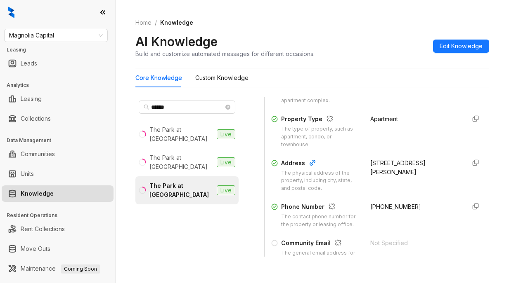
scroll to position [2, 0]
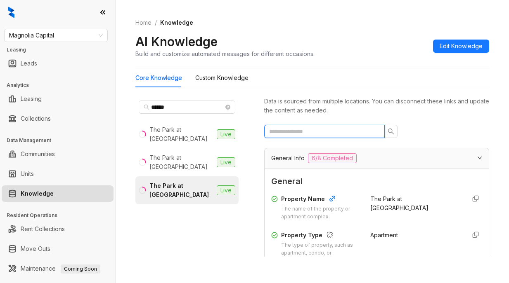
click at [316, 130] on input "text" at bounding box center [321, 131] width 104 height 9
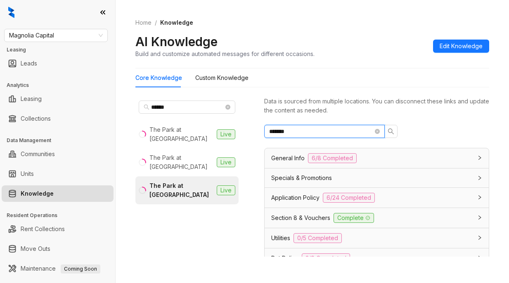
type input "*******"
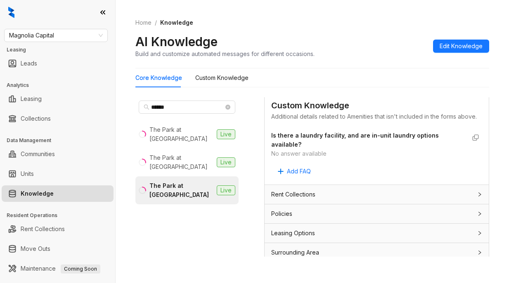
scroll to position [249, 0]
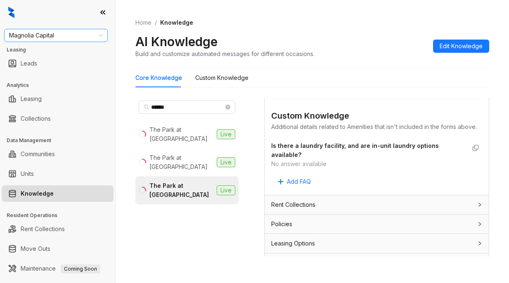
click at [65, 38] on span "Magnolia Capital" at bounding box center [56, 35] width 94 height 12
type input "******"
click at [58, 51] on div "United Apartment Group" at bounding box center [56, 51] width 90 height 9
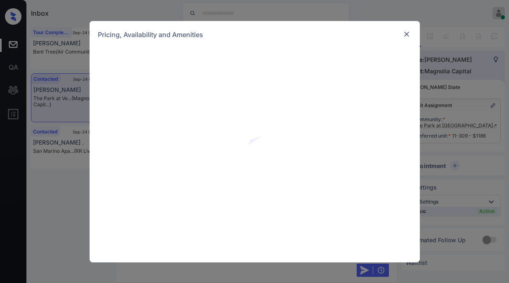
scroll to position [1900, 0]
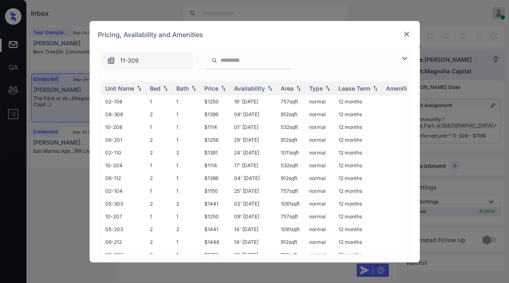
click at [405, 59] on img at bounding box center [404, 59] width 10 height 10
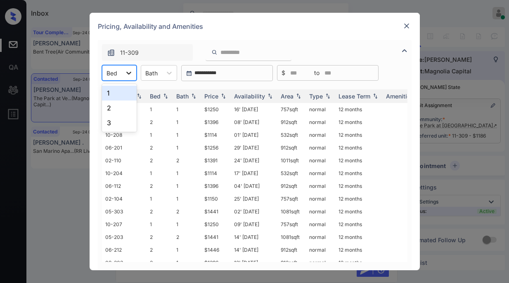
click at [127, 73] on icon at bounding box center [128, 73] width 5 height 3
click at [114, 108] on div "2" at bounding box center [119, 108] width 35 height 15
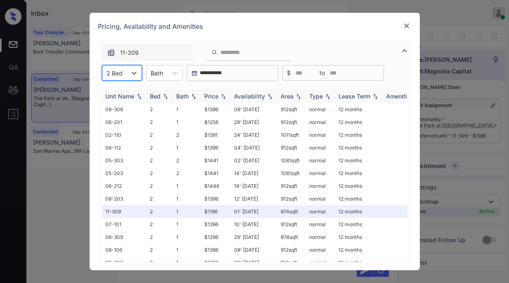
click at [217, 98] on div "Price" at bounding box center [211, 96] width 14 height 7
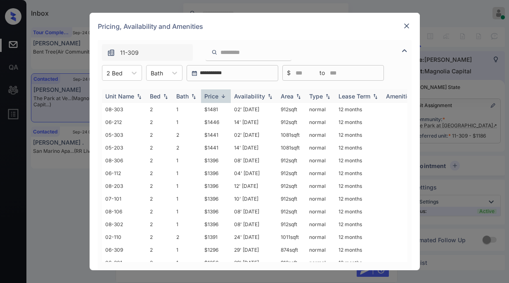
click at [217, 98] on div "Price" at bounding box center [211, 96] width 14 height 7
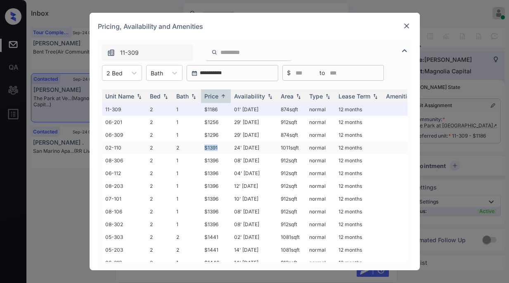
drag, startPoint x: 204, startPoint y: 146, endPoint x: 217, endPoint y: 147, distance: 13.3
click at [217, 147] on td "$1391" at bounding box center [216, 148] width 30 height 13
drag, startPoint x: 205, startPoint y: 135, endPoint x: 223, endPoint y: 137, distance: 18.3
click at [223, 137] on td "$1296" at bounding box center [216, 135] width 30 height 13
copy td "$1296"
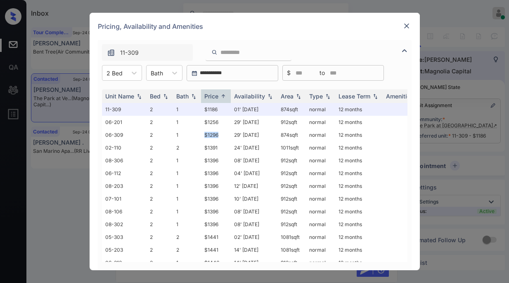
click at [405, 28] on img at bounding box center [406, 26] width 8 height 8
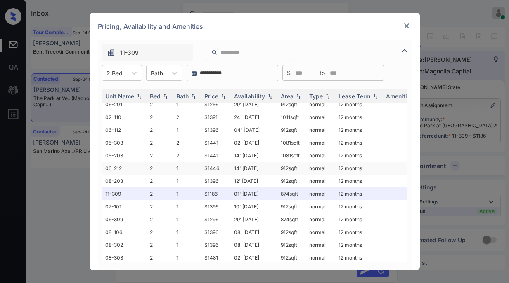
scroll to position [23, 0]
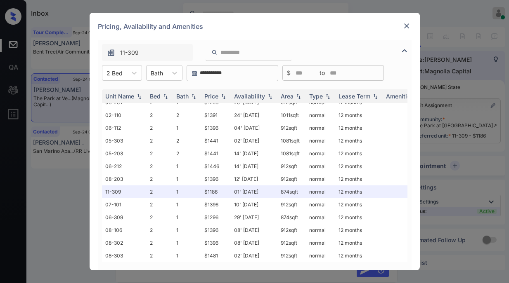
click at [405, 28] on img at bounding box center [406, 26] width 8 height 8
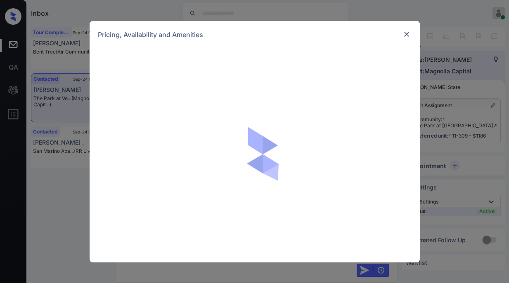
scroll to position [2071, 0]
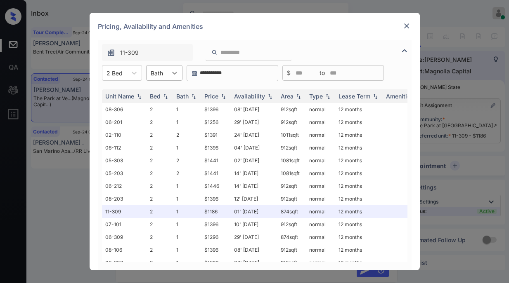
click at [171, 73] on icon at bounding box center [174, 73] width 8 height 8
click at [158, 111] on div "2" at bounding box center [164, 108] width 36 height 15
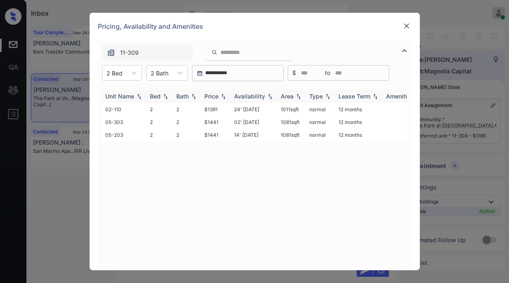
click at [217, 97] on div "Price" at bounding box center [211, 96] width 14 height 7
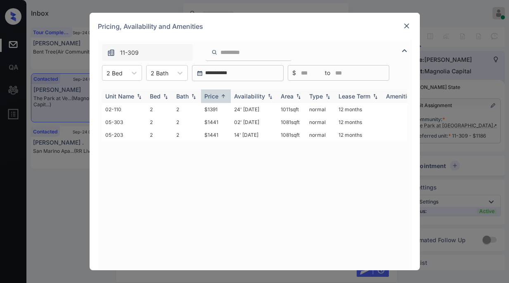
click at [217, 97] on div "Price" at bounding box center [211, 96] width 14 height 7
drag, startPoint x: 208, startPoint y: 108, endPoint x: 219, endPoint y: 108, distance: 10.7
click at [219, 108] on td "$1391" at bounding box center [216, 109] width 30 height 13
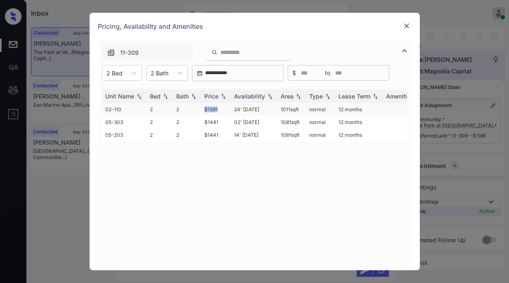
copy td "$1391"
click at [405, 27] on img at bounding box center [406, 26] width 8 height 8
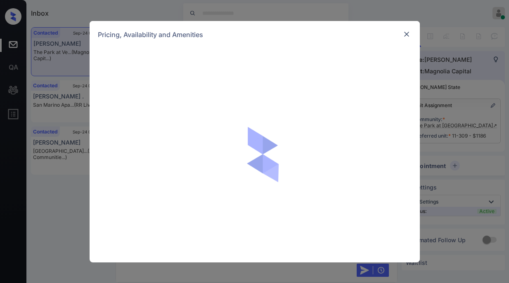
scroll to position [2071, 0]
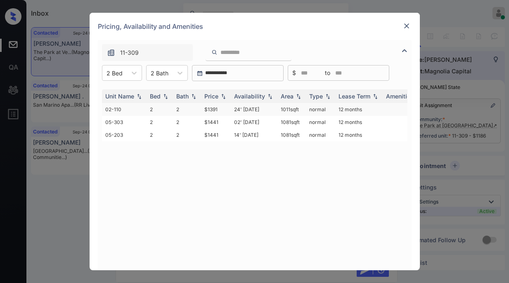
drag, startPoint x: 279, startPoint y: 109, endPoint x: 301, endPoint y: 111, distance: 22.8
click at [301, 111] on td "1011 sqft" at bounding box center [291, 109] width 28 height 13
copy td "1011 sqft"
click at [409, 27] on img at bounding box center [406, 26] width 8 height 8
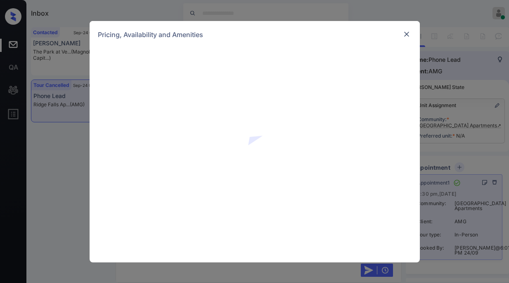
scroll to position [2272, 0]
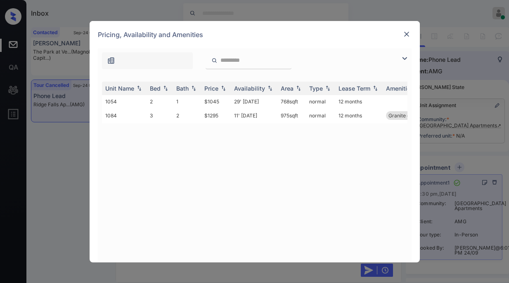
click at [407, 62] on img at bounding box center [404, 59] width 10 height 10
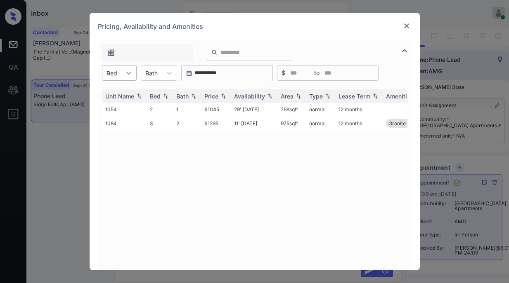
click at [123, 77] on div at bounding box center [128, 73] width 15 height 15
click at [117, 94] on div "2" at bounding box center [119, 93] width 35 height 15
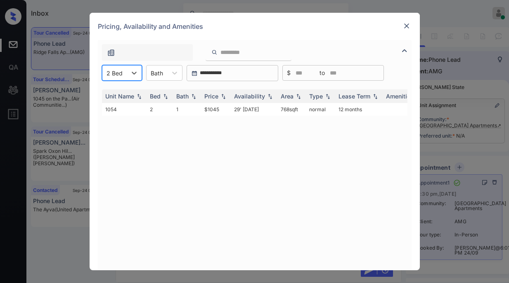
click at [124, 75] on div "2 Bed" at bounding box center [114, 73] width 24 height 12
click at [116, 105] on div "3" at bounding box center [122, 108] width 40 height 15
click at [130, 78] on div at bounding box center [134, 73] width 15 height 15
click at [115, 97] on div "2" at bounding box center [122, 93] width 40 height 15
click at [408, 28] on img at bounding box center [406, 26] width 8 height 8
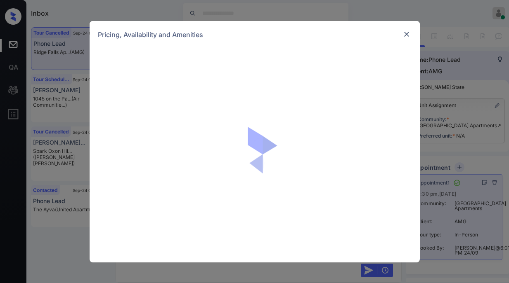
scroll to position [1835, 0]
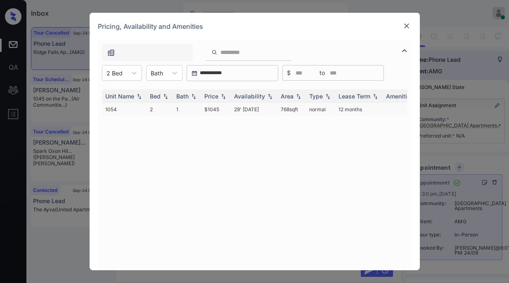
click at [207, 110] on td "$1045" at bounding box center [216, 109] width 30 height 13
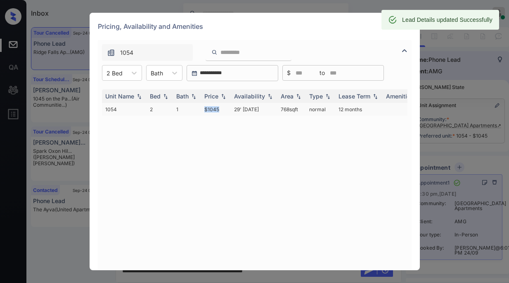
drag, startPoint x: 204, startPoint y: 108, endPoint x: 229, endPoint y: 110, distance: 24.8
click at [229, 110] on td "$1045" at bounding box center [216, 109] width 30 height 13
copy td "$1045"
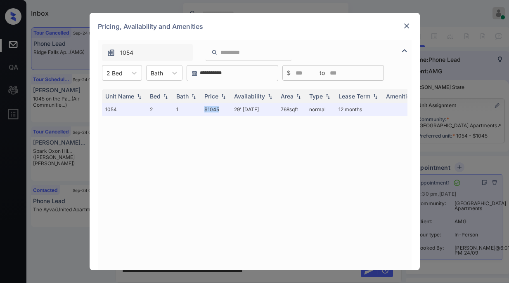
click at [407, 29] on img at bounding box center [406, 26] width 8 height 8
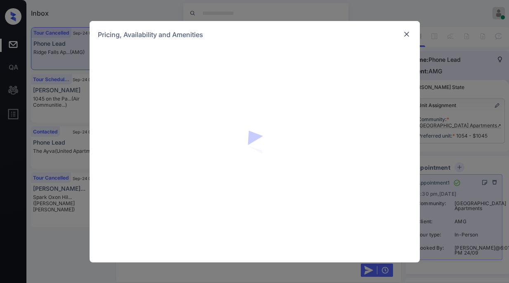
scroll to position [2325, 0]
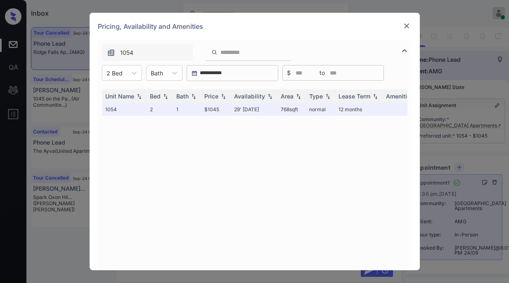
click at [408, 25] on img at bounding box center [406, 26] width 8 height 8
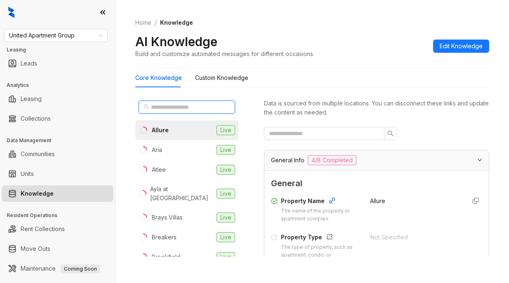
click at [172, 108] on input "text" at bounding box center [187, 107] width 73 height 9
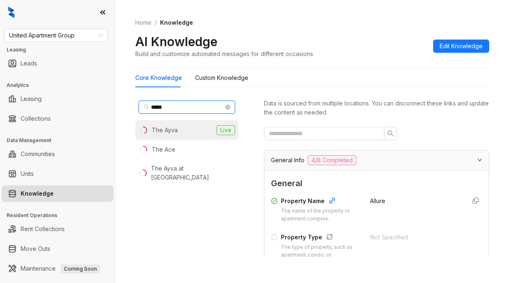
type input "*****"
click at [174, 128] on div "The Ayva" at bounding box center [165, 130] width 26 height 9
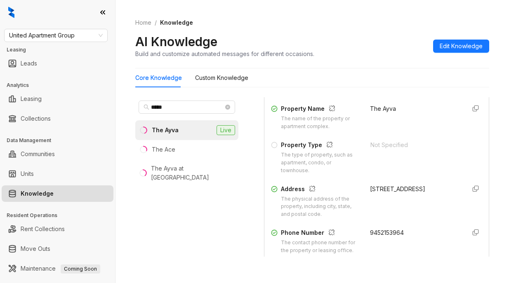
scroll to position [152, 0]
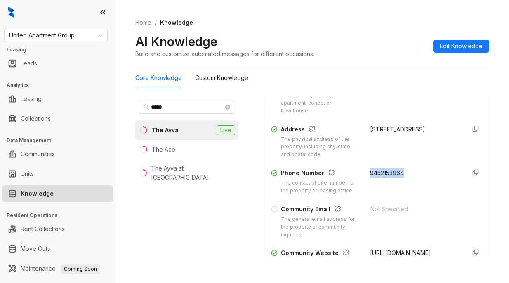
drag, startPoint x: 361, startPoint y: 173, endPoint x: 402, endPoint y: 176, distance: 40.5
click at [402, 176] on div "9452153964" at bounding box center [414, 182] width 89 height 26
copy span "9452153964"
click at [64, 38] on span "United Apartment Group" at bounding box center [56, 35] width 94 height 12
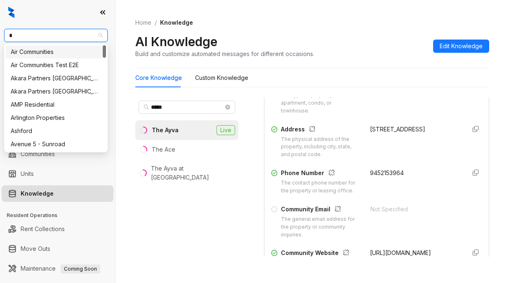
type input "**"
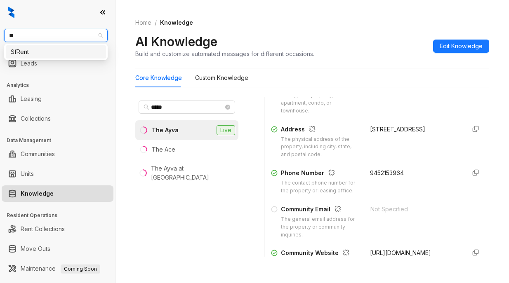
click at [51, 52] on div "SfRent" at bounding box center [56, 51] width 90 height 9
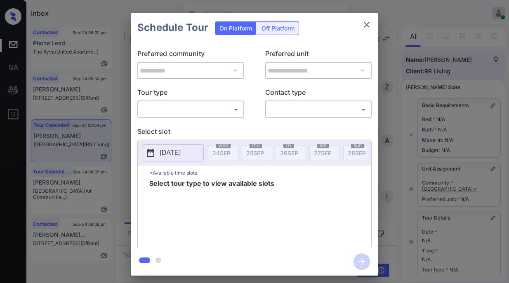
scroll to position [121, 0]
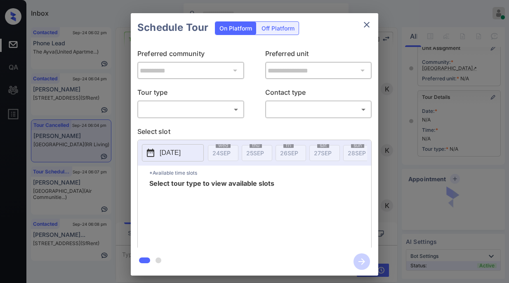
click at [227, 105] on body "Inbox [PERSON_NAME] Online Set yourself offline Set yourself on break Profile S…" at bounding box center [254, 141] width 509 height 283
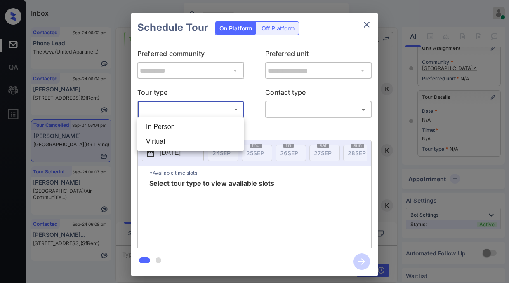
drag, startPoint x: 182, startPoint y: 130, endPoint x: 197, endPoint y: 127, distance: 15.6
click at [182, 130] on li "In Person" at bounding box center [190, 127] width 102 height 15
type input "********"
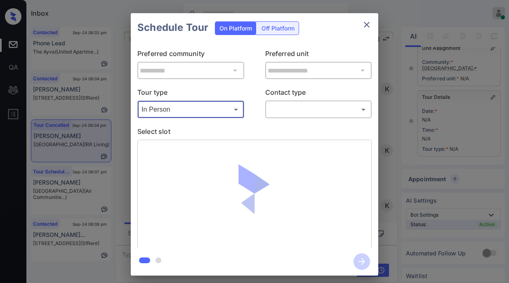
click at [298, 110] on body "Inbox [PERSON_NAME] Online Set yourself offline Set yourself on break Profile S…" at bounding box center [254, 141] width 509 height 283
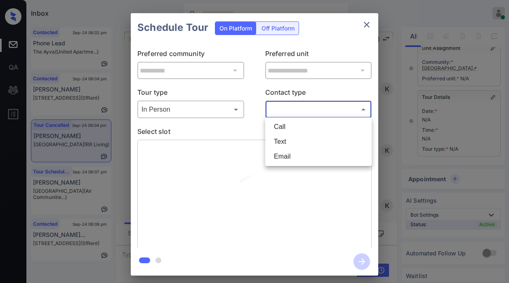
click at [287, 140] on li "Text" at bounding box center [318, 142] width 102 height 15
type input "****"
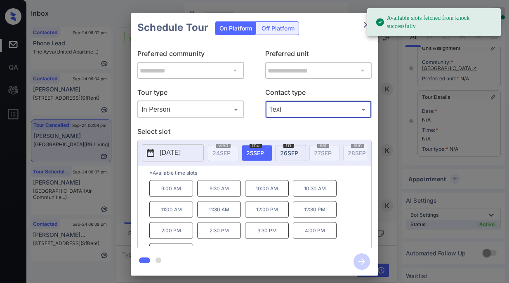
click at [293, 156] on div "fri 26 SEP" at bounding box center [291, 153] width 31 height 16
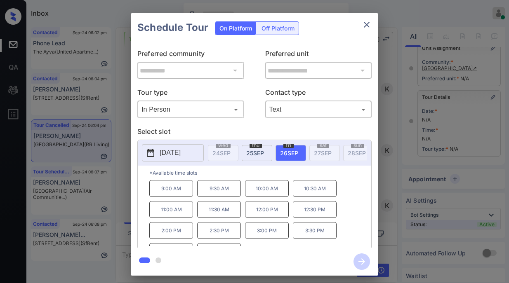
click at [365, 29] on icon "close" at bounding box center [367, 25] width 10 height 10
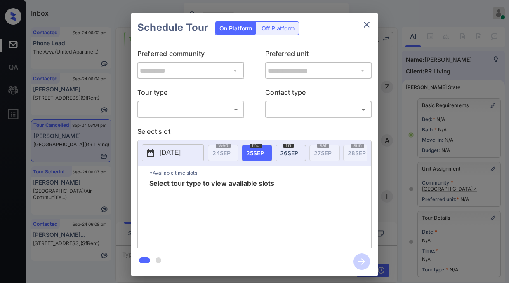
scroll to position [121, 0]
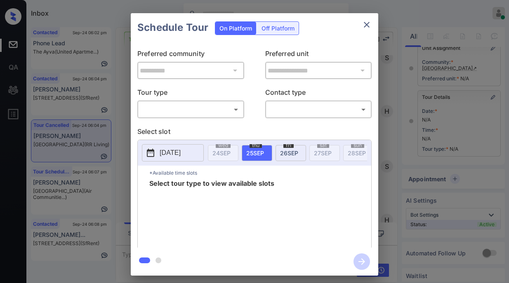
click at [203, 110] on body "Inbox [PERSON_NAME] Online Set yourself offline Set yourself on break Profile S…" at bounding box center [254, 141] width 509 height 283
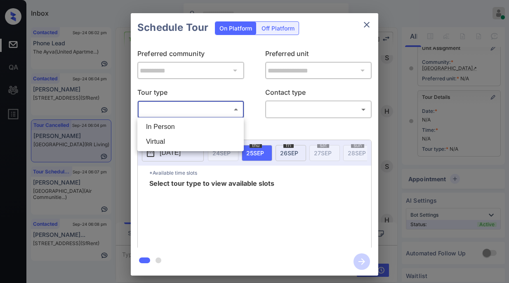
click at [178, 127] on li "In Person" at bounding box center [190, 127] width 102 height 15
type input "********"
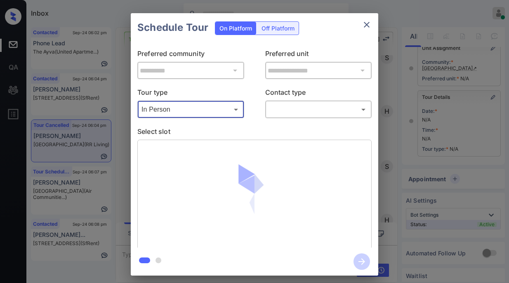
click at [287, 114] on body "Inbox [PERSON_NAME] Online Set yourself offline Set yourself on break Profile S…" at bounding box center [254, 141] width 509 height 283
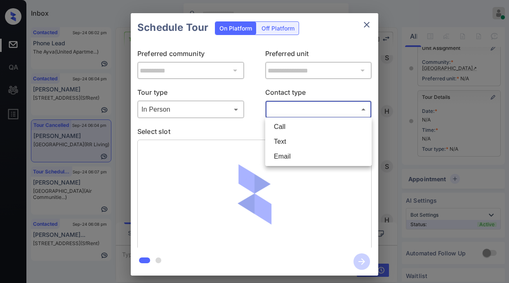
click at [290, 140] on li "Text" at bounding box center [318, 142] width 102 height 15
type input "****"
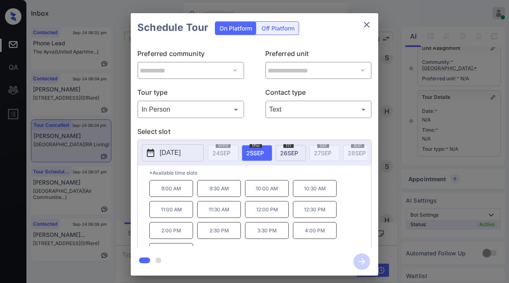
click at [82, 266] on div "**********" at bounding box center [254, 144] width 509 height 289
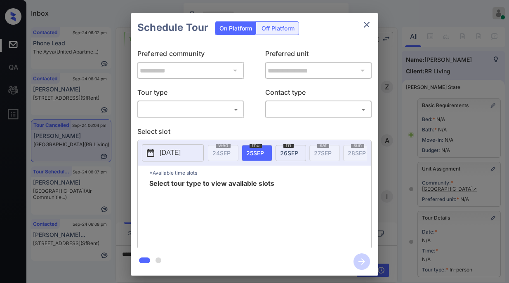
scroll to position [121, 0]
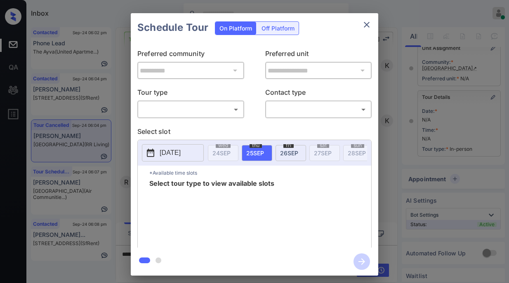
click at [218, 114] on body "Inbox [PERSON_NAME] Online Set yourself offline Set yourself on break Profile S…" at bounding box center [254, 141] width 509 height 283
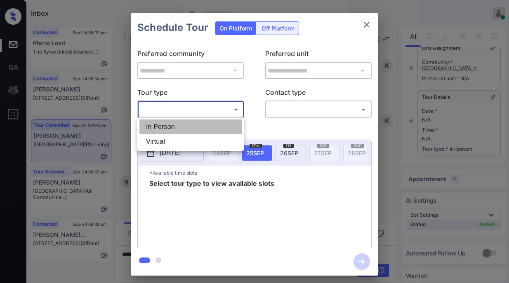
click at [186, 133] on li "In Person" at bounding box center [190, 127] width 102 height 15
type input "********"
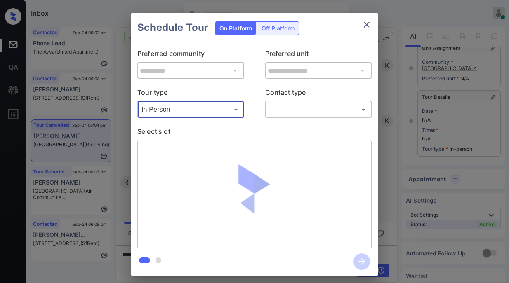
click at [299, 115] on body "Inbox Paolo Gabriel Online Set yourself offline Set yourself on break Profile S…" at bounding box center [254, 141] width 509 height 283
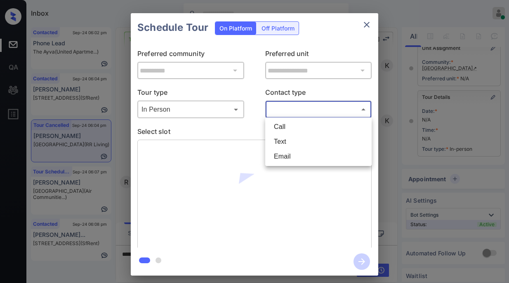
click at [289, 138] on li "Text" at bounding box center [318, 142] width 102 height 15
type input "****"
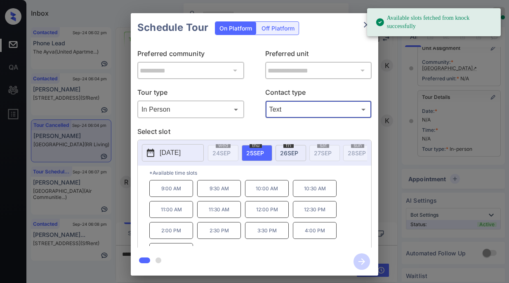
click at [287, 151] on span "26 SEP" at bounding box center [289, 153] width 18 height 7
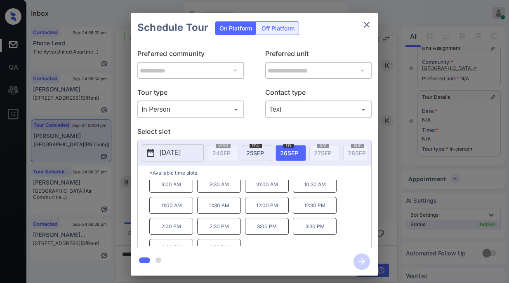
scroll to position [0, 0]
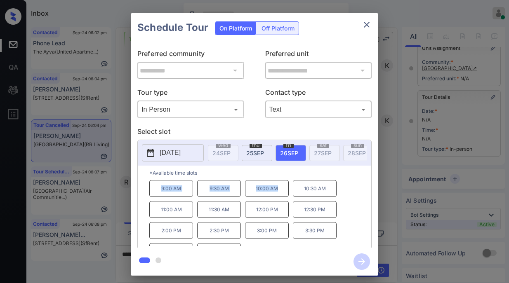
drag, startPoint x: 159, startPoint y: 190, endPoint x: 283, endPoint y: 194, distance: 124.2
click at [283, 194] on div "9:00 AM 9:30 AM 10:00 AM 10:30 AM 11:00 AM 11:30 AM 12:00 PM 12:30 PM 2:00 PM 2…" at bounding box center [260, 213] width 222 height 66
copy div "9:00 AM 9:30 AM 10:00 AM"
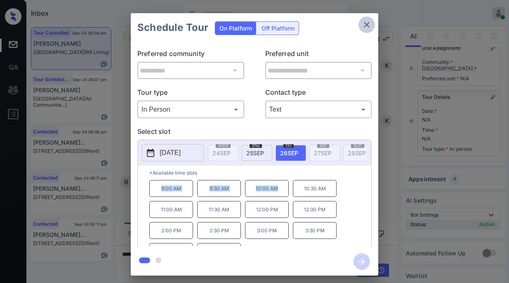
click at [370, 28] on icon "close" at bounding box center [367, 25] width 10 height 10
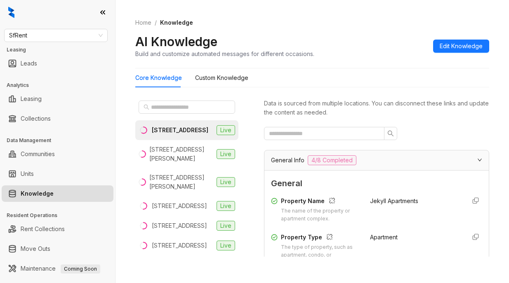
click at [184, 132] on div "[STREET_ADDRESS]" at bounding box center [180, 130] width 57 height 9
click at [312, 132] on input "text" at bounding box center [321, 133] width 104 height 9
type input "*"
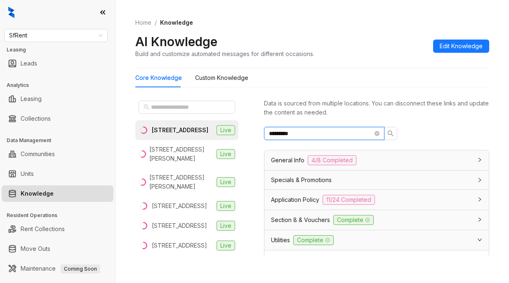
type input "*********"
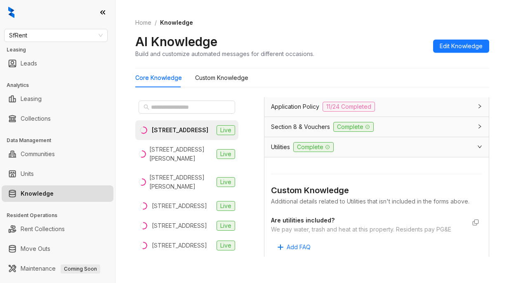
scroll to position [127, 0]
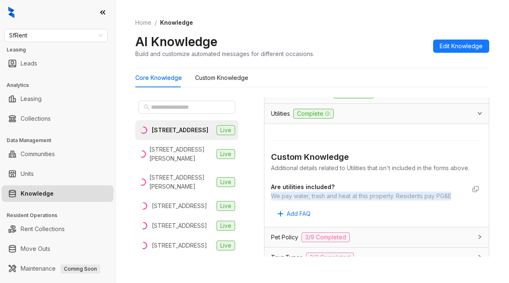
drag, startPoint x: 271, startPoint y: 205, endPoint x: 299, endPoint y: 212, distance: 28.1
click at [299, 201] on div "We pay water, trash and heat at this property. Residents pay PG&E" at bounding box center [368, 196] width 195 height 9
copy div "We pay water, trash and heat at this property. Residents pay PG&E"
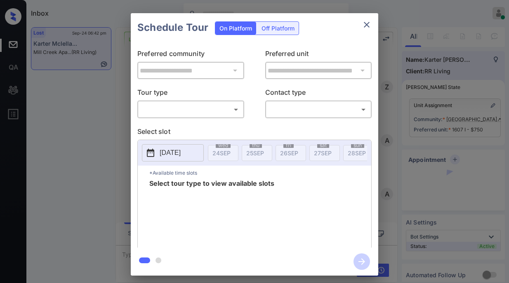
scroll to position [2230, 0]
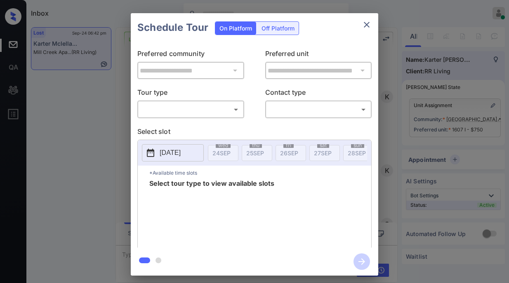
click at [200, 112] on body "Inbox [PERSON_NAME] Online Set yourself offline Set yourself on break Profile S…" at bounding box center [254, 141] width 509 height 283
